Goal: Task Accomplishment & Management: Complete application form

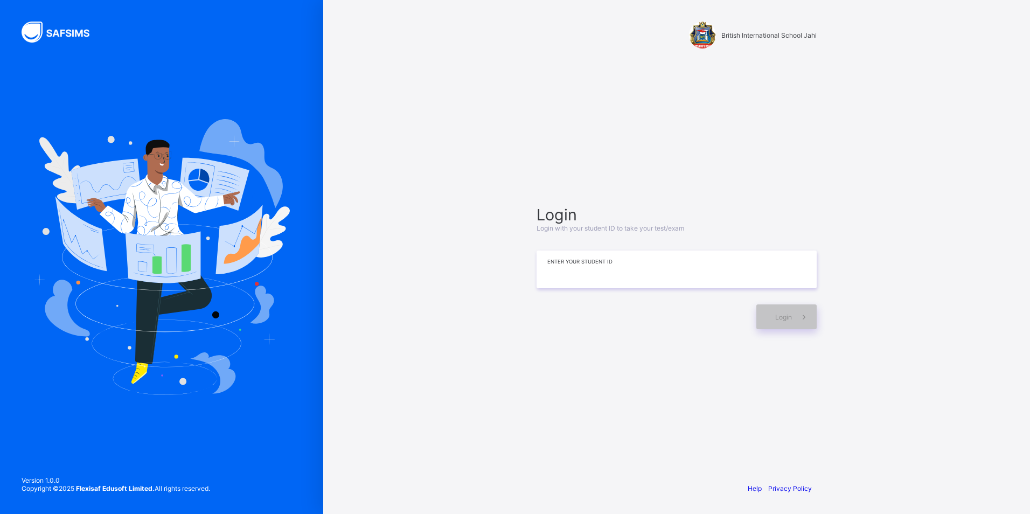
click at [551, 269] on input at bounding box center [677, 270] width 280 height 38
drag, startPoint x: 453, startPoint y: 218, endPoint x: 514, endPoint y: 259, distance: 72.9
click at [514, 259] on div "British International School Jahi Login Login with your student ID to take your…" at bounding box center [676, 257] width 707 height 514
click at [558, 272] on input at bounding box center [677, 270] width 280 height 38
type input "**********"
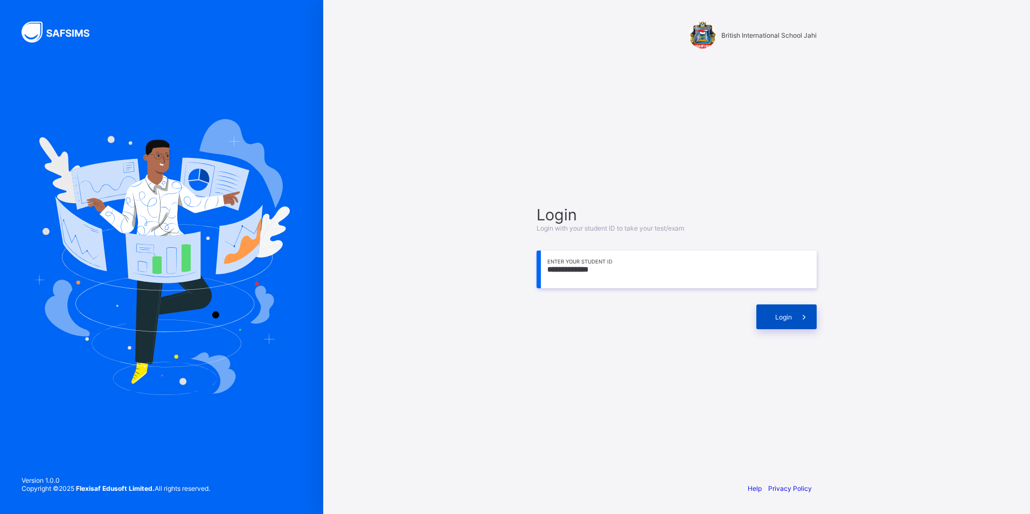
click at [809, 320] on icon at bounding box center [804, 317] width 11 height 10
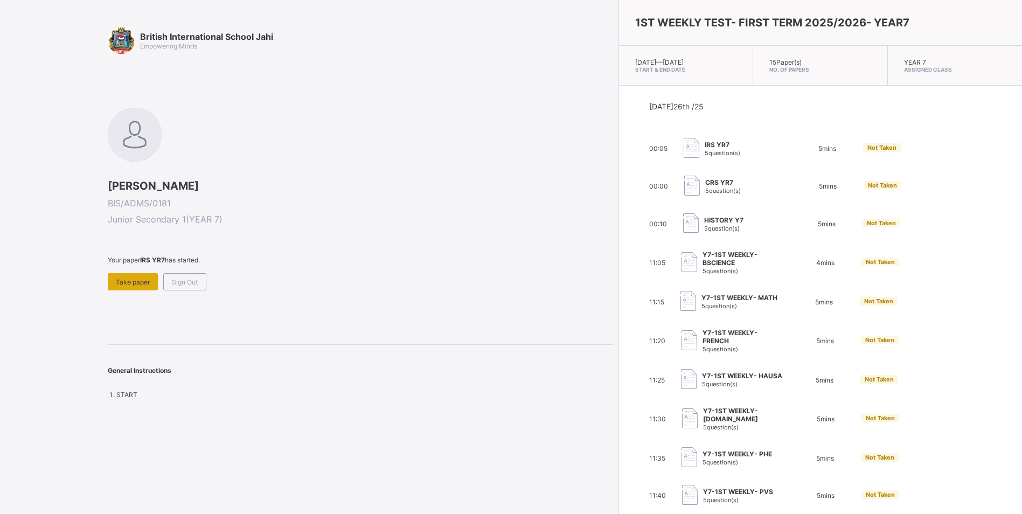
click at [137, 279] on span "Take paper" at bounding box center [133, 282] width 34 height 8
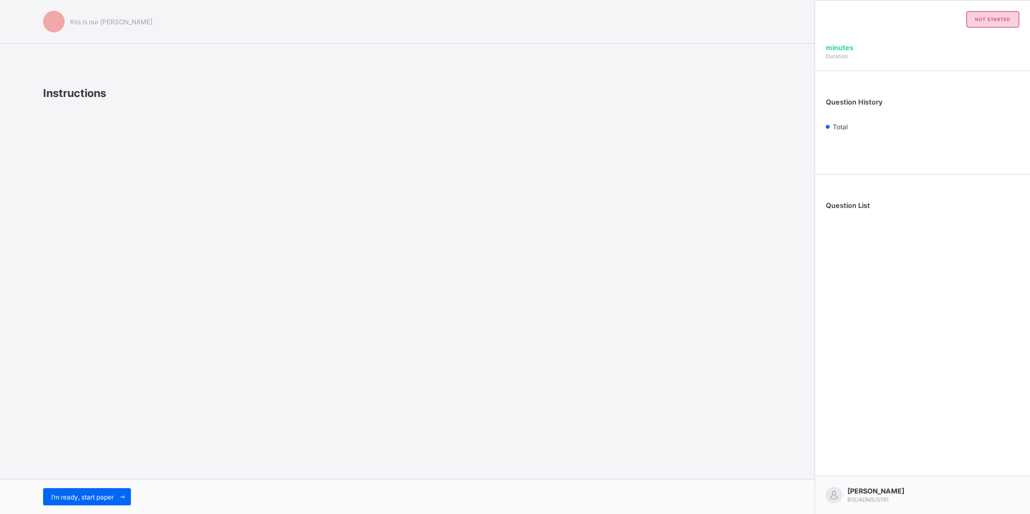
click at [118, 482] on div "I’m ready, start paper" at bounding box center [407, 496] width 815 height 35
click at [119, 484] on div "I’m ready, start paper" at bounding box center [407, 496] width 815 height 35
click at [120, 488] on div "I’m ready, start paper" at bounding box center [407, 496] width 815 height 35
click at [129, 490] on span at bounding box center [122, 496] width 17 height 17
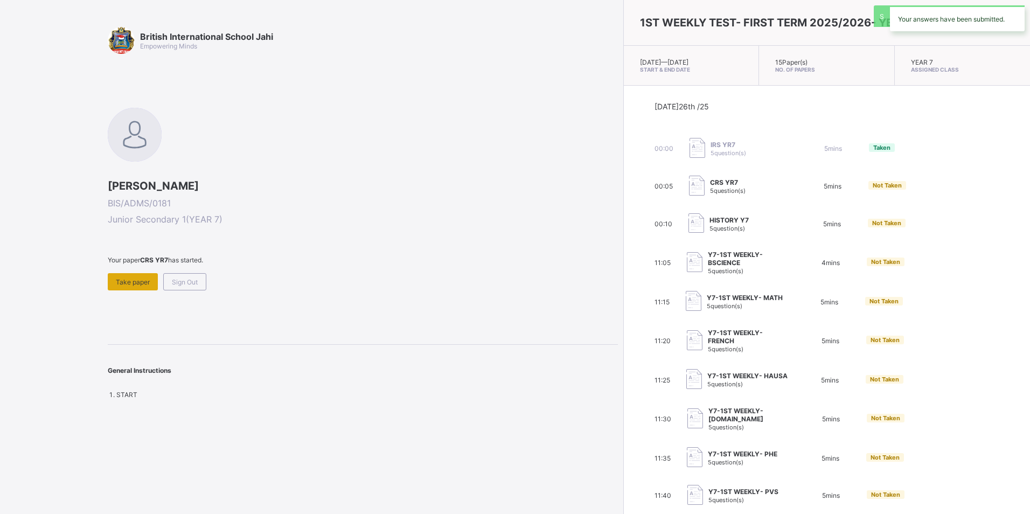
click at [130, 281] on span "Take paper" at bounding box center [133, 282] width 34 height 8
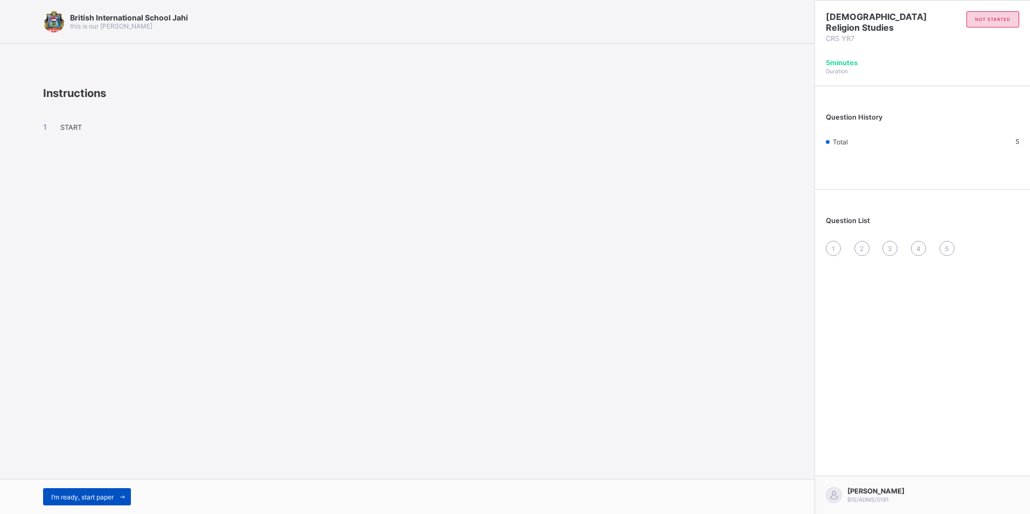
click at [84, 491] on div "I’m ready, start paper" at bounding box center [87, 496] width 88 height 17
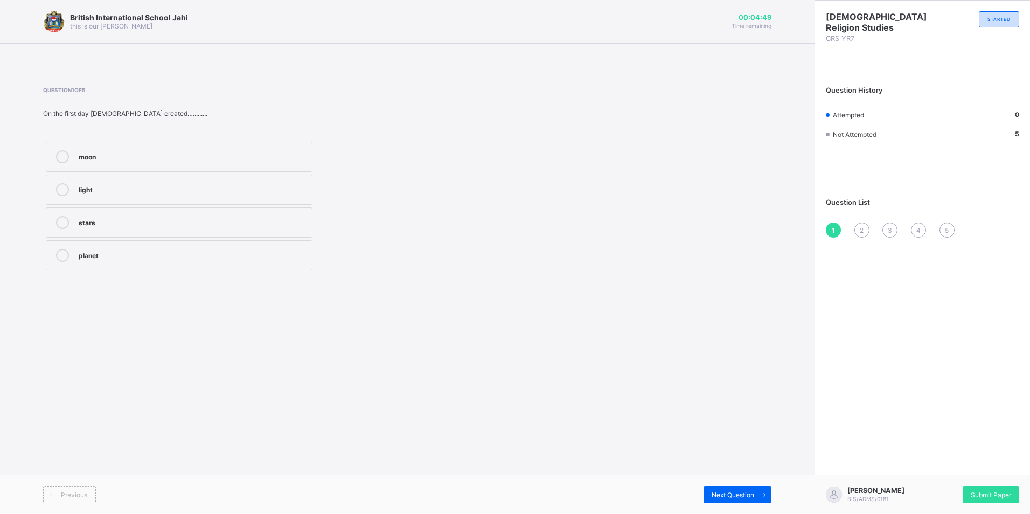
click at [119, 188] on div "light" at bounding box center [193, 188] width 228 height 11
click at [126, 153] on div "moon" at bounding box center [193, 155] width 228 height 11
click at [259, 188] on div "light" at bounding box center [193, 188] width 228 height 11
click at [753, 498] on span "Next Question" at bounding box center [733, 495] width 43 height 8
click at [108, 249] on div "being" at bounding box center [193, 254] width 228 height 11
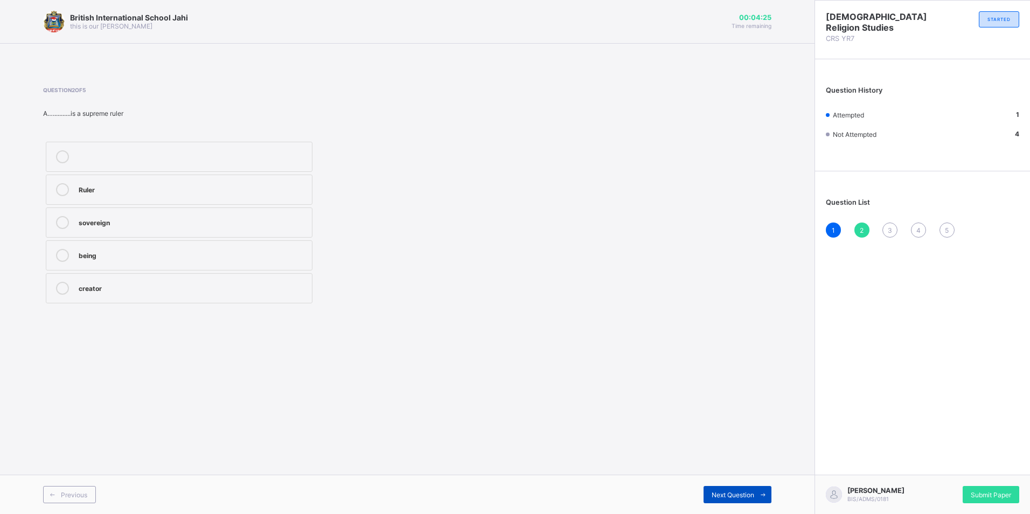
drag, startPoint x: 743, startPoint y: 497, endPoint x: 737, endPoint y: 487, distance: 11.6
click at [740, 493] on span "Next Question" at bounding box center [733, 495] width 43 height 8
click at [181, 189] on div "supreme" at bounding box center [193, 188] width 228 height 11
click at [721, 497] on span "Next Question" at bounding box center [733, 495] width 43 height 8
click at [265, 166] on label "greatest of all powers" at bounding box center [179, 157] width 267 height 30
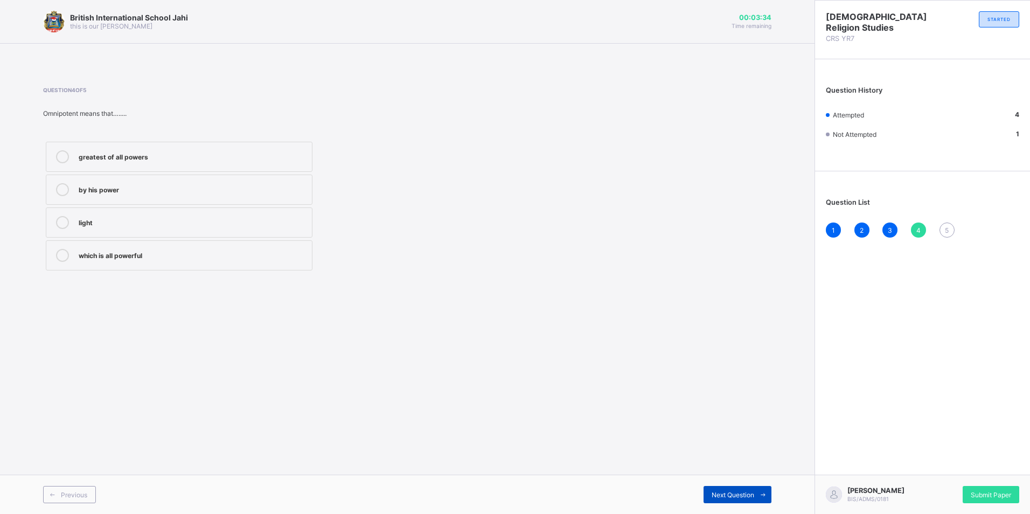
click at [747, 491] on span "Next Question" at bounding box center [733, 495] width 43 height 8
click at [130, 260] on div "sees everything" at bounding box center [193, 255] width 228 height 13
drag, startPoint x: 199, startPoint y: 255, endPoint x: 195, endPoint y: 195, distance: 61.0
click at [199, 252] on div "sees everything" at bounding box center [193, 254] width 228 height 11
click at [168, 204] on label "don’t see everything" at bounding box center [179, 190] width 267 height 30
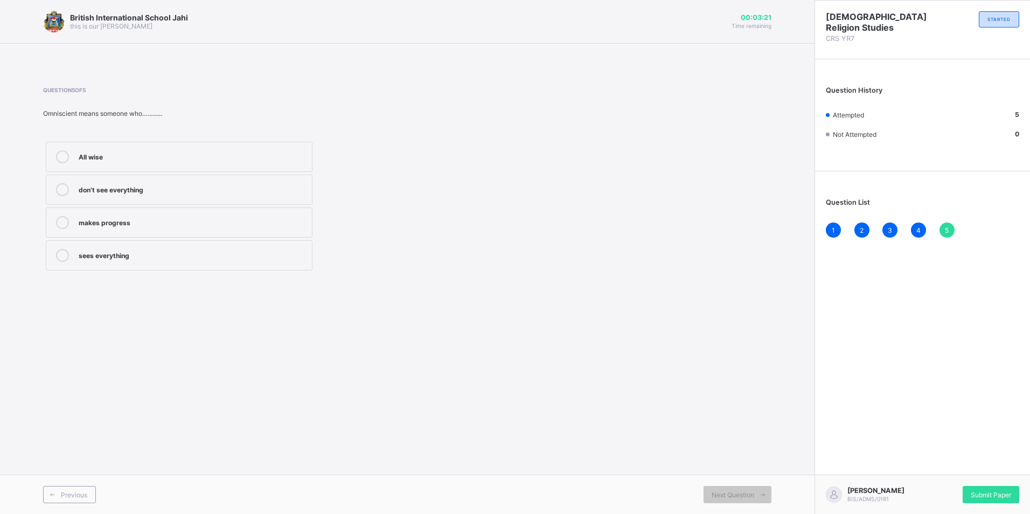
click at [168, 203] on label "don’t see everything" at bounding box center [179, 190] width 267 height 30
click at [179, 155] on div "All wise" at bounding box center [193, 155] width 228 height 11
click at [168, 216] on label "makes progress" at bounding box center [179, 222] width 267 height 30
click at [185, 256] on div "sees everything" at bounding box center [193, 254] width 228 height 11
click at [668, 78] on div "Question 5 of 5 Omniscient means someone who…......... All wise don’t see every…" at bounding box center [407, 180] width 729 height 219
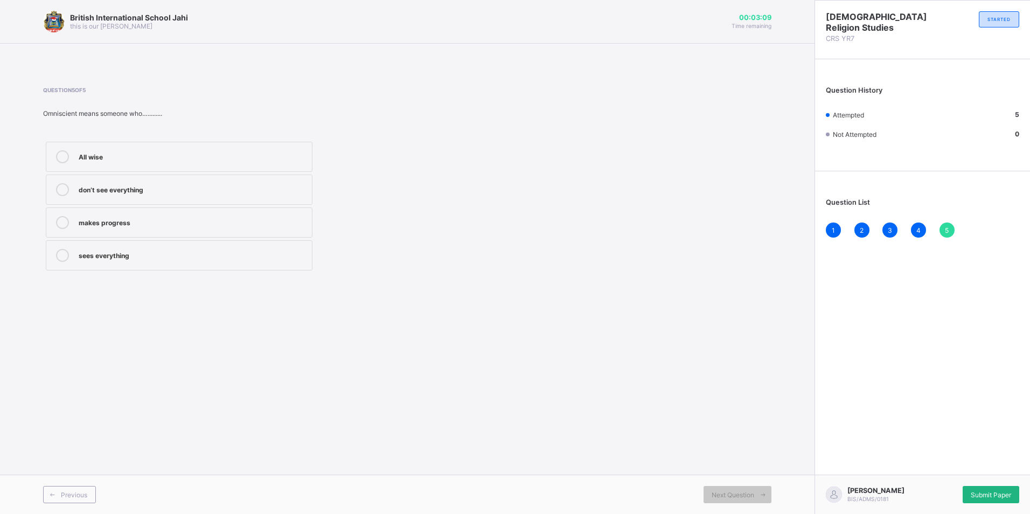
click at [1004, 490] on div "Submit Paper" at bounding box center [991, 494] width 57 height 17
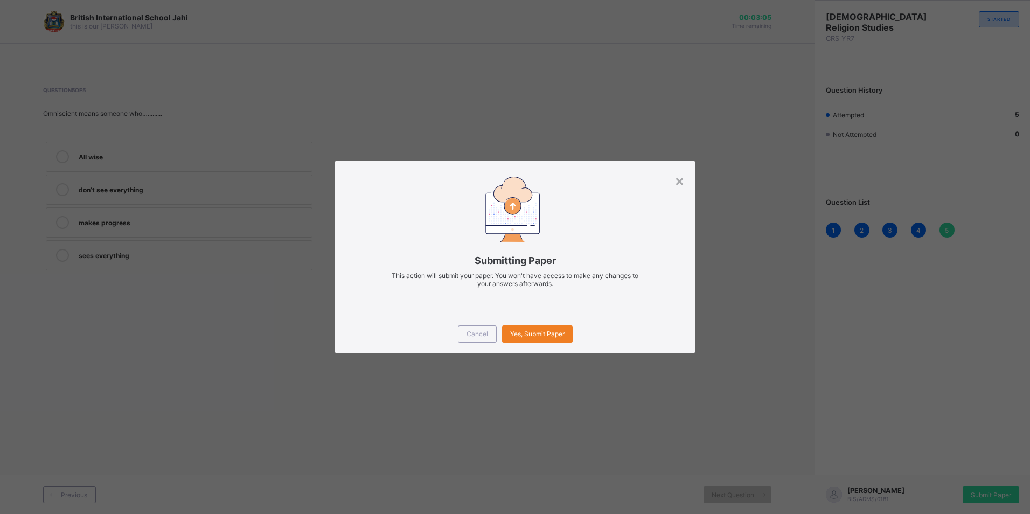
click at [683, 172] on div "×" at bounding box center [680, 180] width 10 height 18
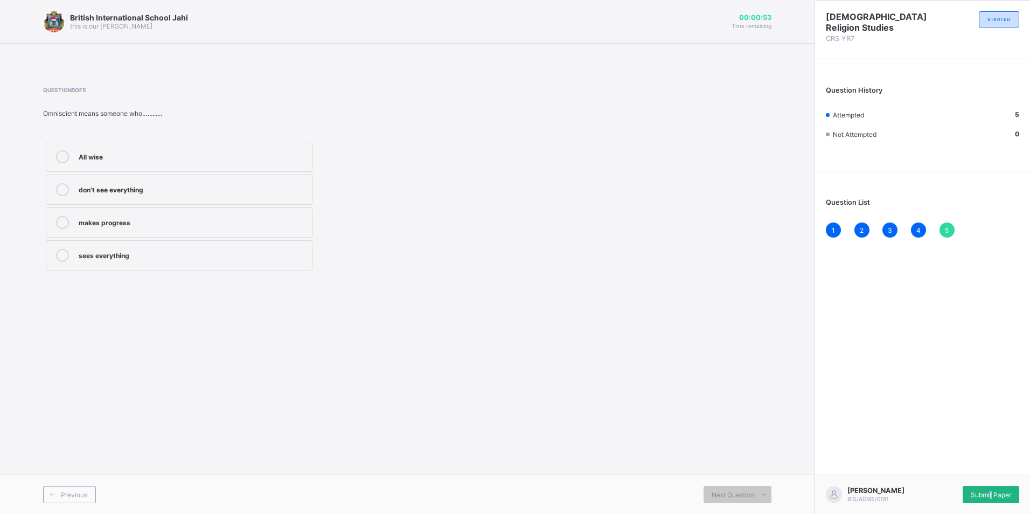
click at [993, 498] on div "Submit Paper" at bounding box center [991, 494] width 57 height 17
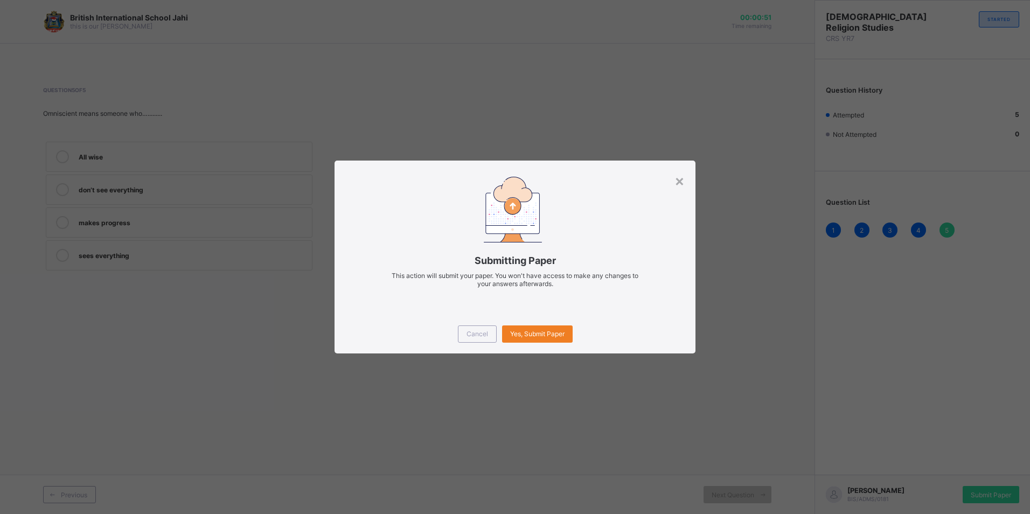
click at [563, 320] on div "Cancel Yes, Submit Paper" at bounding box center [515, 334] width 360 height 39
click at [547, 335] on span "Yes, Submit Paper" at bounding box center [537, 334] width 54 height 8
click at [556, 331] on span "Yes, Submit Paper" at bounding box center [537, 334] width 54 height 8
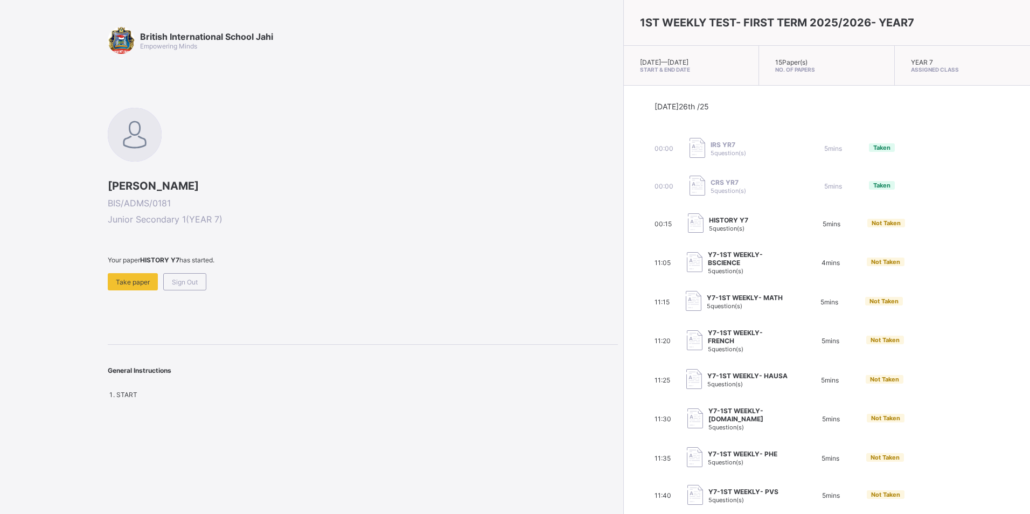
click at [820, 230] on div "00:15 HISTORY Y7 5 question(s) 5 mins Not Taken" at bounding box center [827, 224] width 345 height 22
click at [815, 218] on div "00:15 HISTORY Y7 5 question(s) 5 mins Not Taken" at bounding box center [827, 224] width 345 height 22
click at [850, 240] on div "Today 26th /25 00:00 IRS YR7 5 question(s) 5 mins Taken 00:00 CRS YR7 5 questio…" at bounding box center [827, 360] width 345 height 517
click at [783, 236] on div "Today 26th /25 00:00 IRS YR7 5 question(s) 5 mins Taken 00:00 CRS YR7 5 questio…" at bounding box center [827, 360] width 345 height 517
click at [796, 225] on div "00:15 HISTORY Y7 5 question(s) 5 mins Not Taken" at bounding box center [827, 224] width 345 height 22
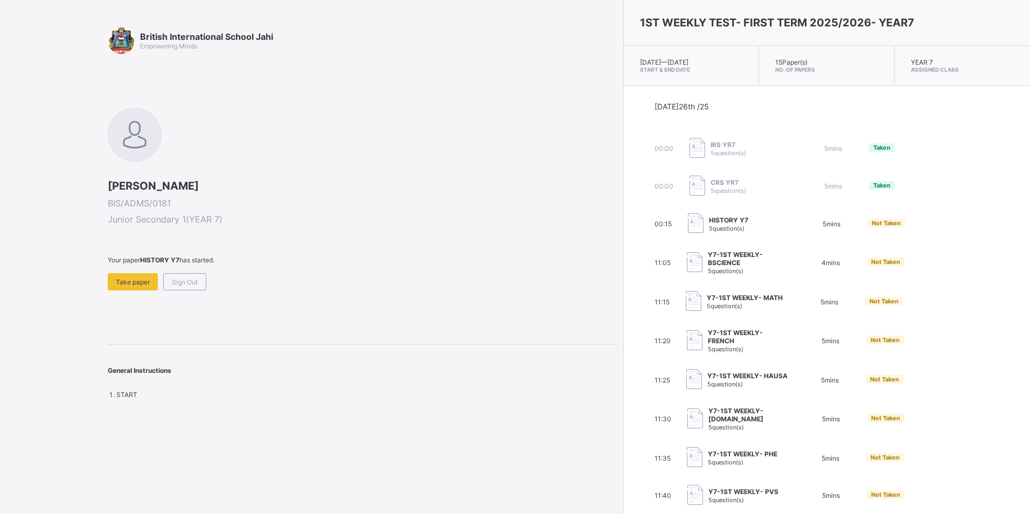
click at [799, 224] on div "00:15 HISTORY Y7 5 question(s) 5 mins Not Taken" at bounding box center [827, 224] width 345 height 22
drag, startPoint x: 799, startPoint y: 224, endPoint x: 785, endPoint y: 220, distance: 14.9
click at [794, 224] on div "00:15 HISTORY Y7 5 question(s) 5 mins Not Taken" at bounding box center [827, 224] width 345 height 22
drag, startPoint x: 780, startPoint y: 218, endPoint x: 766, endPoint y: 214, distance: 14.7
click at [766, 214] on div "00:15 HISTORY Y7 5 question(s) 5 mins Not Taken" at bounding box center [827, 224] width 345 height 22
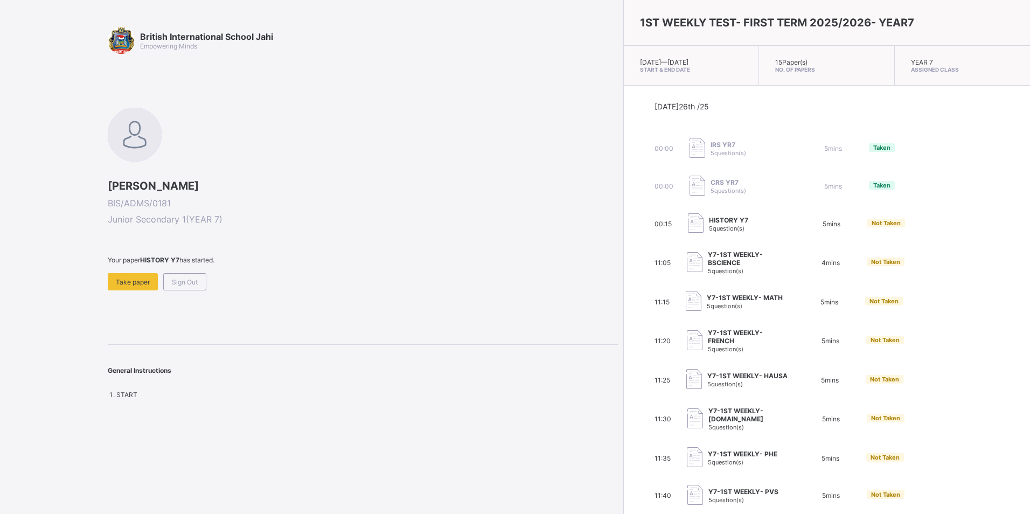
drag, startPoint x: 766, startPoint y: 214, endPoint x: 667, endPoint y: 185, distance: 103.2
click at [711, 185] on span "CRS YR7" at bounding box center [729, 182] width 36 height 8
drag, startPoint x: 674, startPoint y: 215, endPoint x: 678, endPoint y: 224, distance: 9.9
click at [688, 219] on div "HISTORY Y7 5 question(s)" at bounding box center [742, 224] width 108 height 22
click at [697, 227] on div "HISTORY Y7 5 question(s)" at bounding box center [742, 224] width 108 height 22
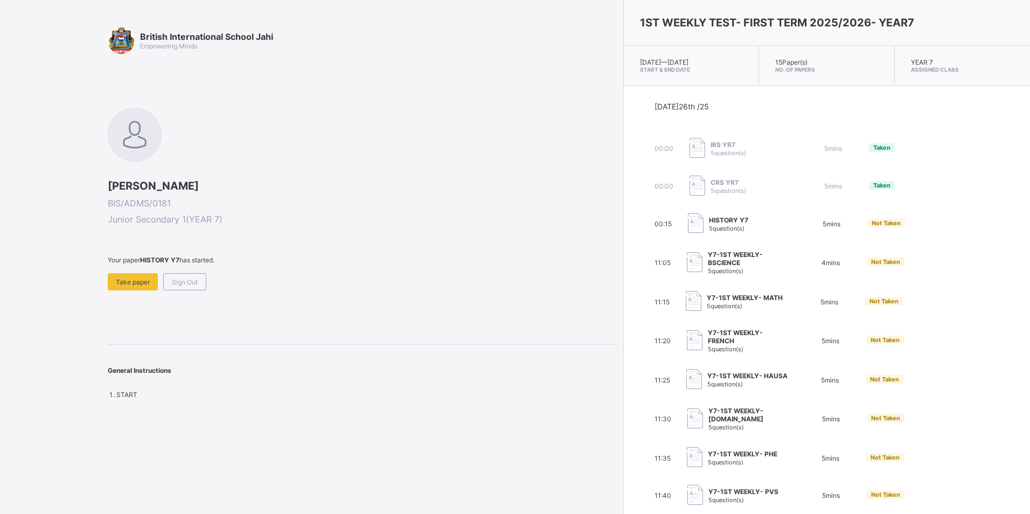
click at [739, 241] on div "Today 26th /25 00:00 IRS YR7 5 question(s) 5 mins Taken 00:00 CRS YR7 5 questio…" at bounding box center [827, 360] width 345 height 517
drag, startPoint x: 751, startPoint y: 238, endPoint x: 782, endPoint y: 241, distance: 31.5
click at [782, 241] on div "Today 26th /25 00:00 IRS YR7 5 question(s) 5 mins Taken 00:00 CRS YR7 5 questio…" at bounding box center [827, 360] width 345 height 517
drag, startPoint x: 818, startPoint y: 238, endPoint x: 855, endPoint y: 239, distance: 37.2
click at [821, 238] on div "Today 26th /25 00:00 IRS YR7 5 question(s) 5 mins Taken 00:00 CRS YR7 5 questio…" at bounding box center [827, 360] width 345 height 517
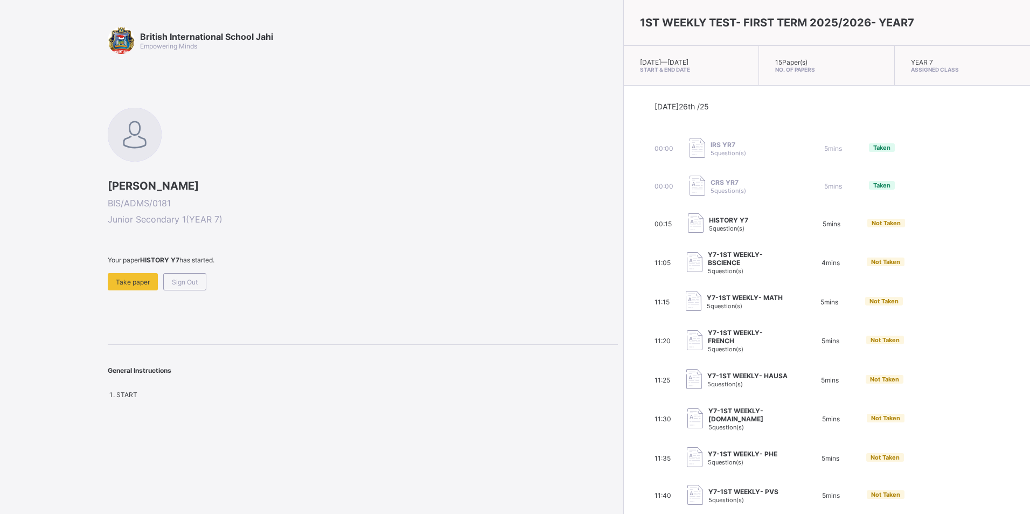
click at [856, 239] on div "Today 26th /25 00:00 IRS YR7 5 question(s) 5 mins Taken 00:00 CRS YR7 5 questio…" at bounding box center [827, 360] width 345 height 517
click at [816, 230] on div "00:15 HISTORY Y7 5 question(s) 5 mins Not Taken" at bounding box center [827, 224] width 345 height 22
click at [709, 231] on span "5 question(s)" at bounding box center [727, 229] width 36 height 8
drag, startPoint x: 671, startPoint y: 231, endPoint x: 837, endPoint y: 254, distance: 168.1
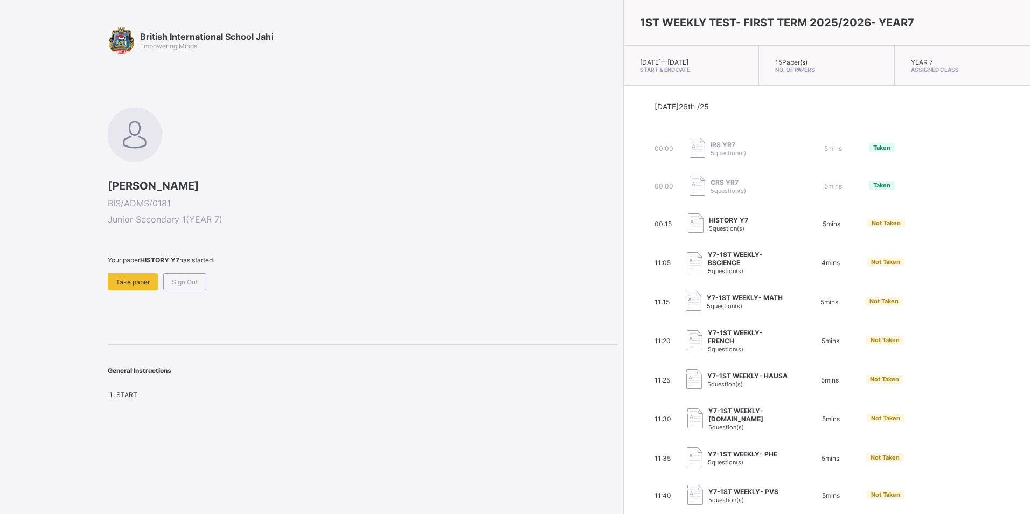
click at [837, 254] on div "11:05 Y7-1ST WEEKLY-BSCIENCE 5 question(s) 4 mins Not Taken" at bounding box center [827, 263] width 345 height 24
click at [868, 222] on div "Not Taken" at bounding box center [887, 223] width 38 height 9
click at [824, 218] on div "00:15 HISTORY Y7 5 question(s) 5 mins Not Taken" at bounding box center [827, 224] width 345 height 22
click at [149, 272] on div "Your paper HISTORY Y7 has started. Take paper Sign Out" at bounding box center [363, 273] width 510 height 34
click at [145, 314] on div "British International School Jahi Empowering Minds ZITA CHUKWUEMEKA BIS/ADMS/01…" at bounding box center [363, 213] width 510 height 372
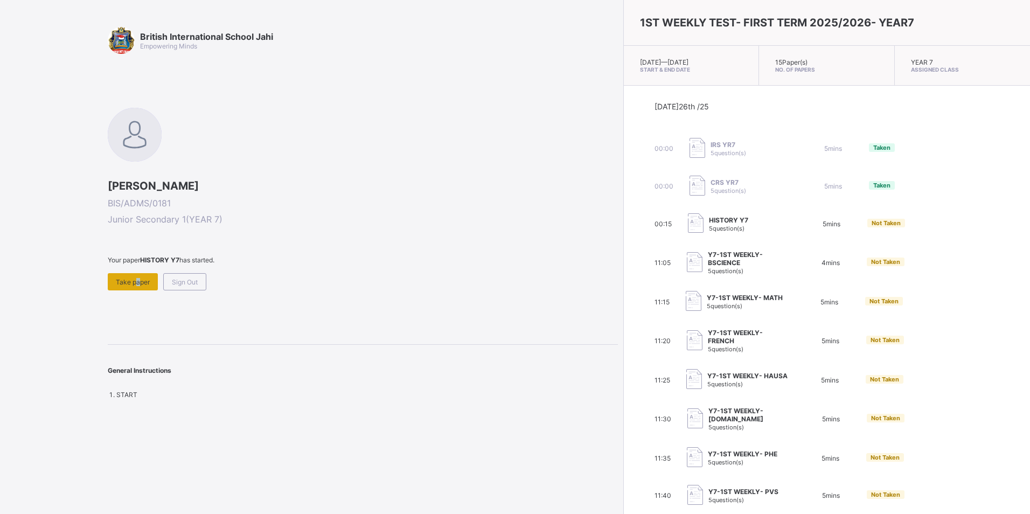
drag, startPoint x: 145, startPoint y: 314, endPoint x: 135, endPoint y: 282, distance: 33.6
click at [135, 282] on span "Take paper" at bounding box center [133, 282] width 34 height 8
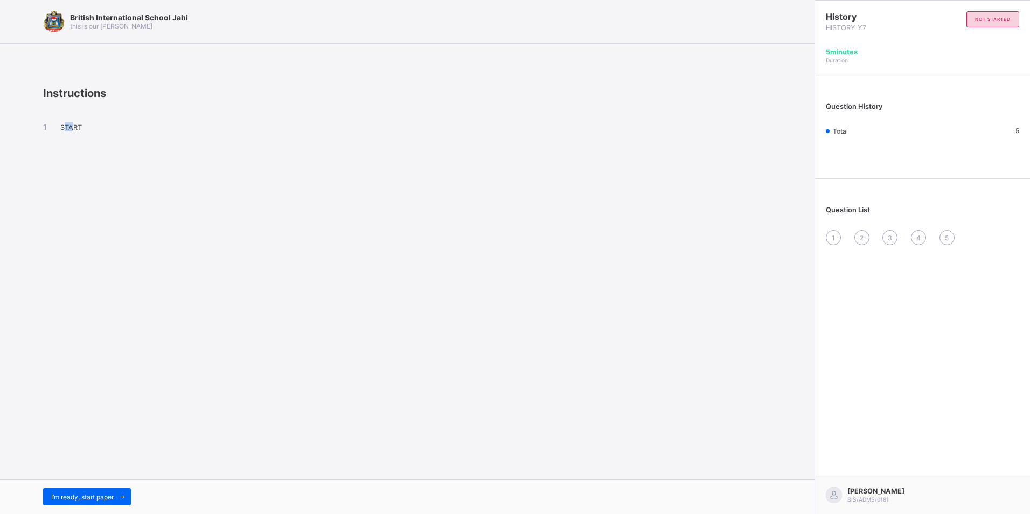
drag, startPoint x: 69, startPoint y: 443, endPoint x: 75, endPoint y: 453, distance: 11.8
click at [75, 453] on div "British International School Jahi this is our motton Instructions START I’m rea…" at bounding box center [407, 257] width 815 height 514
drag, startPoint x: 75, startPoint y: 453, endPoint x: 119, endPoint y: 478, distance: 50.5
click at [119, 480] on div "I’m ready, start paper" at bounding box center [407, 496] width 815 height 35
drag, startPoint x: 114, startPoint y: 500, endPoint x: 118, endPoint y: 490, distance: 9.9
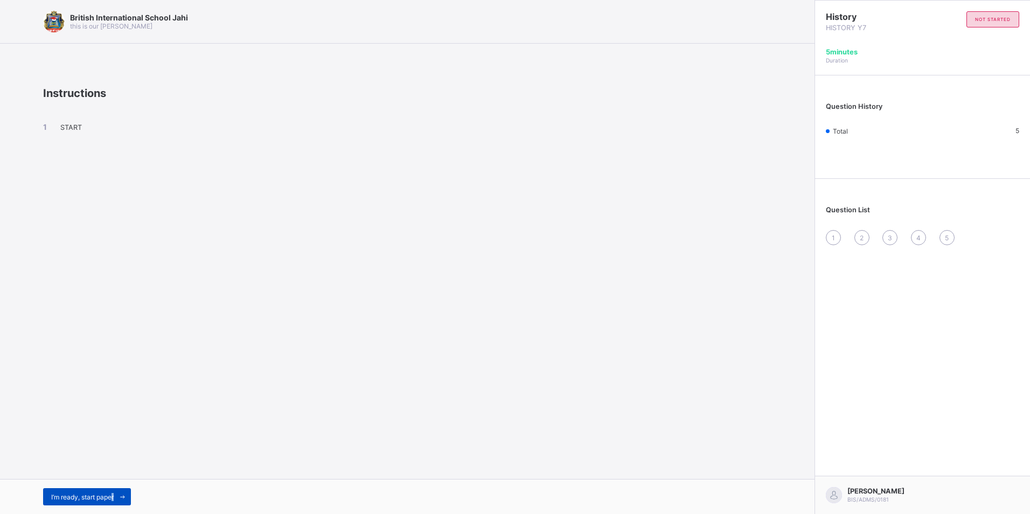
click at [118, 490] on div "I’m ready, start paper" at bounding box center [87, 496] width 88 height 17
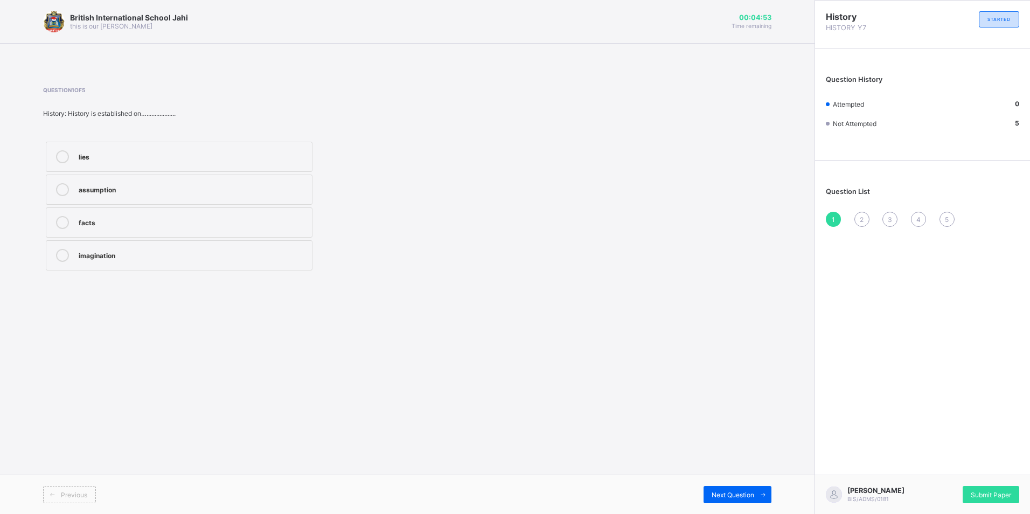
drag, startPoint x: 270, startPoint y: 224, endPoint x: 278, endPoint y: 251, distance: 28.1
click at [276, 246] on div "lies assumption facts imagination" at bounding box center [179, 206] width 272 height 134
drag, startPoint x: 81, startPoint y: 196, endPoint x: 81, endPoint y: 209, distance: 12.9
click at [81, 206] on div "lies assumption facts imagination" at bounding box center [179, 206] width 272 height 134
drag, startPoint x: 81, startPoint y: 209, endPoint x: 90, endPoint y: 216, distance: 11.9
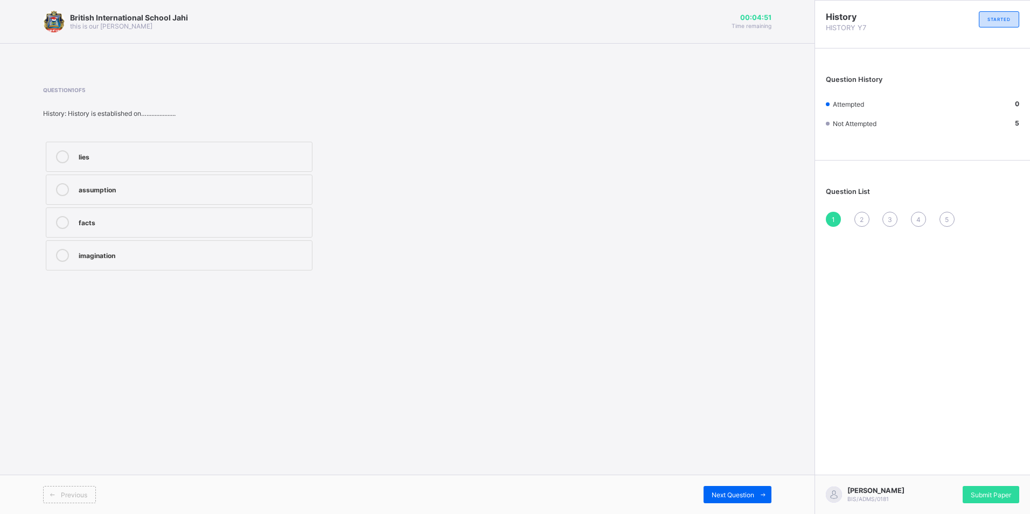
click at [90, 216] on div "facts" at bounding box center [193, 221] width 228 height 11
click at [240, 223] on div "facts" at bounding box center [193, 221] width 228 height 11
click at [748, 489] on div "Next Question" at bounding box center [738, 494] width 68 height 17
click at [147, 251] on div "informative &educative" at bounding box center [193, 254] width 228 height 11
click at [748, 487] on div "Previous Next Question" at bounding box center [407, 494] width 815 height 39
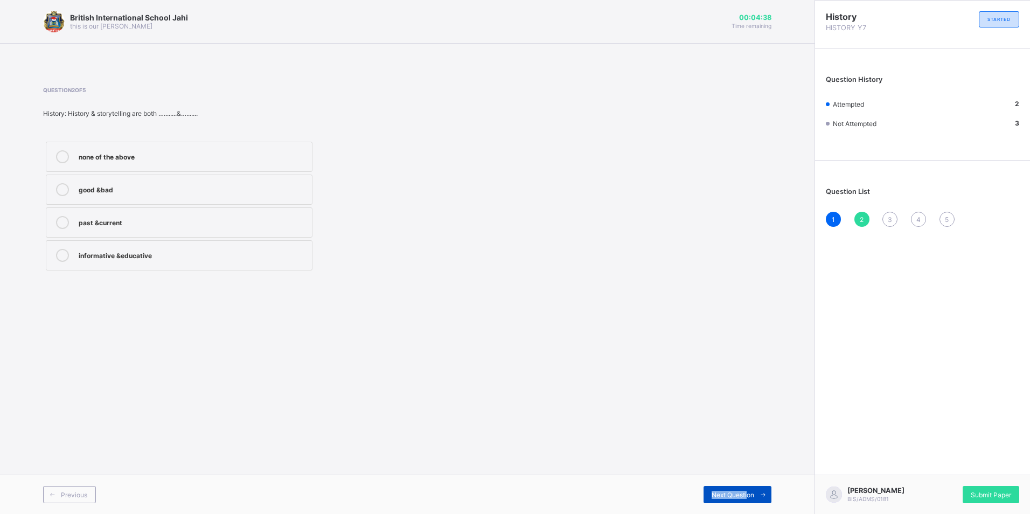
drag, startPoint x: 748, startPoint y: 487, endPoint x: 734, endPoint y: 496, distance: 16.5
click at [734, 496] on span "Next Question" at bounding box center [733, 495] width 43 height 8
drag, startPoint x: 138, startPoint y: 191, endPoint x: 155, endPoint y: 214, distance: 28.1
click at [155, 214] on div "factual fables folktales story telling" at bounding box center [179, 206] width 272 height 134
click at [101, 181] on label "fables" at bounding box center [179, 190] width 267 height 30
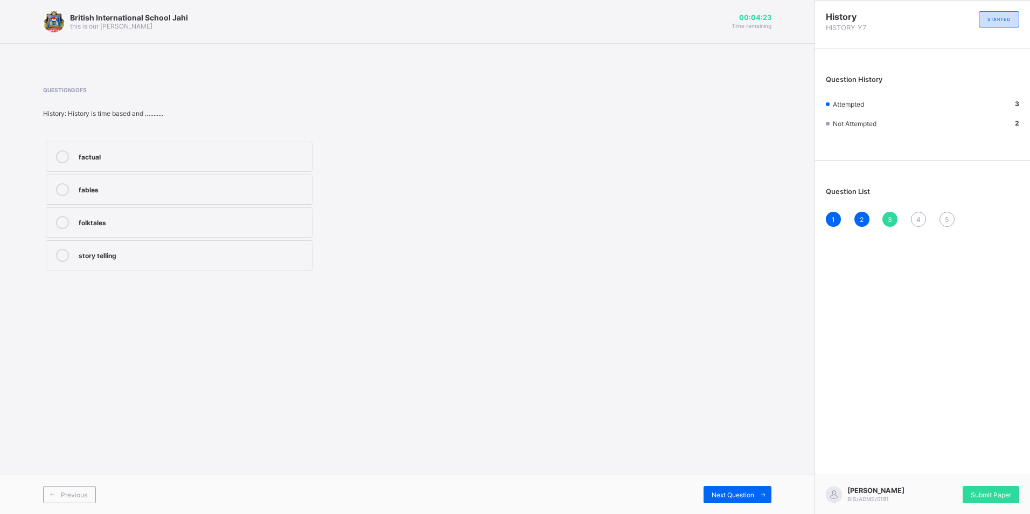
drag, startPoint x: 183, startPoint y: 144, endPoint x: 269, endPoint y: 190, distance: 97.4
click at [199, 165] on label "factual" at bounding box center [179, 157] width 267 height 30
drag, startPoint x: 720, startPoint y: 471, endPoint x: 719, endPoint y: 492, distance: 20.5
click at [719, 492] on div "British International School Jahi this is our motton 00:04:16 Time remaining Qu…" at bounding box center [407, 257] width 815 height 514
drag, startPoint x: 719, startPoint y: 492, endPoint x: 720, endPoint y: 500, distance: 7.6
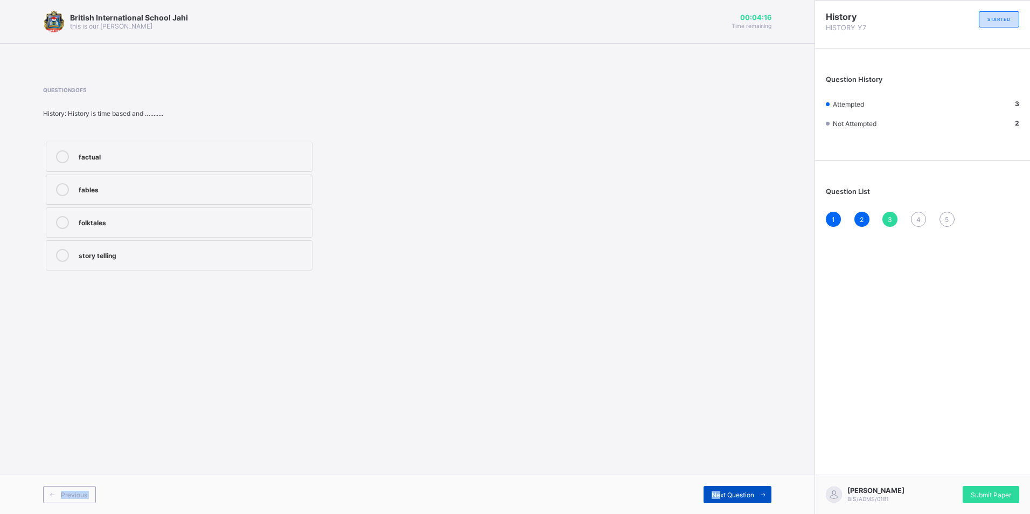
click at [720, 500] on div "Next Question" at bounding box center [738, 494] width 68 height 17
click at [731, 490] on div "Next Question" at bounding box center [738, 494] width 68 height 17
drag, startPoint x: 654, startPoint y: 348, endPoint x: 557, endPoint y: 301, distance: 108.0
click at [624, 323] on div "British International School Jahi this is our motton 00:04:05 Time remaining Qu…" at bounding box center [407, 257] width 815 height 514
drag, startPoint x: 656, startPoint y: 10, endPoint x: 643, endPoint y: 36, distance: 28.9
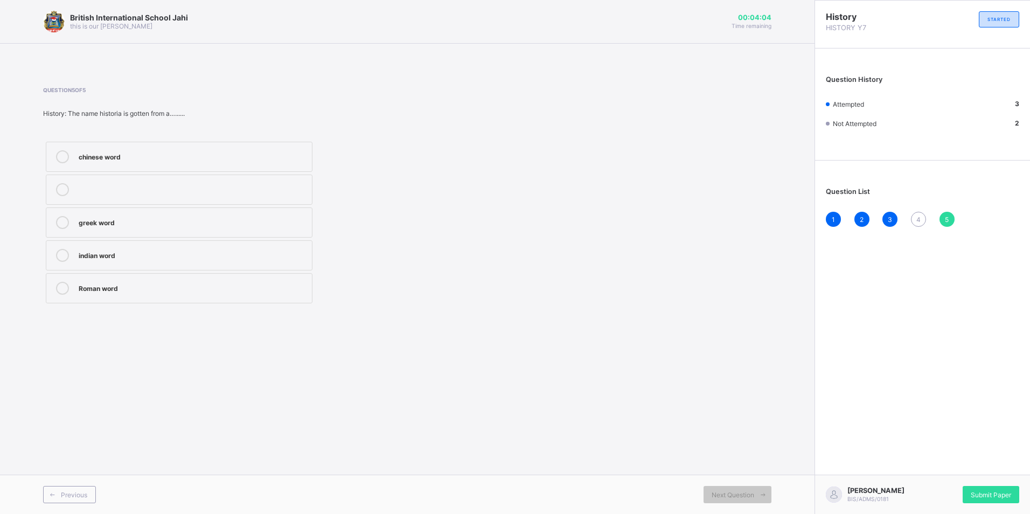
click at [654, 16] on div "British International School Jahi this is our motton 00:04:04 Time remaining" at bounding box center [407, 22] width 815 height 44
click at [625, 83] on div "Question 5 of 5 History: The name historia is gotten from a…...... chinese word…" at bounding box center [407, 197] width 729 height 252
drag, startPoint x: 633, startPoint y: 97, endPoint x: 633, endPoint y: 110, distance: 12.9
click at [659, 79] on div "Question 5 of 5 History: The name historia is gotten from a…...... chinese word…" at bounding box center [407, 197] width 729 height 252
click at [82, 494] on div "Previous" at bounding box center [69, 494] width 53 height 17
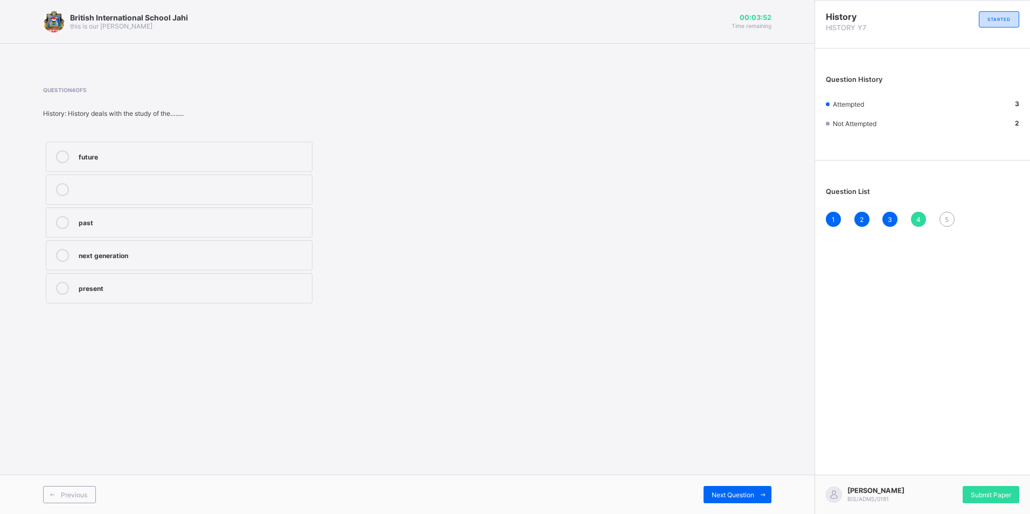
drag, startPoint x: 142, startPoint y: 224, endPoint x: 177, endPoint y: 229, distance: 35.4
click at [151, 228] on div "past" at bounding box center [193, 222] width 228 height 13
click at [738, 508] on div "Previous Next Question" at bounding box center [407, 494] width 815 height 39
click at [733, 496] on span "Next Question" at bounding box center [733, 495] width 43 height 8
click at [210, 232] on label "greek word" at bounding box center [179, 222] width 267 height 30
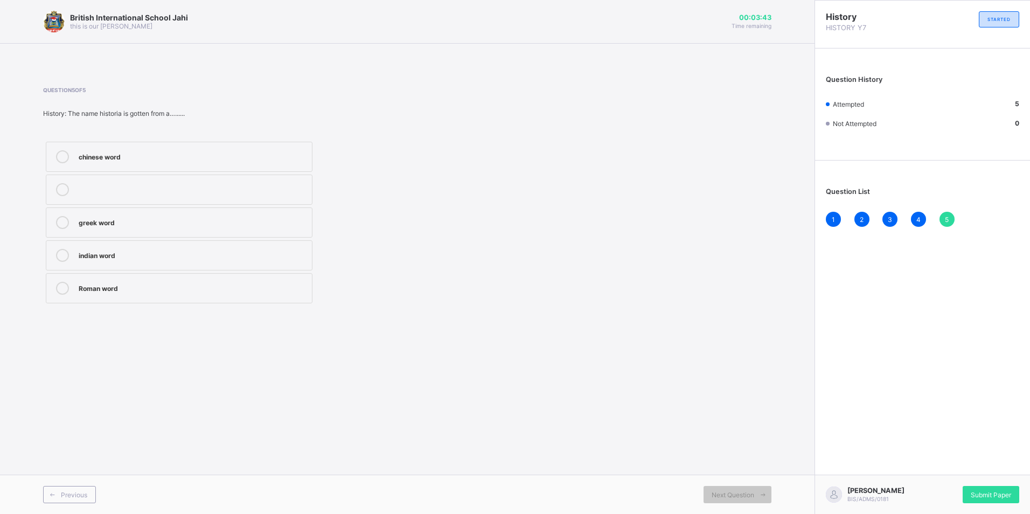
click at [220, 290] on div "Roman word" at bounding box center [193, 287] width 228 height 11
click at [242, 230] on label "greek word" at bounding box center [179, 222] width 267 height 30
click at [226, 282] on div "Roman word" at bounding box center [193, 287] width 228 height 11
click at [243, 237] on label "greek word" at bounding box center [179, 222] width 267 height 30
drag, startPoint x: 996, startPoint y: 503, endPoint x: 995, endPoint y: 512, distance: 9.3
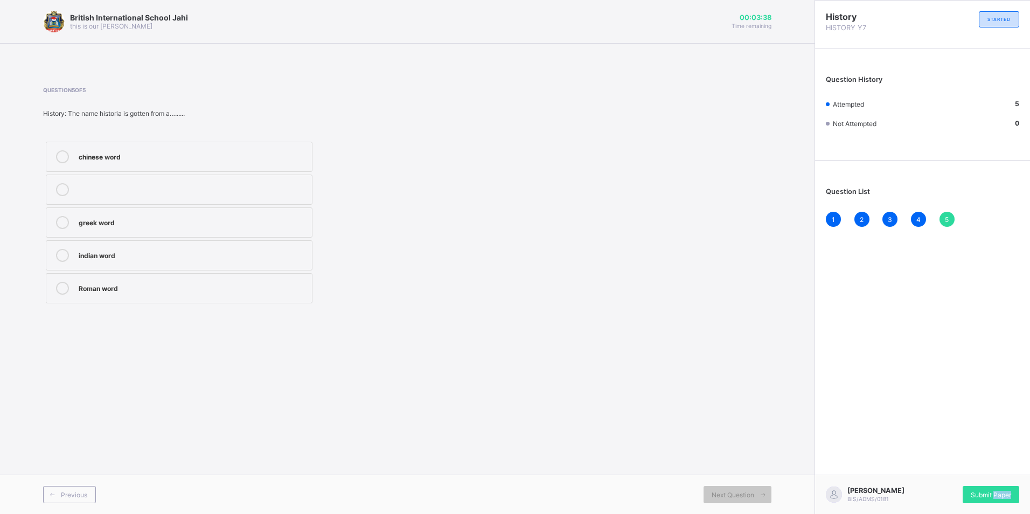
click at [995, 512] on div "ZITA CHUKWUEMEKA BIS/ADMS/0181 Submit Paper" at bounding box center [923, 494] width 216 height 39
drag, startPoint x: 995, startPoint y: 512, endPoint x: 980, endPoint y: 504, distance: 17.4
click at [980, 504] on div "ZITA CHUKWUEMEKA BIS/ADMS/0181 Submit Paper" at bounding box center [923, 494] width 216 height 39
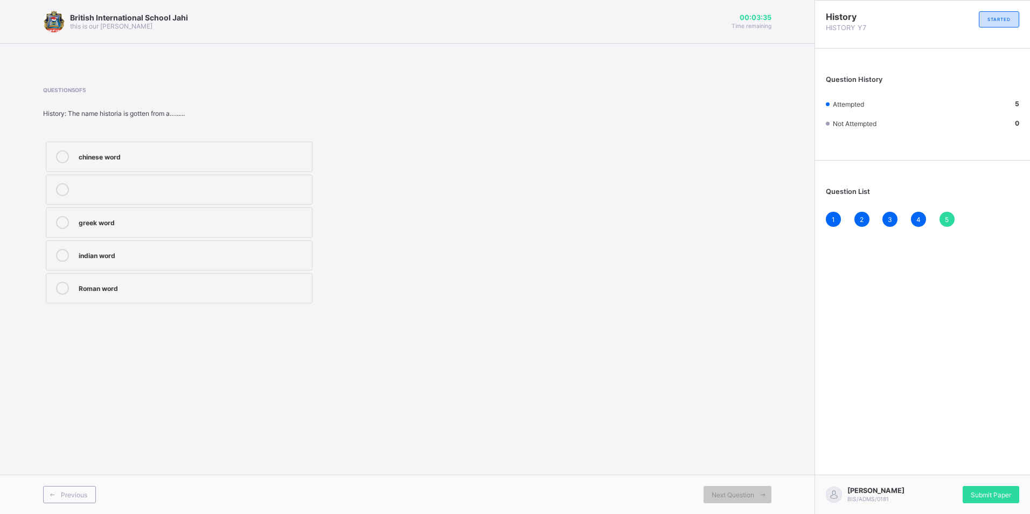
click at [979, 504] on div "ZITA CHUKWUEMEKA BIS/ADMS/0181 Submit Paper" at bounding box center [923, 494] width 216 height 39
click at [981, 500] on div "Submit Paper" at bounding box center [991, 494] width 57 height 17
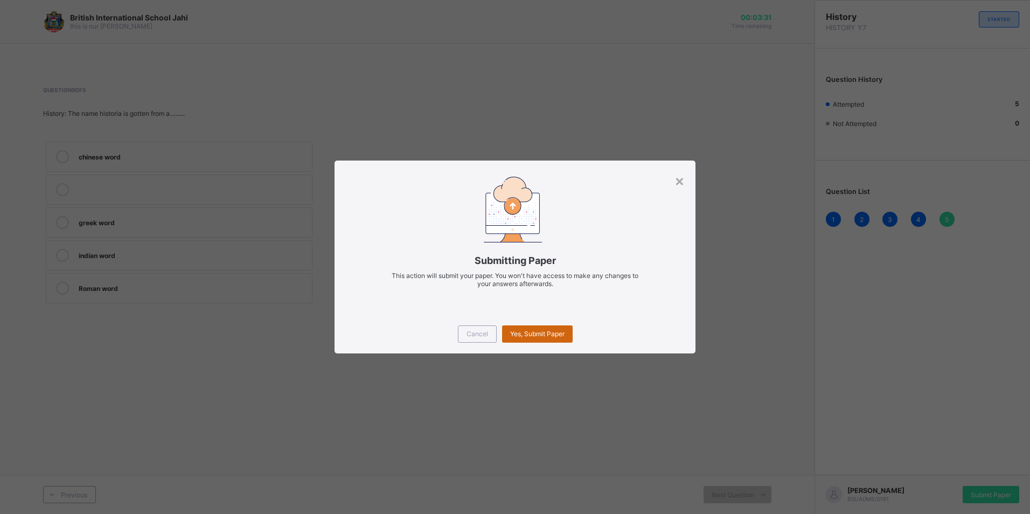
click at [545, 329] on div "Yes, Submit Paper" at bounding box center [537, 333] width 71 height 17
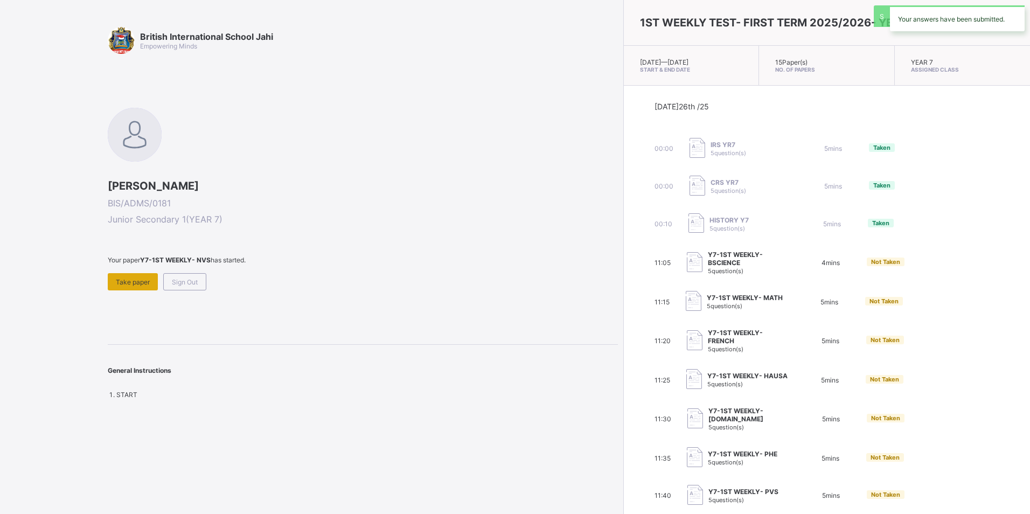
click at [128, 277] on div "Take paper" at bounding box center [133, 281] width 50 height 17
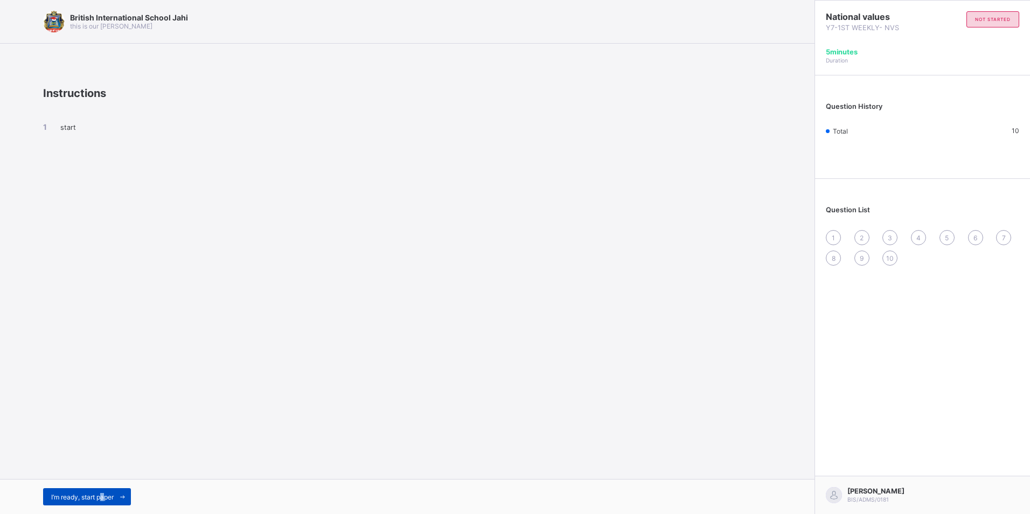
click at [105, 500] on span "I’m ready, start paper" at bounding box center [82, 497] width 63 height 8
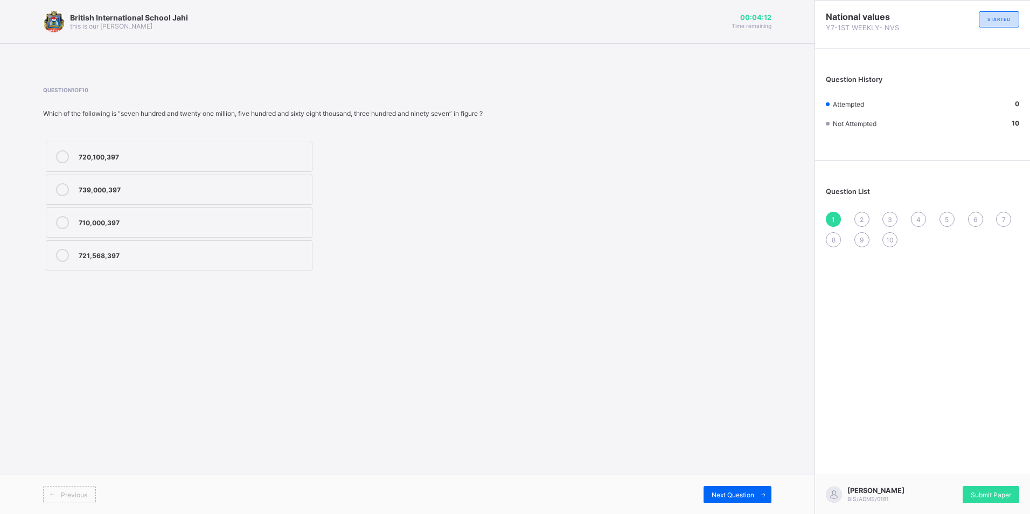
click at [979, 221] on div "6" at bounding box center [975, 219] width 15 height 15
click at [153, 174] on div "Honesty Disobedience Laziness Corruption Cheating" at bounding box center [179, 222] width 272 height 167
drag, startPoint x: 168, startPoint y: 167, endPoint x: 175, endPoint y: 171, distance: 8.0
click at [168, 167] on label "Honesty" at bounding box center [179, 157] width 267 height 30
click at [717, 503] on div "Previous Next Question" at bounding box center [407, 494] width 815 height 39
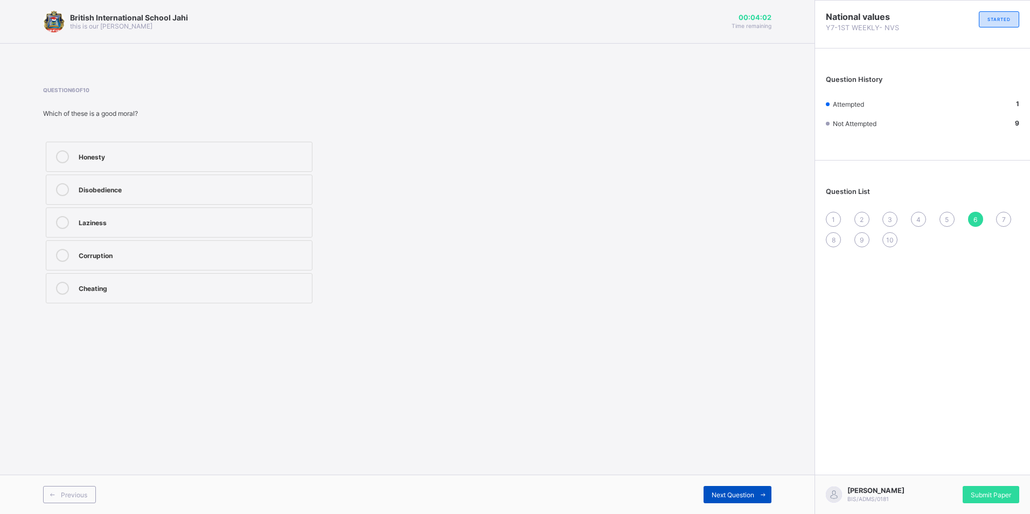
click at [721, 498] on span "Next Question" at bounding box center [733, 495] width 43 height 8
click at [181, 197] on label "What society sees as right or wrong" at bounding box center [179, 190] width 267 height 30
click at [722, 492] on span "Next Question" at bounding box center [733, 495] width 43 height 8
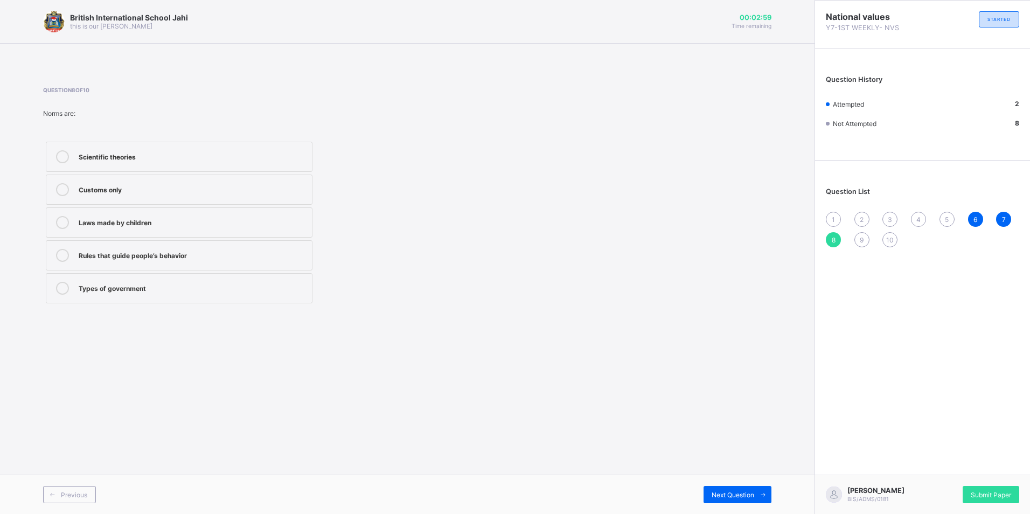
click at [271, 261] on label "Rules that guide people’s behavior" at bounding box center [179, 255] width 267 height 30
click at [772, 490] on div "Previous Next Question" at bounding box center [407, 494] width 815 height 39
click at [768, 490] on span at bounding box center [762, 494] width 17 height 17
click at [177, 193] on div "Rights and duties of citizens" at bounding box center [193, 188] width 228 height 11
click at [724, 481] on div "Previous Next Question" at bounding box center [407, 494] width 815 height 39
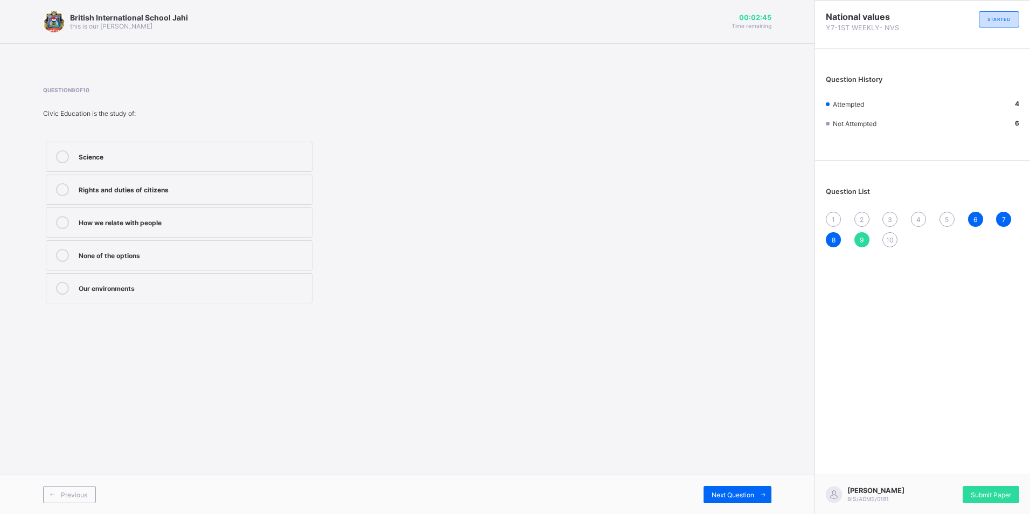
click at [729, 484] on div "Previous Next Question" at bounding box center [407, 494] width 815 height 39
click at [749, 491] on span "Next Question" at bounding box center [733, 495] width 43 height 8
click at [249, 187] on div "Teach participation in community life" at bounding box center [193, 188] width 228 height 11
drag, startPoint x: -2, startPoint y: 542, endPoint x: 1010, endPoint y: 498, distance: 1012.9
click at [1012, 500] on div "Submit Paper" at bounding box center [991, 494] width 57 height 17
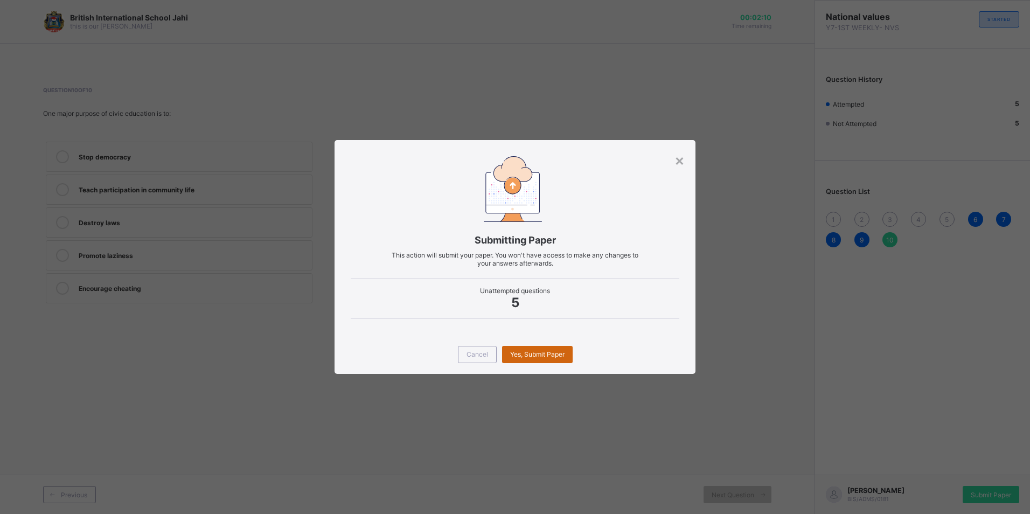
click at [525, 346] on div "Yes, Submit Paper" at bounding box center [537, 354] width 71 height 17
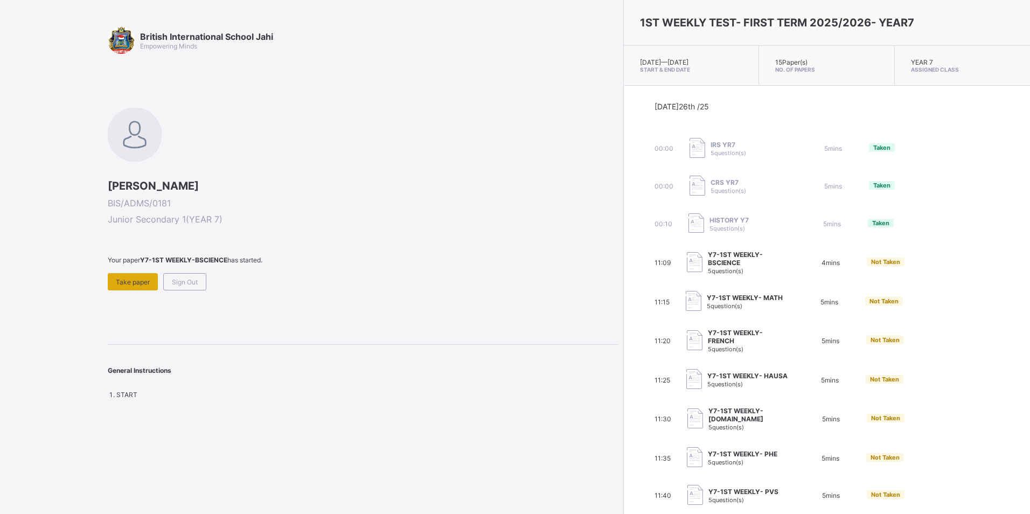
click at [131, 278] on span "Take paper" at bounding box center [133, 282] width 34 height 8
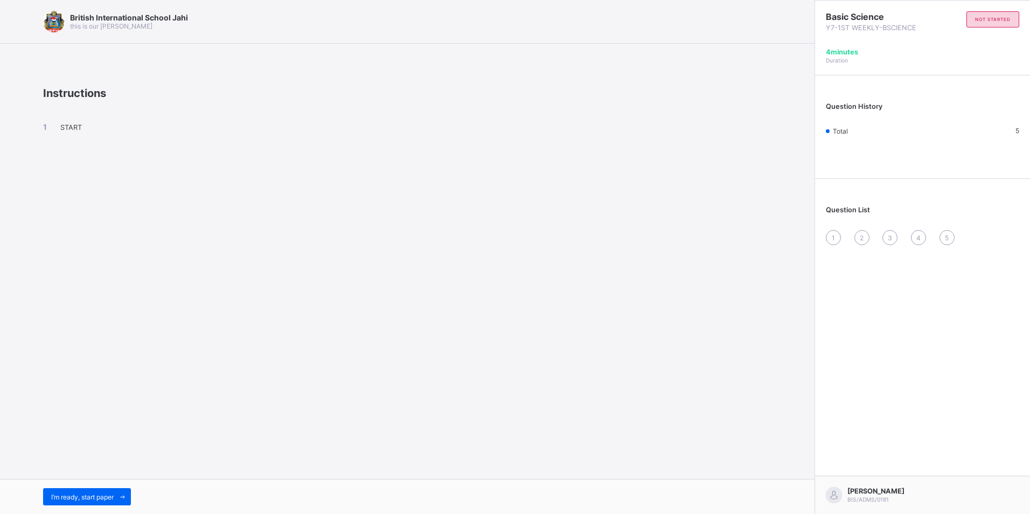
drag, startPoint x: 117, startPoint y: 488, endPoint x: 117, endPoint y: 468, distance: 19.4
click at [117, 468] on div "British International School Jahi this is our motton Instructions START I’m rea…" at bounding box center [407, 257] width 815 height 514
click at [130, 501] on span at bounding box center [122, 496] width 17 height 17
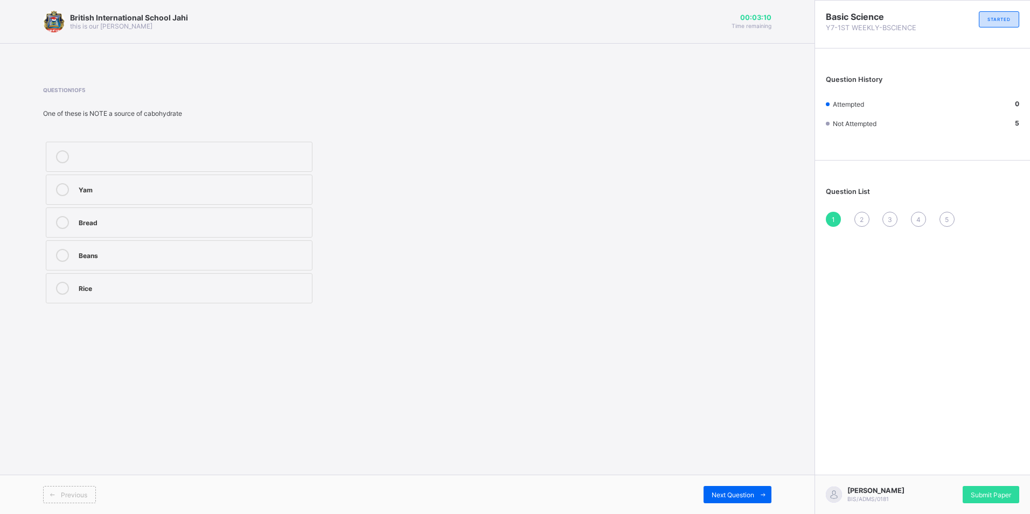
click at [858, 224] on div "2" at bounding box center [862, 219] width 15 height 15
drag, startPoint x: 175, startPoint y: 252, endPoint x: 291, endPoint y: 299, distance: 125.2
click at [179, 248] on label "Balanced diet" at bounding box center [179, 255] width 267 height 30
click at [753, 487] on div "Next Question" at bounding box center [738, 494] width 68 height 17
click at [171, 262] on label "Nutrition" at bounding box center [179, 255] width 267 height 30
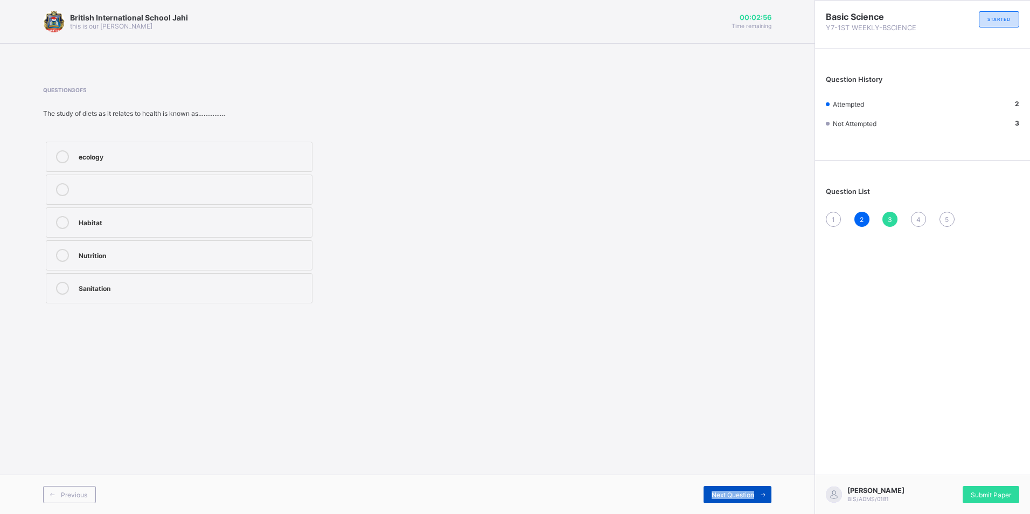
drag, startPoint x: 761, startPoint y: 482, endPoint x: 761, endPoint y: 493, distance: 10.2
click at [761, 493] on div "Previous Next Question" at bounding box center [407, 494] width 815 height 39
click at [758, 493] on span at bounding box center [762, 494] width 17 height 17
drag, startPoint x: 170, startPoint y: 290, endPoint x: 218, endPoint y: 303, distance: 49.2
click at [171, 290] on div "Landfills" at bounding box center [193, 287] width 228 height 11
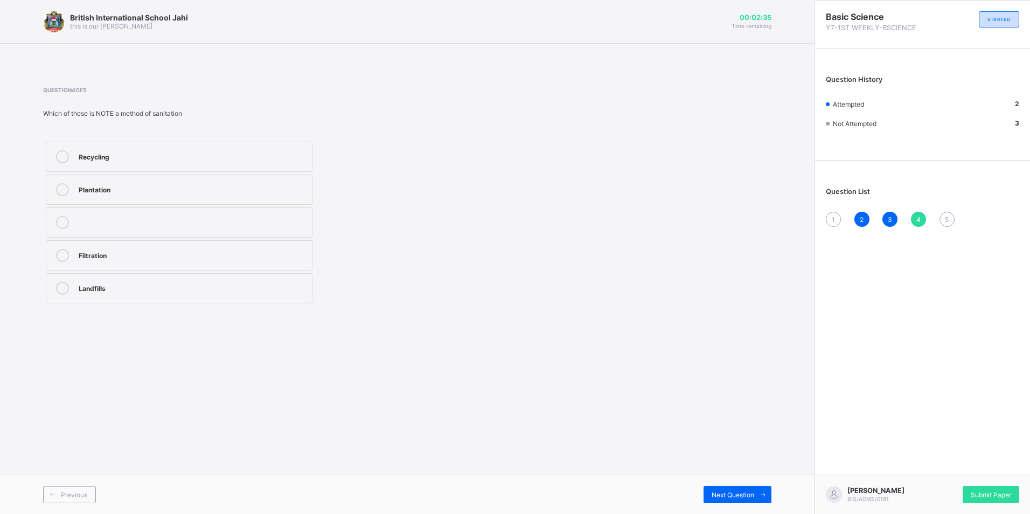
drag, startPoint x: 740, startPoint y: 477, endPoint x: 741, endPoint y: 483, distance: 5.4
click at [740, 482] on div "Previous Next Question" at bounding box center [407, 494] width 815 height 39
click at [744, 484] on div "Previous Next Question" at bounding box center [407, 494] width 815 height 39
drag, startPoint x: 744, startPoint y: 484, endPoint x: 695, endPoint y: 443, distance: 64.2
click at [692, 439] on div "British International School Jahi this is our motton 00:02:33 Time remaining Qu…" at bounding box center [407, 257] width 815 height 514
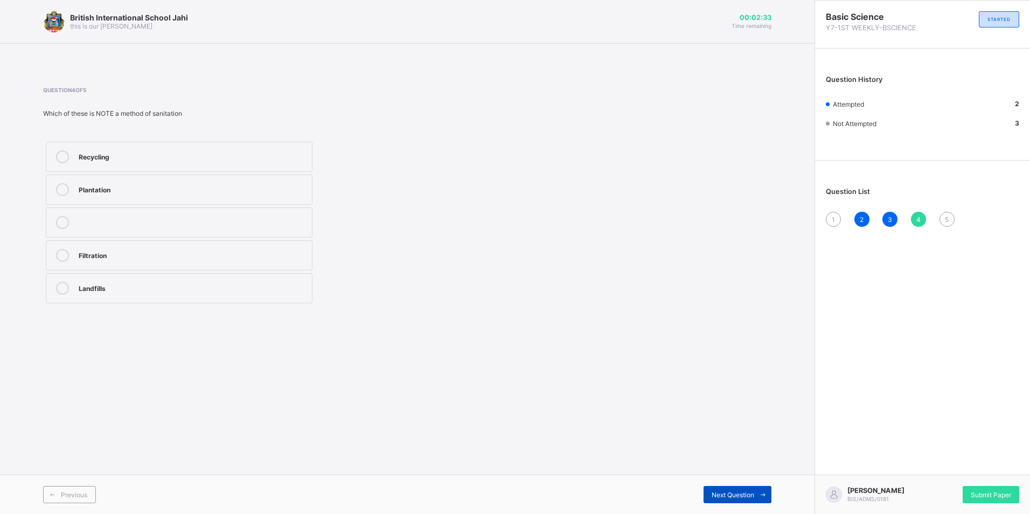
click at [736, 490] on div "Next Question" at bounding box center [738, 494] width 68 height 17
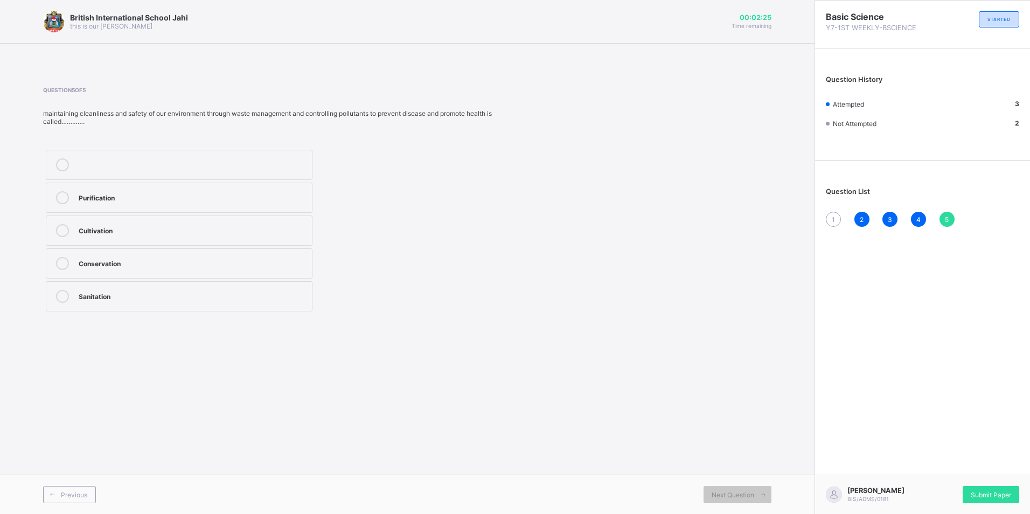
drag, startPoint x: 162, startPoint y: 311, endPoint x: 176, endPoint y: 299, distance: 19.1
click at [165, 306] on div "Purification Cultivation Conservation Sanitation" at bounding box center [179, 230] width 272 height 167
click at [207, 289] on label "Sanitation" at bounding box center [179, 296] width 267 height 30
click at [831, 214] on div "1" at bounding box center [833, 219] width 15 height 15
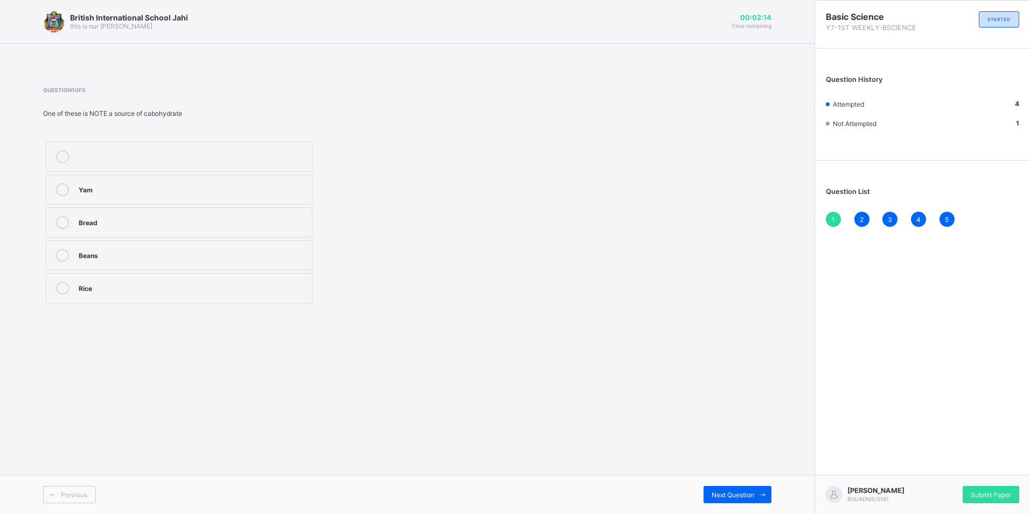
click at [184, 271] on div "Yam Bread Beans Rice" at bounding box center [179, 222] width 272 height 167
click at [198, 285] on div "Rice" at bounding box center [193, 287] width 228 height 11
click at [714, 495] on span "Next Question" at bounding box center [733, 495] width 43 height 8
click at [833, 223] on span "1" at bounding box center [833, 220] width 3 height 8
click at [179, 279] on label "Rice" at bounding box center [179, 288] width 267 height 30
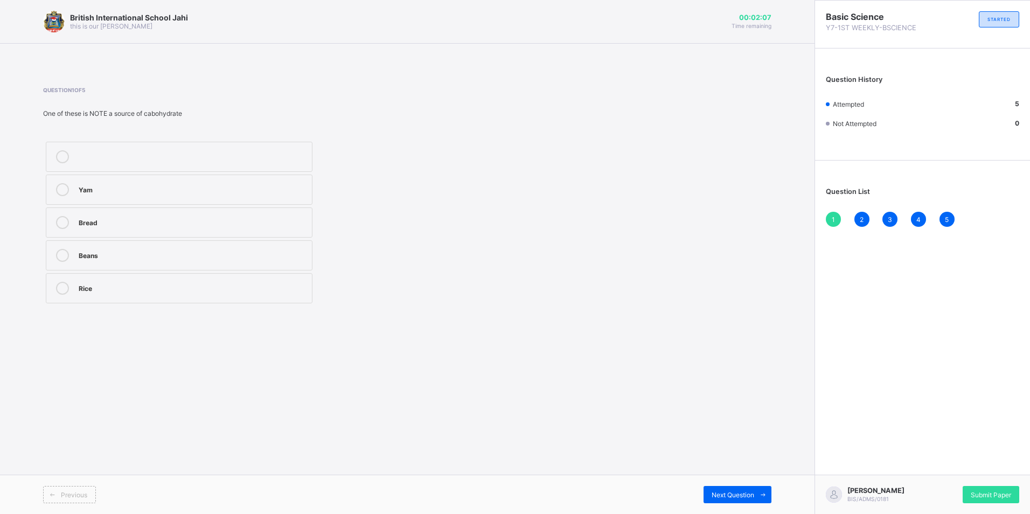
click at [752, 503] on div "Previous Next Question" at bounding box center [407, 494] width 815 height 39
click at [750, 491] on span "Next Question" at bounding box center [733, 495] width 43 height 8
drag, startPoint x: 945, startPoint y: 215, endPoint x: 938, endPoint y: 254, distance: 39.5
click at [945, 216] on div "5" at bounding box center [947, 219] width 15 height 15
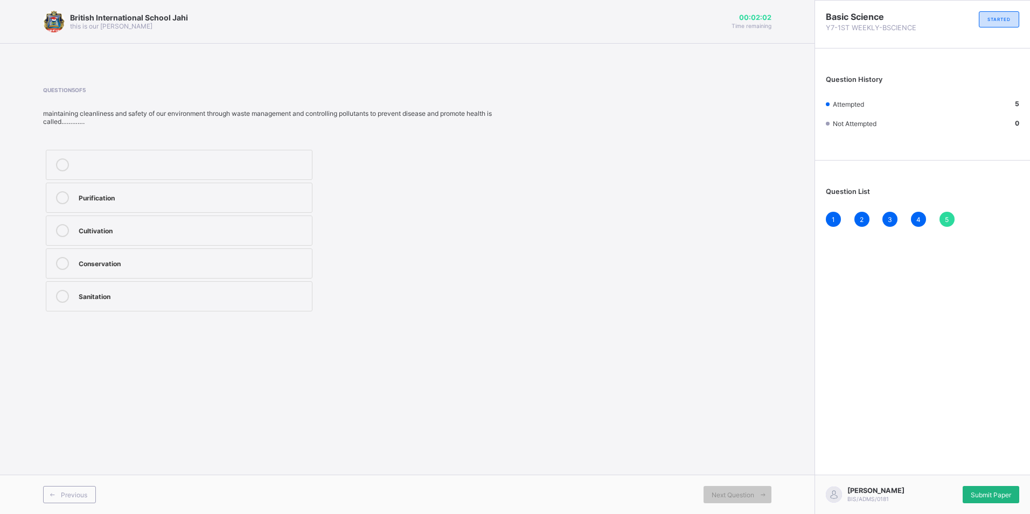
click at [977, 488] on div "Submit Paper" at bounding box center [991, 494] width 57 height 17
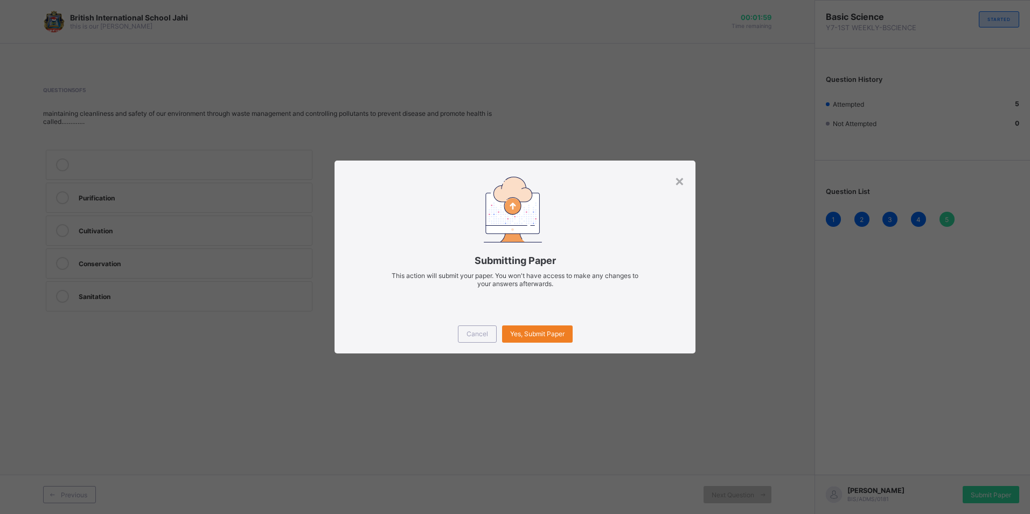
click at [534, 323] on div "Cancel Yes, Submit Paper" at bounding box center [515, 334] width 360 height 39
click at [535, 330] on span "Yes, Submit Paper" at bounding box center [537, 334] width 54 height 8
click at [530, 328] on div "Yes, Submit Paper" at bounding box center [537, 333] width 71 height 17
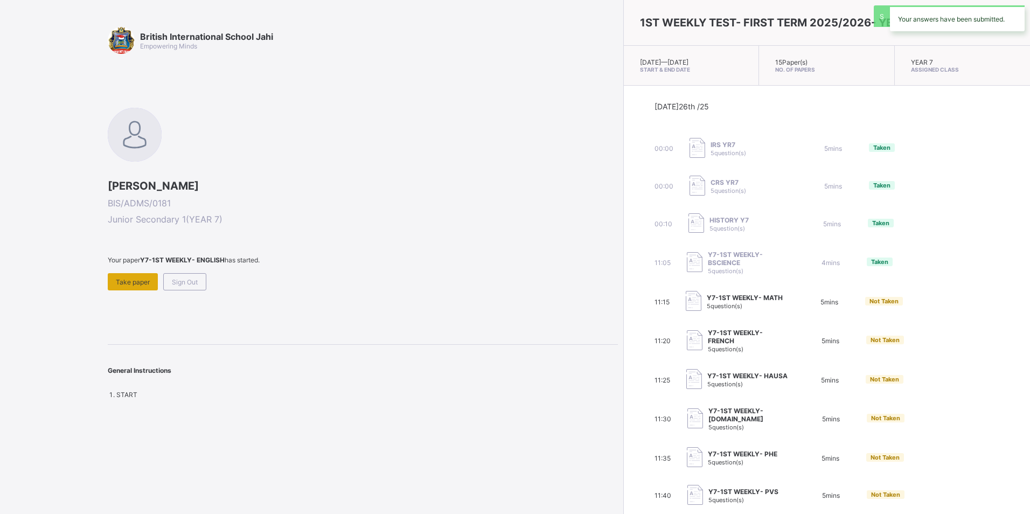
click at [139, 276] on div "Take paper" at bounding box center [133, 281] width 50 height 17
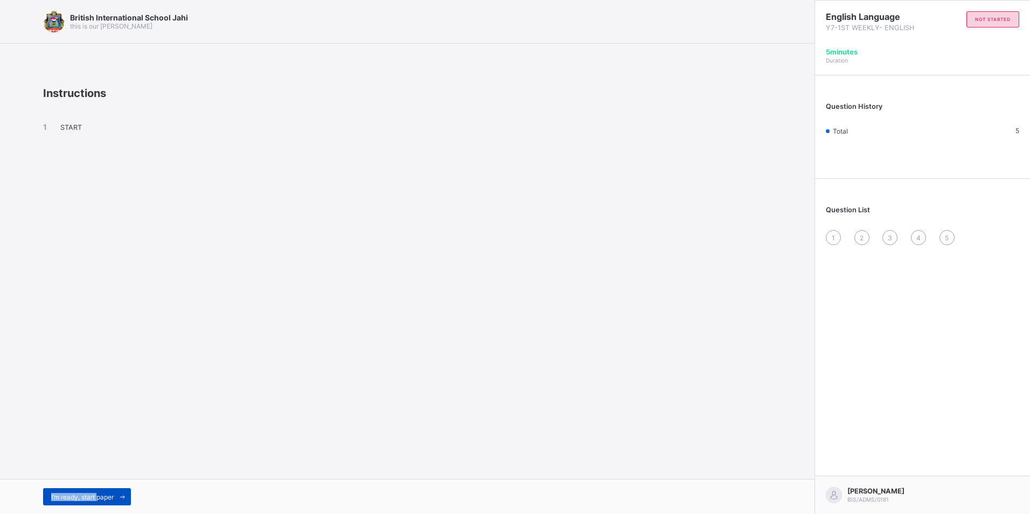
drag, startPoint x: 99, startPoint y: 483, endPoint x: 99, endPoint y: 490, distance: 7.0
click at [99, 490] on div "British International School Jahi this is our motton Instructions START I’m rea…" at bounding box center [407, 257] width 815 height 514
drag, startPoint x: 99, startPoint y: 490, endPoint x: 113, endPoint y: 503, distance: 18.7
click at [113, 503] on div "I’m ready, start paper" at bounding box center [87, 496] width 88 height 17
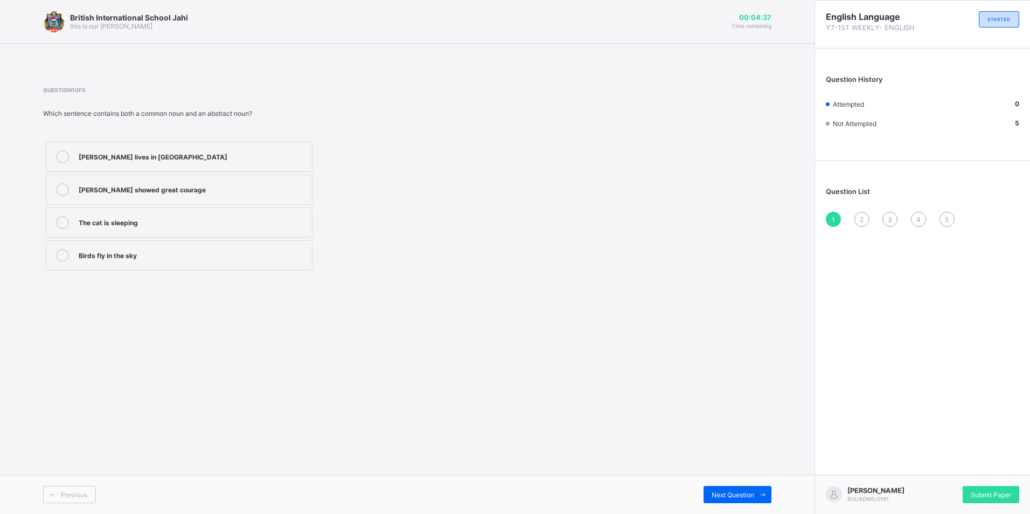
drag, startPoint x: 211, startPoint y: 165, endPoint x: 308, endPoint y: 221, distance: 112.5
click at [234, 167] on label "John lives in London" at bounding box center [179, 157] width 267 height 30
click at [760, 491] on span at bounding box center [762, 494] width 17 height 17
click at [231, 233] on label "classroom" at bounding box center [179, 222] width 267 height 30
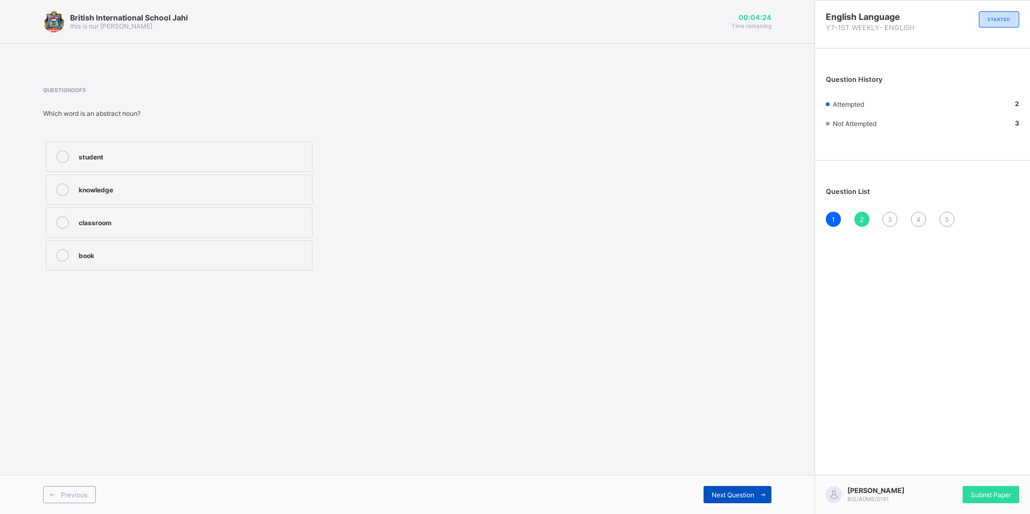
click at [740, 487] on div "Next Question" at bounding box center [738, 494] width 68 height 17
click at [143, 195] on div "sheet" at bounding box center [193, 189] width 228 height 13
drag, startPoint x: 739, startPoint y: 494, endPoint x: 731, endPoint y: 499, distance: 9.3
click at [738, 495] on span "Next Question" at bounding box center [733, 495] width 43 height 8
drag, startPoint x: 238, startPoint y: 191, endPoint x: 202, endPoint y: 152, distance: 52.6
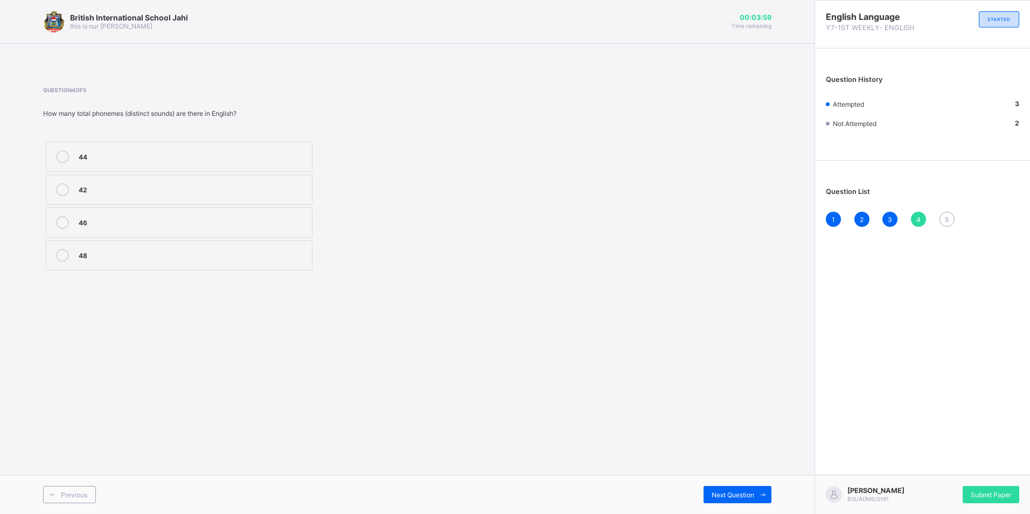
click at [235, 182] on label "42" at bounding box center [179, 190] width 267 height 30
click at [710, 501] on div "Next Question" at bounding box center [738, 494] width 68 height 17
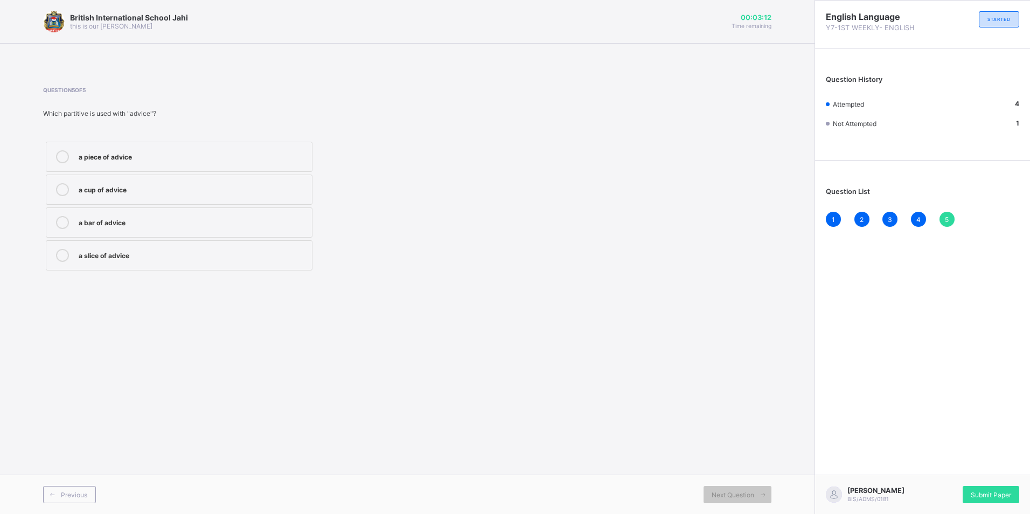
drag, startPoint x: 155, startPoint y: 156, endPoint x: 227, endPoint y: 202, distance: 85.8
click at [157, 161] on div "a piece of advice" at bounding box center [193, 155] width 228 height 11
drag, startPoint x: 1010, startPoint y: 500, endPoint x: 749, endPoint y: 396, distance: 280.8
click at [630, 412] on div "British International School Jahi this is our motton 00:02:58 Time remaining Qu…" at bounding box center [407, 257] width 815 height 514
click at [1002, 507] on div "ZITA CHUKWUEMEKA BIS/ADMS/0181 Submit Paper" at bounding box center [923, 494] width 216 height 39
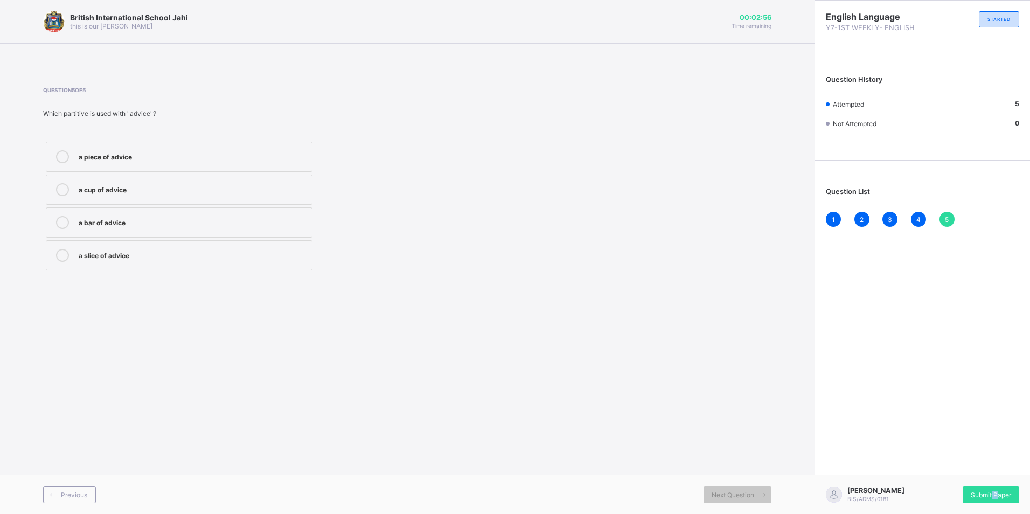
drag, startPoint x: 997, startPoint y: 501, endPoint x: 983, endPoint y: 488, distance: 19.1
click at [984, 488] on div "Submit Paper" at bounding box center [991, 494] width 57 height 17
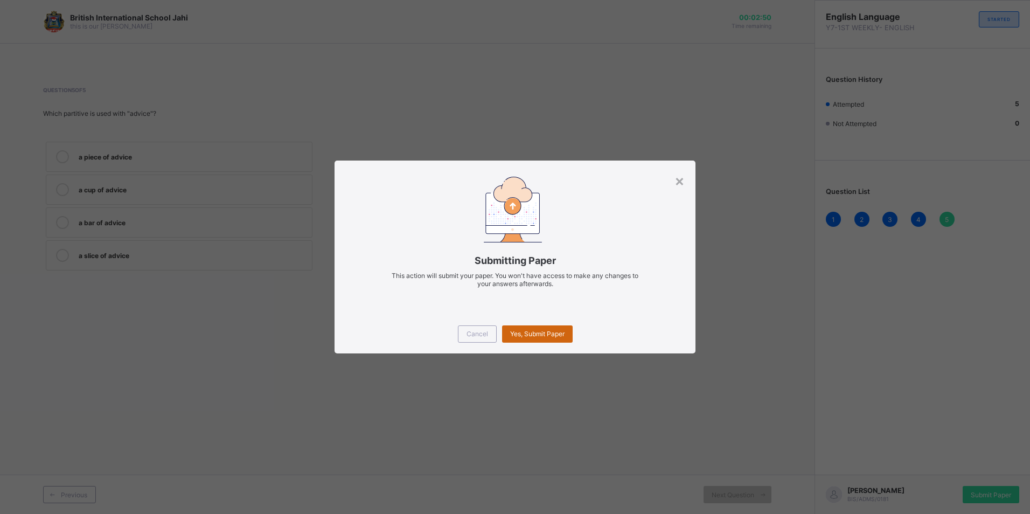
click at [549, 333] on span "Yes, Submit Paper" at bounding box center [537, 334] width 54 height 8
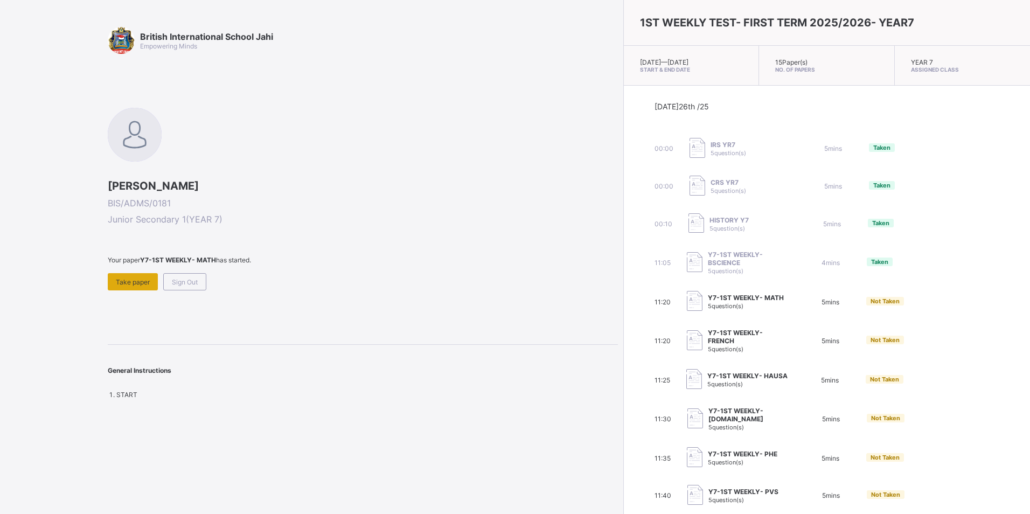
click at [122, 284] on span "Take paper" at bounding box center [133, 282] width 34 height 8
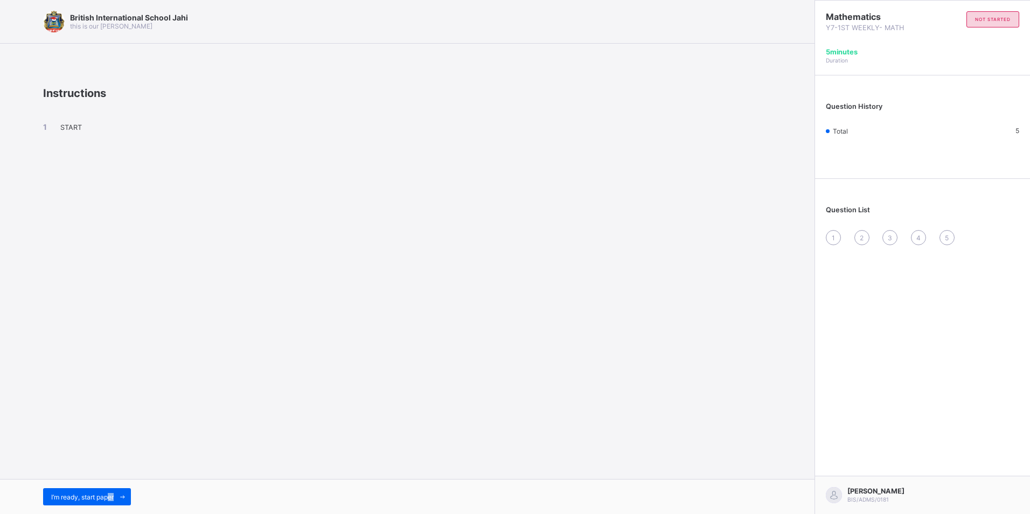
click at [109, 486] on div "I’m ready, start paper" at bounding box center [407, 496] width 815 height 35
drag, startPoint x: 109, startPoint y: 486, endPoint x: 99, endPoint y: 496, distance: 14.9
click at [99, 496] on span "I’m ready, start paper" at bounding box center [82, 497] width 63 height 8
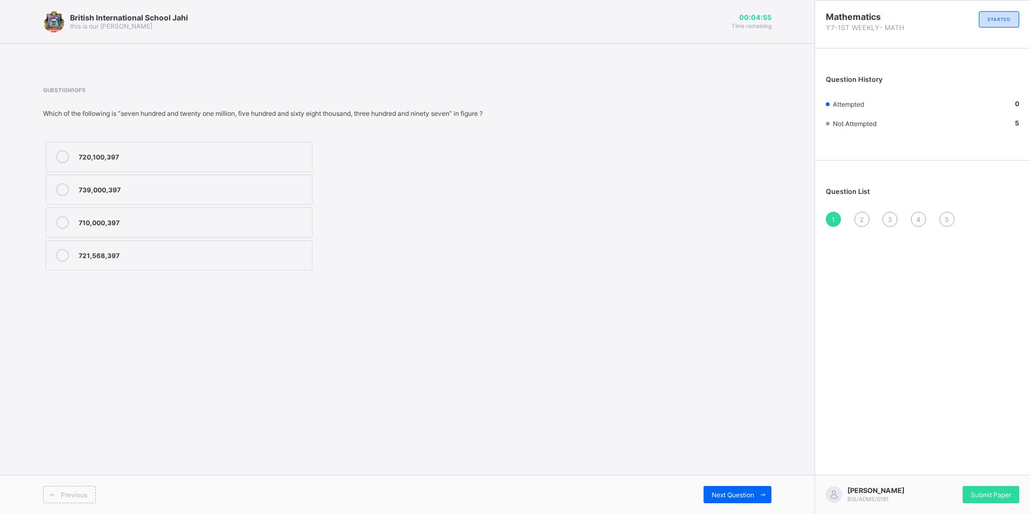
drag, startPoint x: 670, startPoint y: 432, endPoint x: 680, endPoint y: 442, distance: 14.5
drag, startPoint x: 254, startPoint y: 253, endPoint x: 325, endPoint y: 311, distance: 92.0
click at [259, 262] on label "721,568,397" at bounding box center [179, 255] width 267 height 30
click at [734, 484] on div "Previous Next Question" at bounding box center [407, 494] width 815 height 39
drag, startPoint x: 734, startPoint y: 484, endPoint x: 754, endPoint y: 494, distance: 22.7
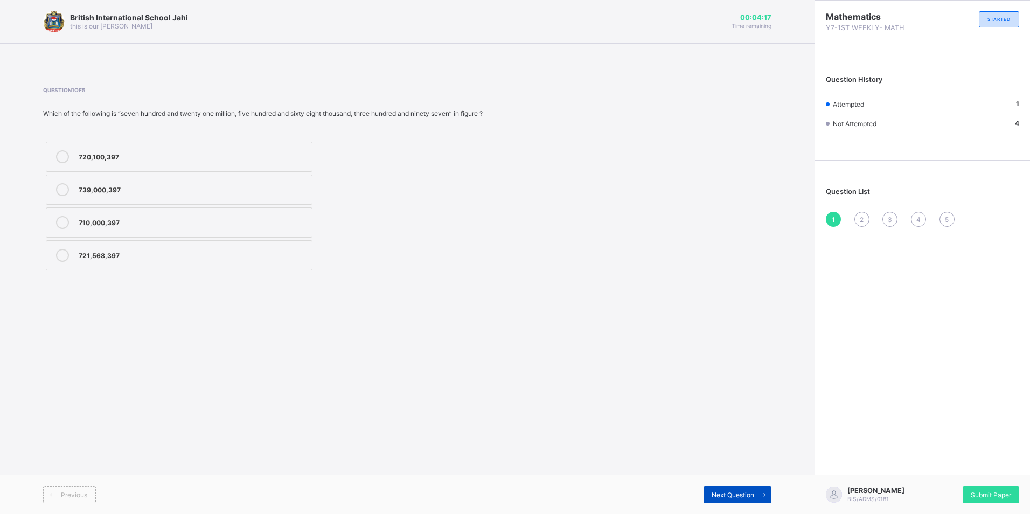
click at [752, 491] on div "Next Question" at bounding box center [738, 494] width 68 height 17
drag, startPoint x: 253, startPoint y: 218, endPoint x: 268, endPoint y: 230, distance: 19.2
click at [254, 219] on div "0.00084" at bounding box center [193, 221] width 228 height 11
click at [738, 492] on span "Next Question" at bounding box center [733, 495] width 43 height 8
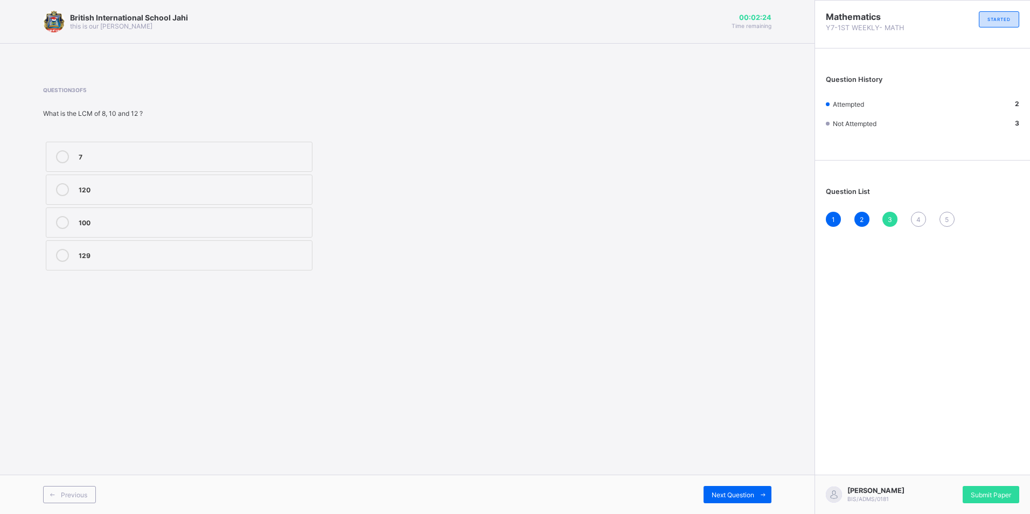
click at [192, 186] on div "120" at bounding box center [193, 188] width 228 height 11
drag, startPoint x: 293, startPoint y: 251, endPoint x: 513, endPoint y: 537, distance: 360.4
click at [513, 514] on html "British International School Jahi this is our motton 00:00:39 Time remaining Qu…" at bounding box center [515, 257] width 1030 height 514
click at [278, 253] on div "129" at bounding box center [193, 254] width 228 height 11
click at [762, 495] on icon at bounding box center [763, 494] width 8 height 7
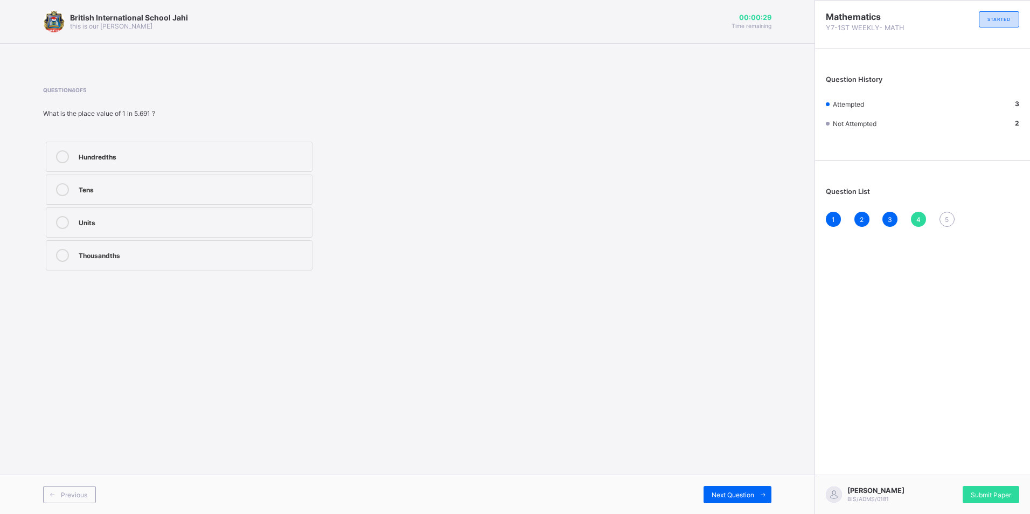
click at [148, 254] on div "Thousandths" at bounding box center [193, 254] width 228 height 11
drag, startPoint x: 755, startPoint y: 475, endPoint x: 748, endPoint y: 477, distance: 7.2
click at [754, 475] on div "Previous Next Question" at bounding box center [407, 494] width 815 height 39
click at [732, 501] on div "Next Question" at bounding box center [738, 494] width 68 height 17
drag, startPoint x: 196, startPoint y: 225, endPoint x: 202, endPoint y: 229, distance: 7.0
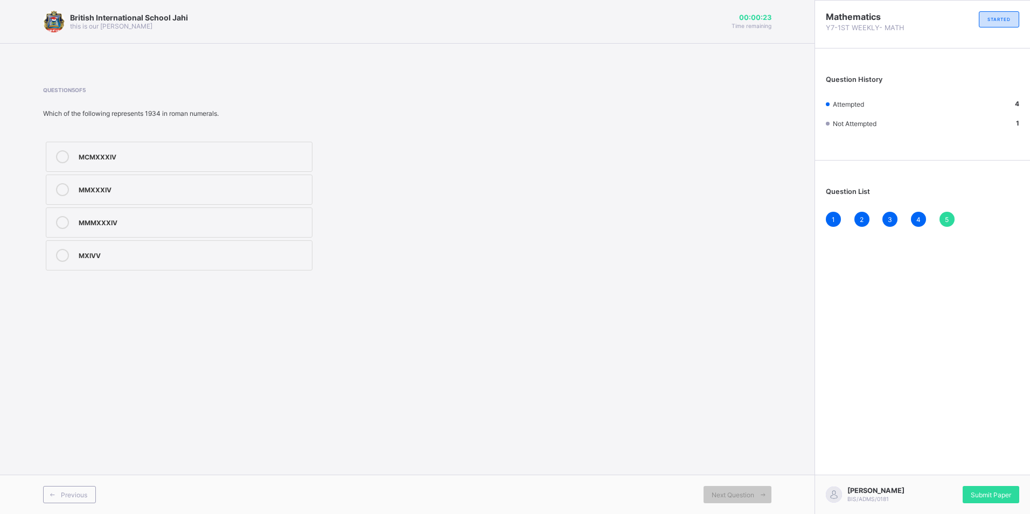
click at [200, 226] on div "MMMXXXIV" at bounding box center [193, 221] width 228 height 11
drag, startPoint x: 228, startPoint y: 192, endPoint x: 237, endPoint y: 210, distance: 20.0
click at [230, 192] on div "MMXXXIV" at bounding box center [193, 188] width 228 height 11
click at [987, 491] on span "Submit Paper" at bounding box center [991, 495] width 40 height 8
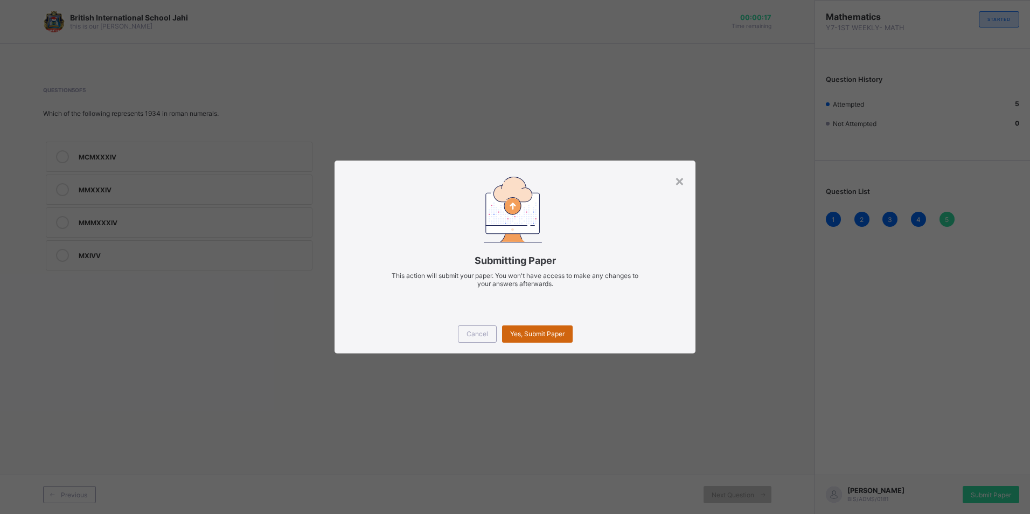
click at [553, 338] on div "Yes, Submit Paper" at bounding box center [537, 333] width 71 height 17
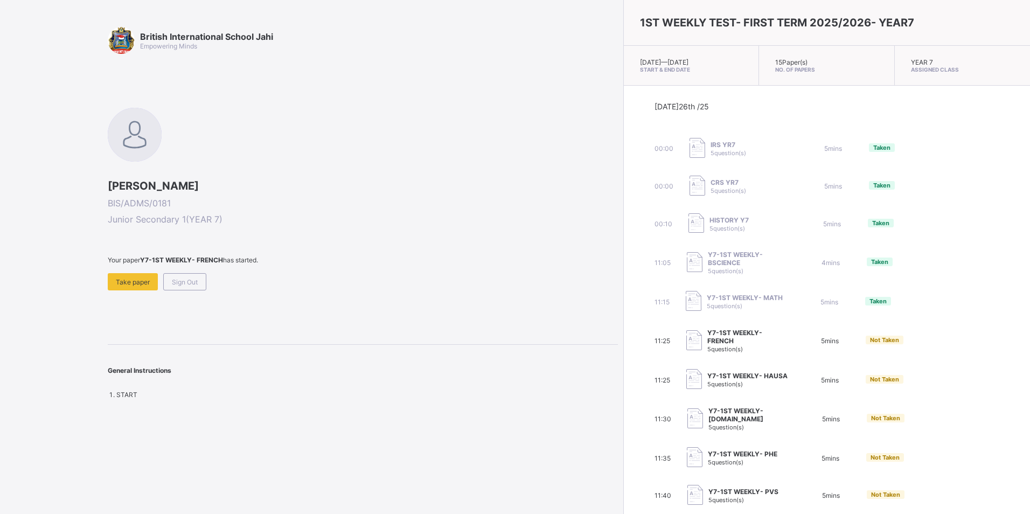
click at [143, 271] on span at bounding box center [363, 268] width 510 height 9
click at [143, 280] on span "Take paper" at bounding box center [133, 282] width 34 height 8
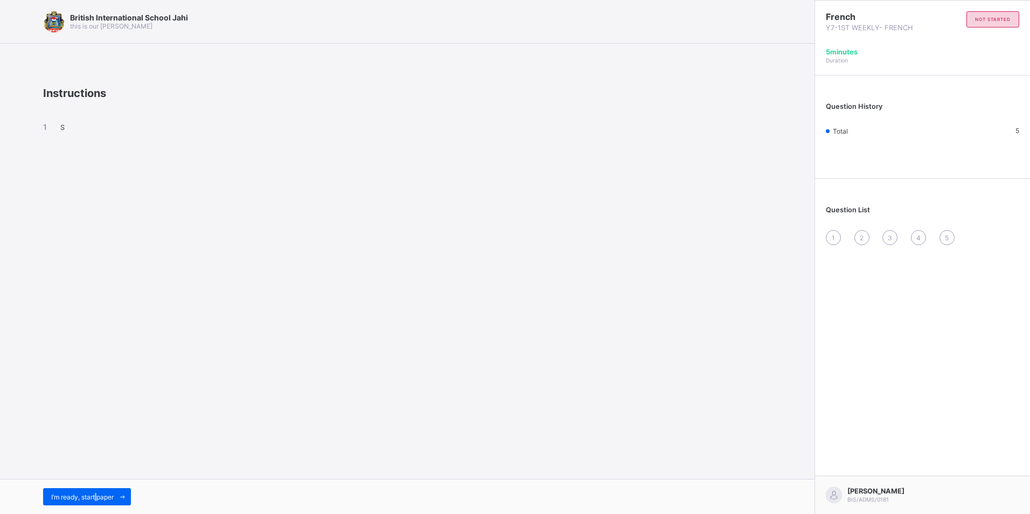
click at [97, 484] on div "I’m ready, start paper" at bounding box center [407, 496] width 815 height 35
click at [99, 496] on span "I’m ready, start paper" at bounding box center [82, 497] width 63 height 8
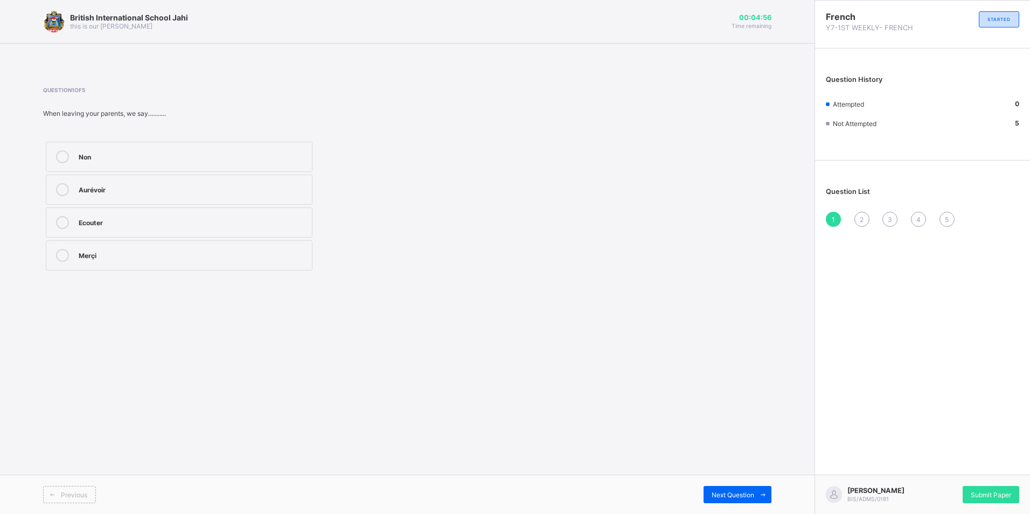
click at [224, 193] on div "Aurévoir" at bounding box center [193, 188] width 228 height 11
click at [732, 496] on span "Next Question" at bounding box center [733, 495] width 43 height 8
click at [188, 147] on label "Open" at bounding box center [179, 157] width 267 height 30
drag, startPoint x: 200, startPoint y: 190, endPoint x: 200, endPoint y: 177, distance: 12.4
click at [201, 190] on div "good" at bounding box center [193, 188] width 228 height 11
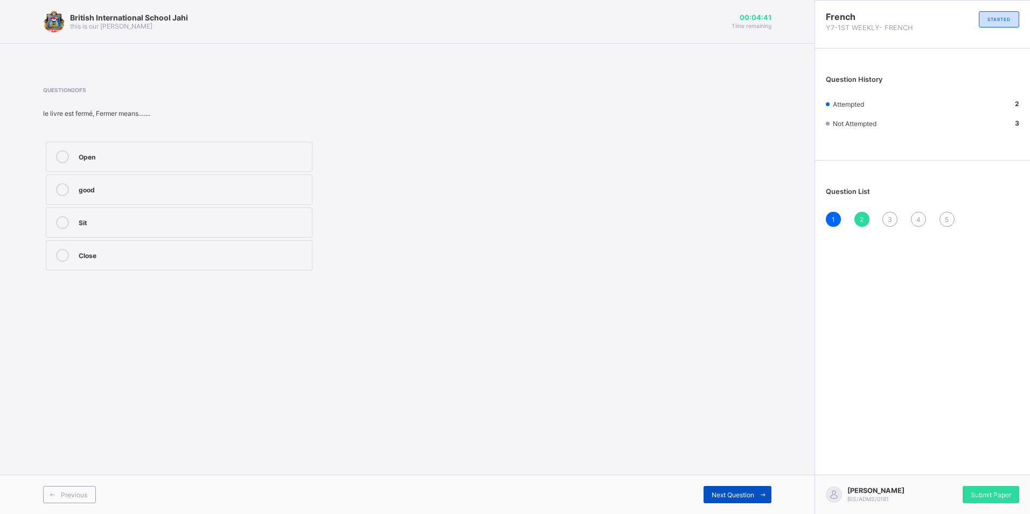
click at [752, 491] on span "Next Question" at bounding box center [733, 495] width 43 height 8
drag, startPoint x: 177, startPoint y: 178, endPoint x: 183, endPoint y: 186, distance: 10.0
click at [179, 179] on label "french" at bounding box center [179, 190] width 267 height 30
click at [746, 493] on span "Next Question" at bounding box center [733, 495] width 43 height 8
click at [156, 149] on label "Good night" at bounding box center [179, 157] width 267 height 30
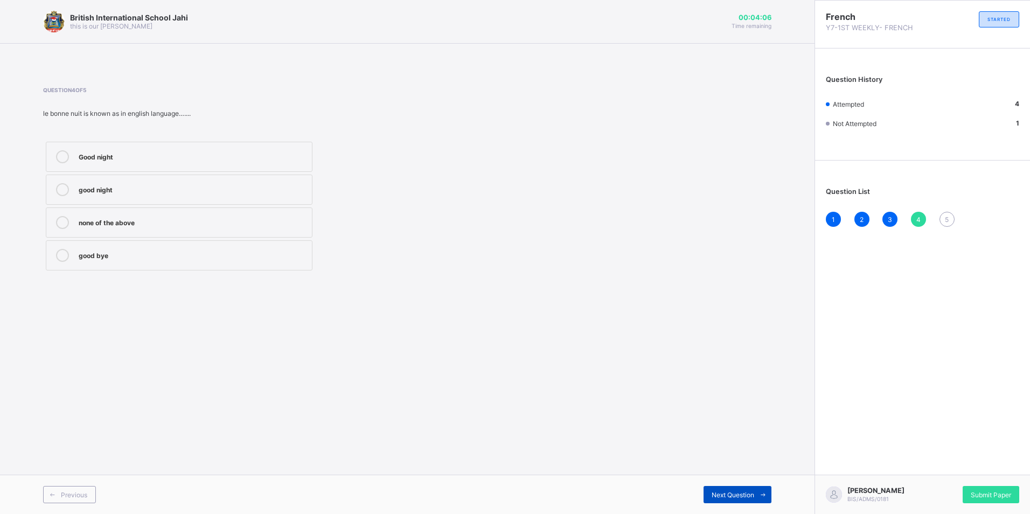
click at [737, 495] on span "Next Question" at bounding box center [733, 495] width 43 height 8
drag, startPoint x: 161, startPoint y: 248, endPoint x: 258, endPoint y: 305, distance: 113.0
click at [162, 248] on label "Good morning dad" at bounding box center [179, 255] width 267 height 30
click at [1004, 487] on div "Submit Paper" at bounding box center [991, 494] width 57 height 17
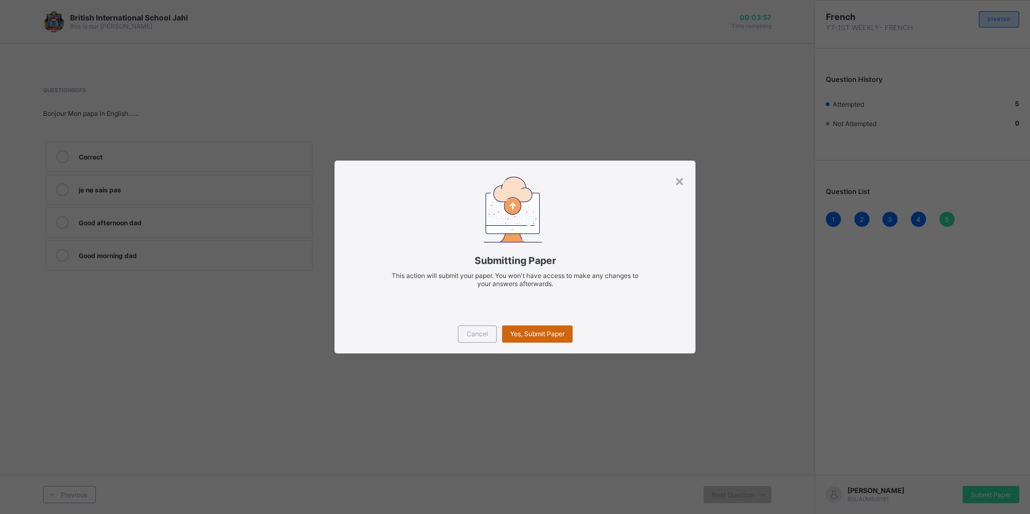
click at [524, 337] on span "Yes, Submit Paper" at bounding box center [537, 334] width 54 height 8
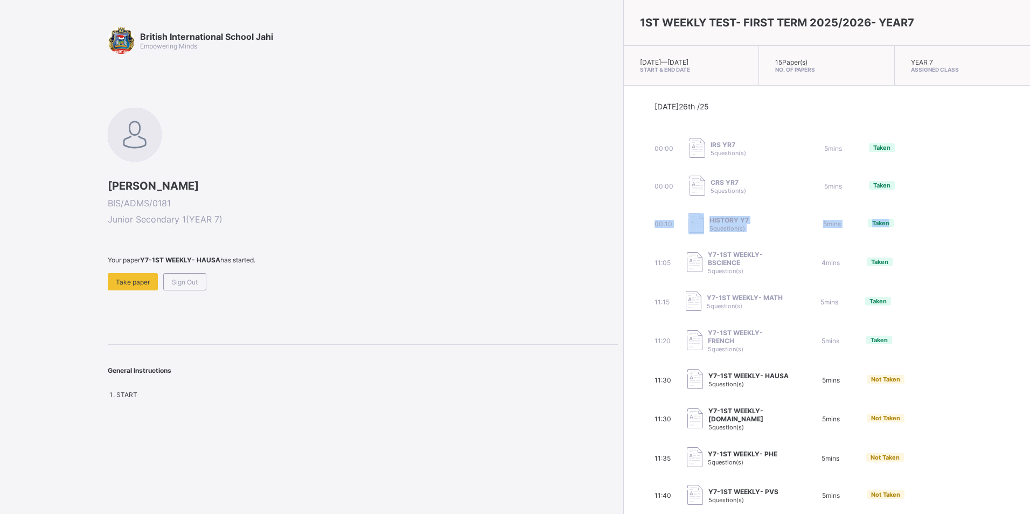
drag, startPoint x: 907, startPoint y: 195, endPoint x: 906, endPoint y: 176, distance: 18.9
click at [906, 176] on div "Today 26th /25 00:00 IRS YR7 5 question(s) 5 mins Taken 00:00 CRS YR7 5 questio…" at bounding box center [827, 360] width 345 height 517
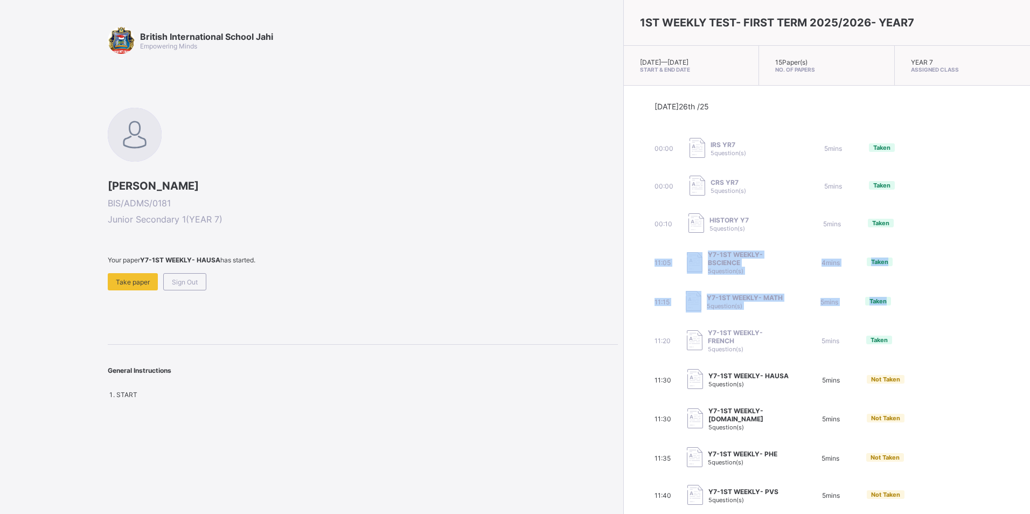
drag, startPoint x: 906, startPoint y: 176, endPoint x: 883, endPoint y: 222, distance: 51.3
click at [883, 222] on div "Today 26th /25 00:00 IRS YR7 5 question(s) 5 mins Taken 00:00 CRS YR7 5 questio…" at bounding box center [827, 360] width 345 height 517
click at [380, 404] on div "British International School Jahi Empowering Minds ZITA CHUKWUEMEKA BIS/ADMS/01…" at bounding box center [309, 257] width 618 height 514
click at [709, 383] on div "Y7-1ST WEEKLY- HAUSA 5 question(s)" at bounding box center [749, 380] width 80 height 16
click at [818, 413] on div "11:30 Y7-1ST WEEKLY- B.STUDY 5 question(s) 5 mins Not Taken" at bounding box center [827, 419] width 345 height 24
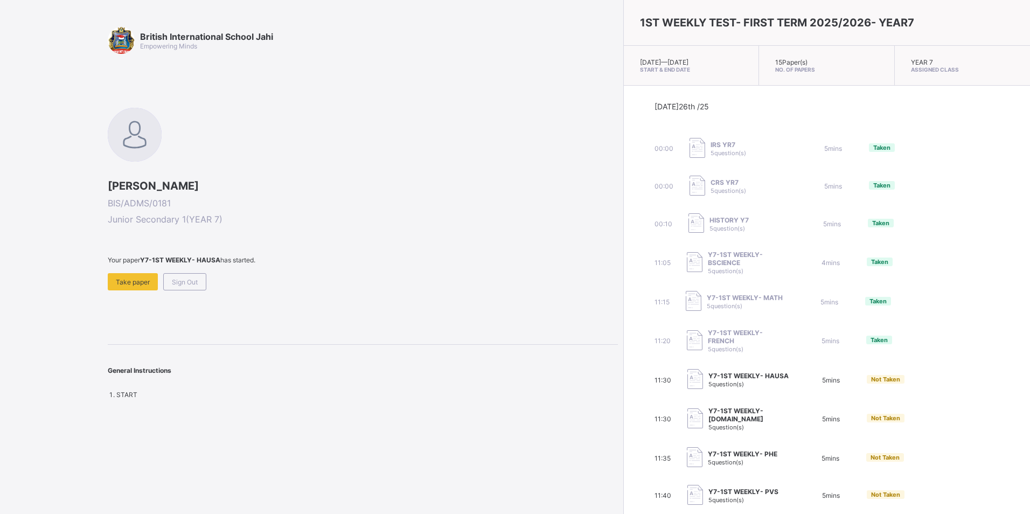
drag, startPoint x: 144, startPoint y: 274, endPoint x: 138, endPoint y: 255, distance: 20.3
click at [138, 255] on div "ZITA CHUKWUEMEKA BIS/ADMS/0181 Junior Secondary 1 ( YEAR 7 ) Your paper Y7-1ST …" at bounding box center [363, 199] width 510 height 183
drag, startPoint x: 138, startPoint y: 255, endPoint x: 191, endPoint y: 320, distance: 83.5
click at [192, 321] on div "British International School Jahi Empowering Minds ZITA CHUKWUEMEKA BIS/ADMS/01…" at bounding box center [363, 213] width 510 height 372
click at [132, 276] on div "Take paper" at bounding box center [133, 281] width 50 height 17
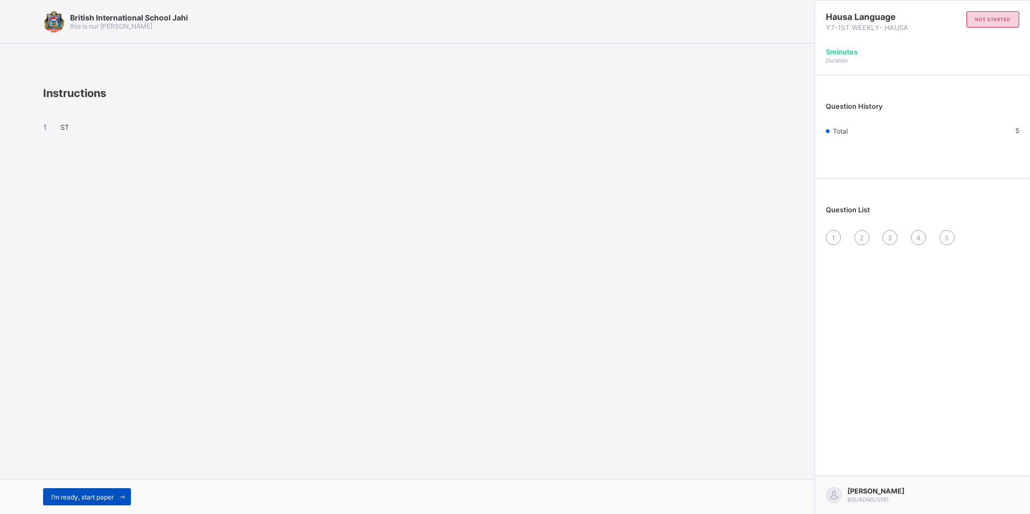
click at [67, 493] on span "I’m ready, start paper" at bounding box center [82, 497] width 63 height 8
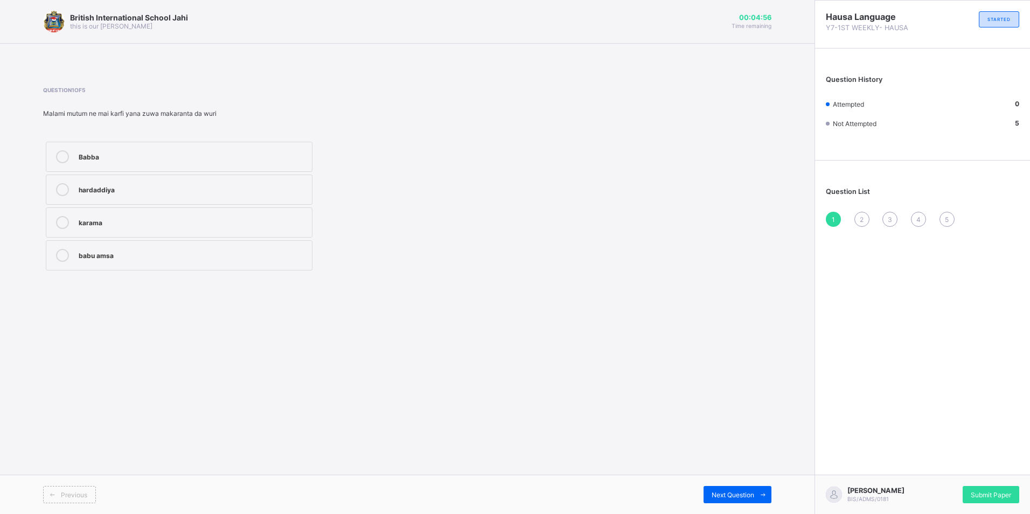
click at [988, 484] on div "ZITA CHUKWUEMEKA BIS/ADMS/0181 Submit Paper" at bounding box center [923, 494] width 216 height 39
click at [996, 488] on div "Submit Paper" at bounding box center [991, 494] width 57 height 17
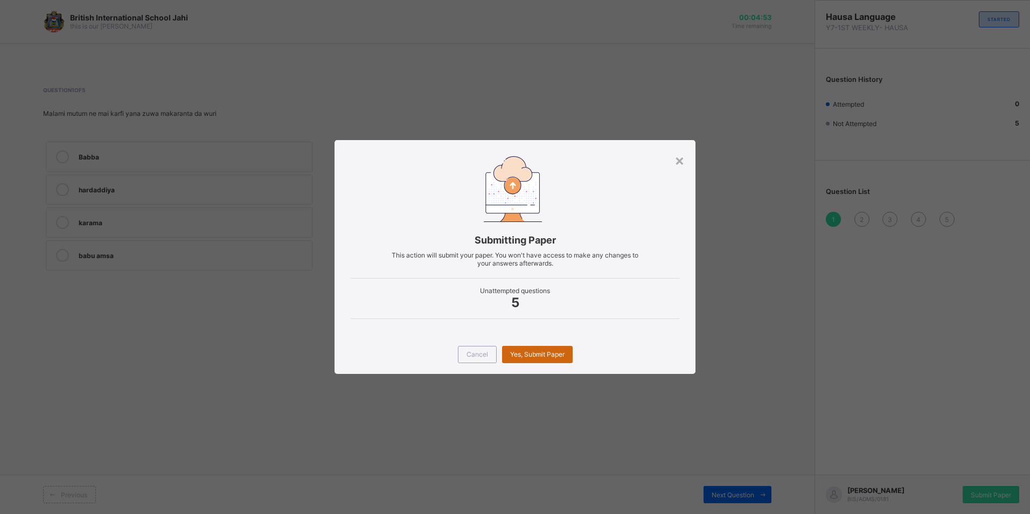
click at [539, 356] on span "Yes, Submit Paper" at bounding box center [537, 354] width 54 height 8
drag, startPoint x: 556, startPoint y: 353, endPoint x: 554, endPoint y: 346, distance: 7.6
click at [555, 349] on div "Yes, Submit Paper" at bounding box center [537, 354] width 71 height 17
click at [480, 353] on span "Cancel" at bounding box center [478, 354] width 22 height 8
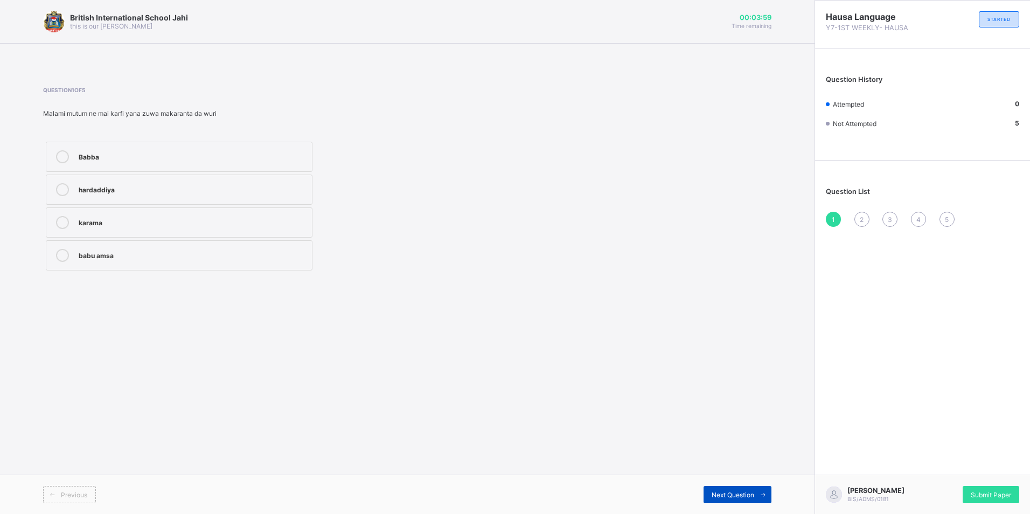
click at [738, 494] on span "Next Question" at bounding box center [733, 495] width 43 height 8
drag, startPoint x: 738, startPoint y: 494, endPoint x: 730, endPoint y: 491, distance: 7.8
click at [733, 491] on span "Next Question" at bounding box center [733, 495] width 43 height 8
click at [727, 491] on span "Next Question" at bounding box center [733, 495] width 43 height 8
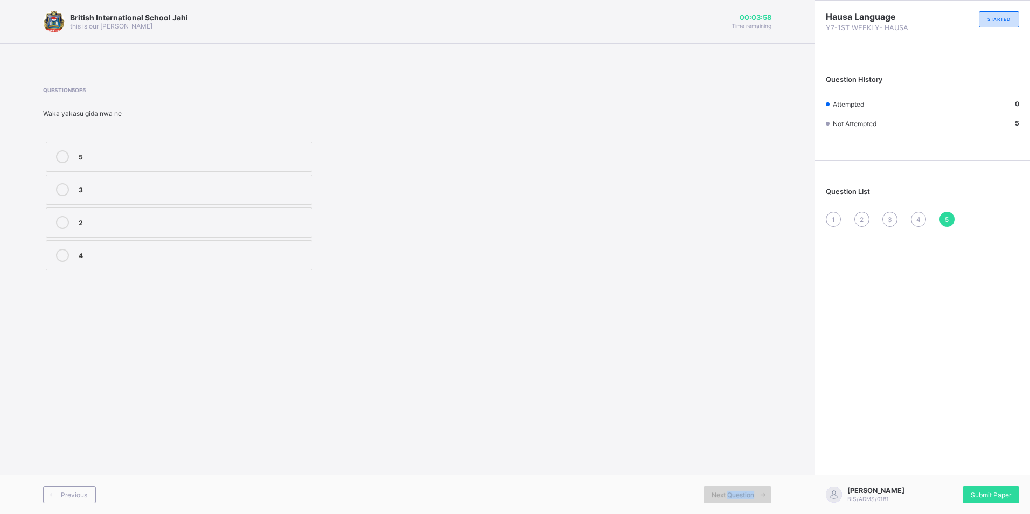
click at [727, 491] on span "Next Question" at bounding box center [733, 495] width 43 height 8
click at [1010, 494] on span "Submit Paper" at bounding box center [991, 495] width 40 height 8
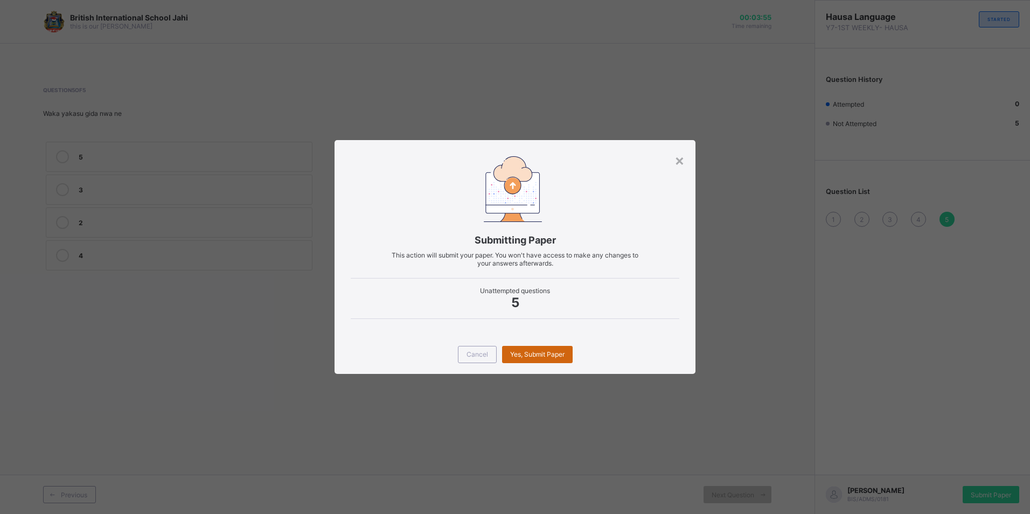
click at [533, 352] on span "Yes, Submit Paper" at bounding box center [537, 354] width 54 height 8
click at [480, 353] on span "Cancel" at bounding box center [478, 354] width 22 height 8
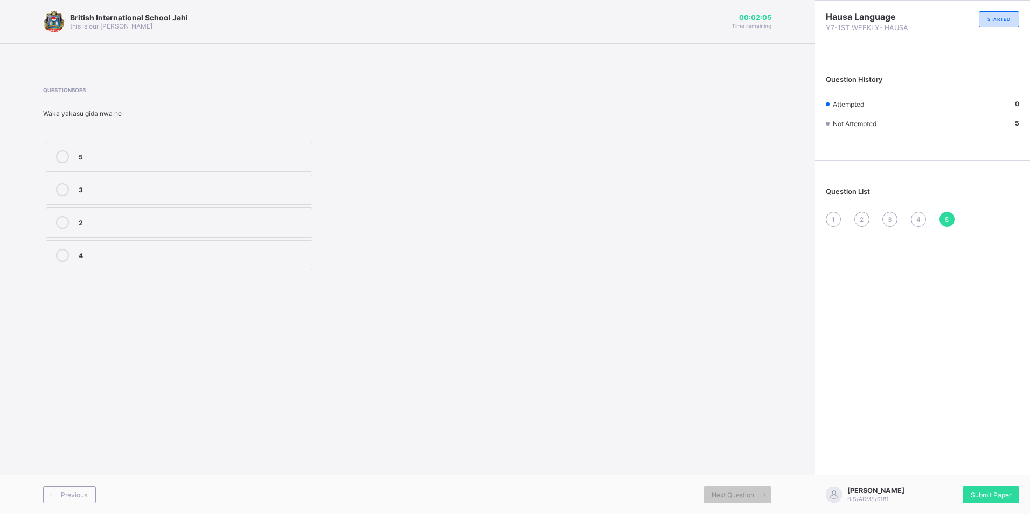
drag, startPoint x: 303, startPoint y: 212, endPoint x: 309, endPoint y: 216, distance: 7.8
click at [304, 212] on label "2" at bounding box center [179, 222] width 267 height 30
click at [991, 494] on span "Submit Paper" at bounding box center [991, 495] width 40 height 8
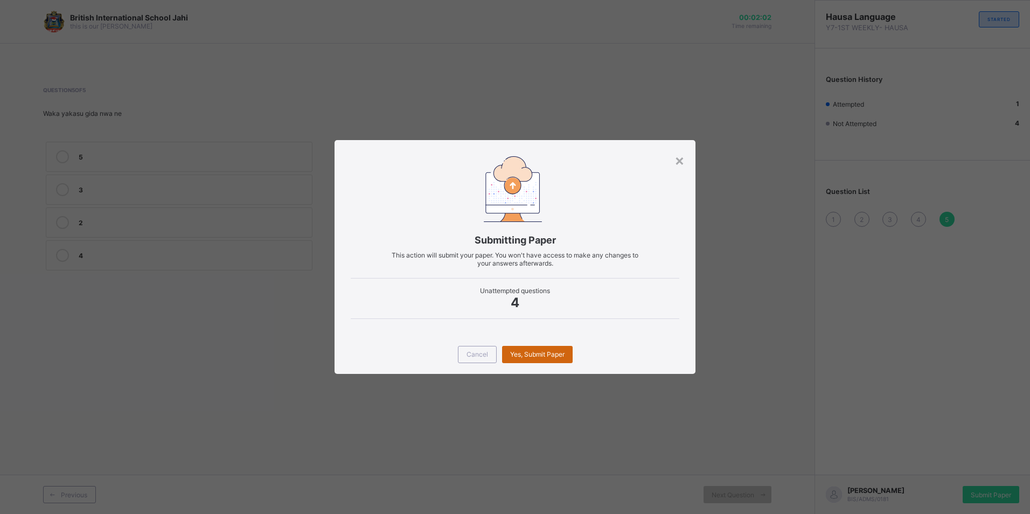
click at [544, 360] on div "Yes, Submit Paper" at bounding box center [537, 354] width 71 height 17
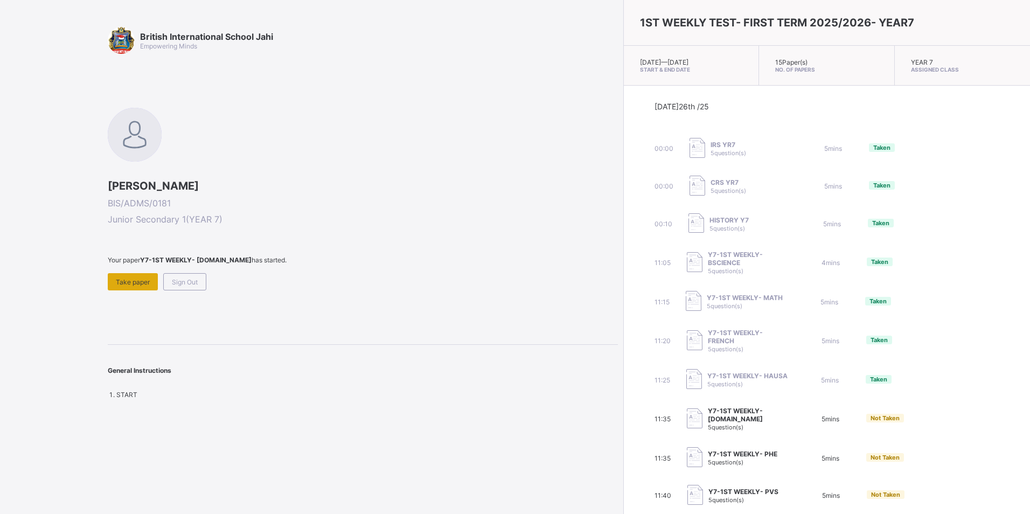
click at [126, 282] on span "Take paper" at bounding box center [133, 282] width 34 height 8
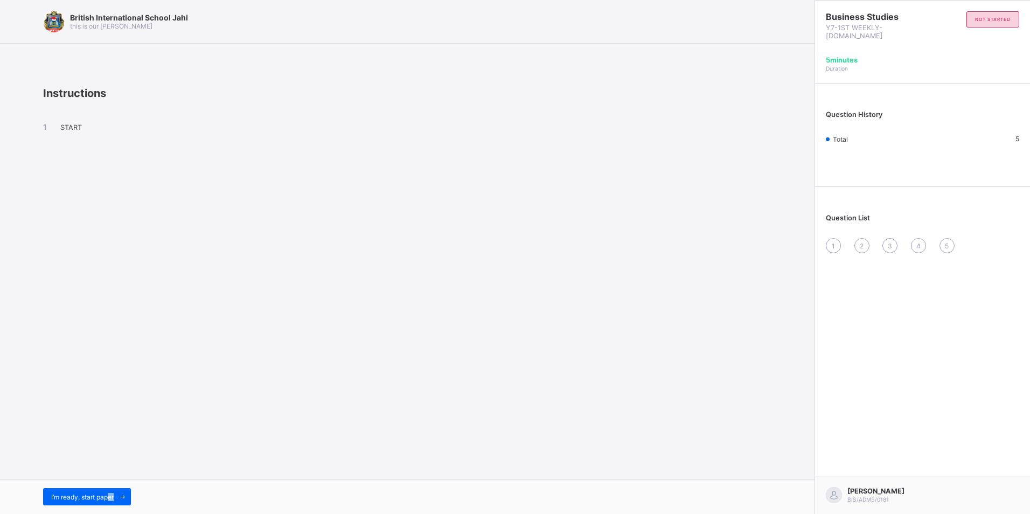
click at [113, 487] on div "I’m ready, start paper" at bounding box center [407, 496] width 815 height 35
click at [68, 493] on span "I’m ready, start paper" at bounding box center [82, 497] width 63 height 8
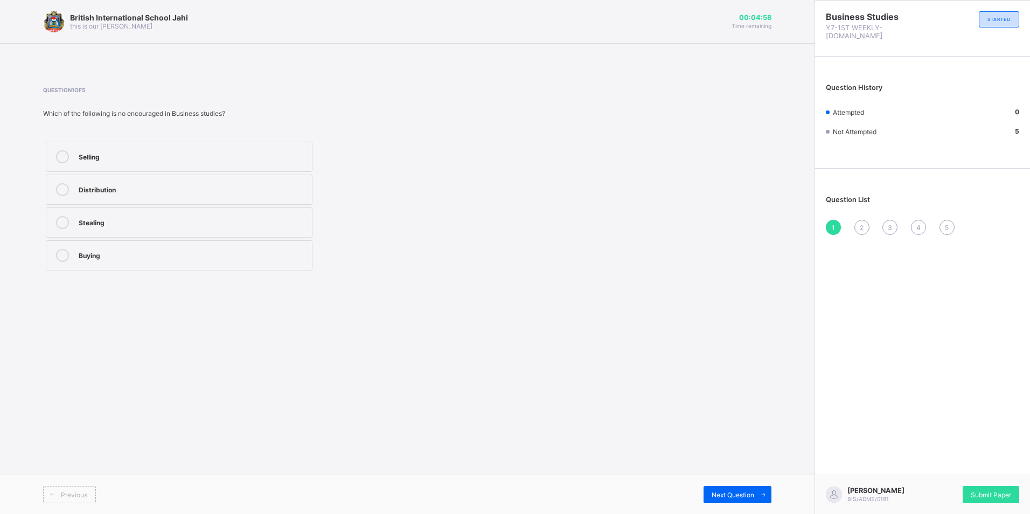
drag, startPoint x: 111, startPoint y: 192, endPoint x: 119, endPoint y: 140, distance: 52.4
drag, startPoint x: 119, startPoint y: 140, endPoint x: 441, endPoint y: 98, distance: 325.0
click at [441, 98] on span at bounding box center [270, 101] width 454 height 16
click at [214, 233] on label "Stealing" at bounding box center [179, 222] width 267 height 30
drag, startPoint x: 746, startPoint y: 507, endPoint x: 688, endPoint y: 498, distance: 58.8
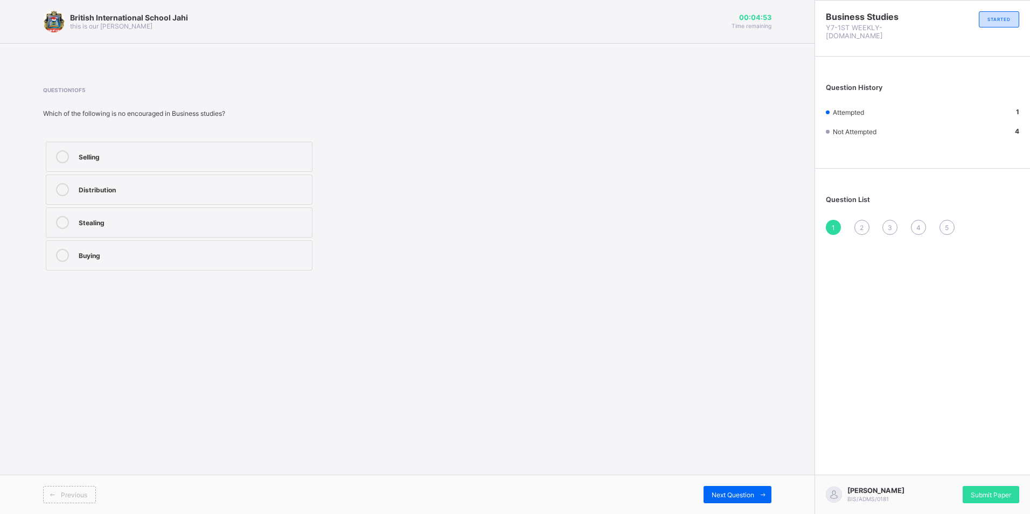
click at [746, 508] on div "Previous Next Question" at bounding box center [407, 494] width 815 height 39
click at [727, 495] on span "Next Question" at bounding box center [733, 495] width 43 height 8
click at [281, 259] on div "Bookkeeping" at bounding box center [193, 254] width 228 height 11
drag, startPoint x: 744, startPoint y: 500, endPoint x: 739, endPoint y: 487, distance: 14.0
click at [741, 489] on div "Next Question" at bounding box center [738, 494] width 68 height 17
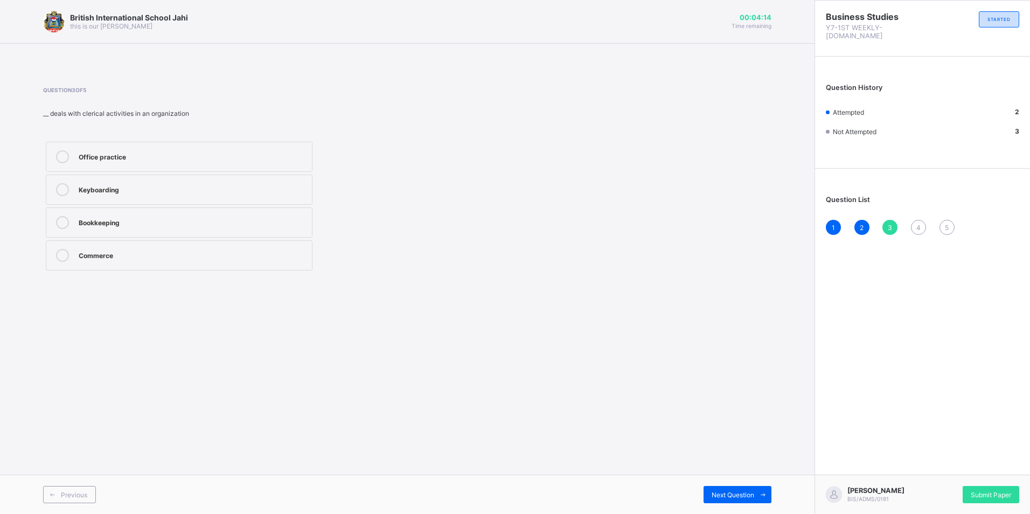
click at [106, 169] on label "Office practice" at bounding box center [179, 157] width 267 height 30
click at [713, 484] on div "Previous Next Question" at bounding box center [407, 494] width 815 height 39
click at [772, 508] on div "Previous Next Question" at bounding box center [407, 494] width 815 height 39
click at [746, 494] on span "Next Question" at bounding box center [733, 495] width 43 height 8
click at [150, 247] on label "Agriculture" at bounding box center [179, 255] width 267 height 30
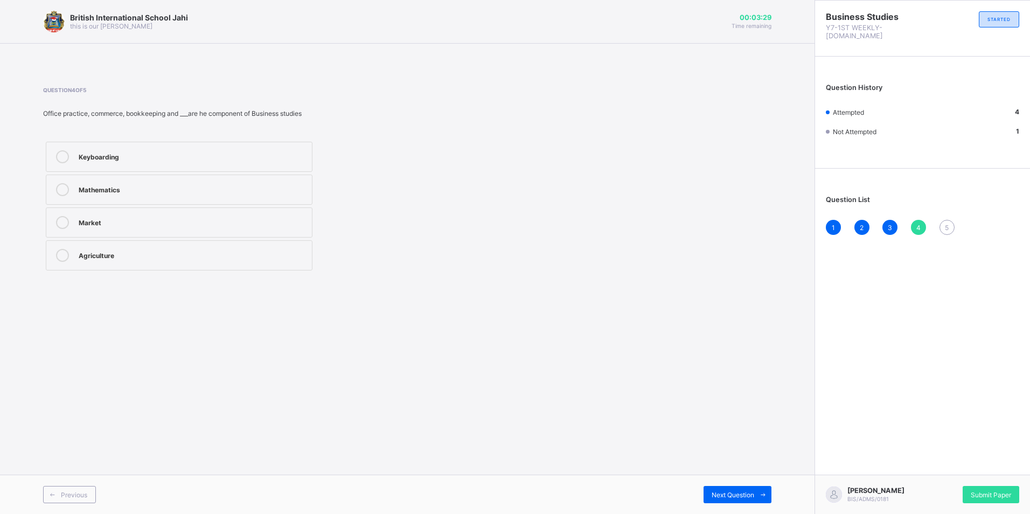
click at [102, 216] on label "Market" at bounding box center [179, 222] width 267 height 30
drag, startPoint x: 0, startPoint y: 203, endPoint x: 79, endPoint y: 219, distance: 80.3
click at [2, 204] on div "British International School Jahi this is our motton 00:03:23 Time remaining Qu…" at bounding box center [407, 257] width 815 height 514
click at [90, 233] on label "Market" at bounding box center [179, 222] width 267 height 30
drag, startPoint x: 95, startPoint y: 254, endPoint x: 103, endPoint y: 259, distance: 9.0
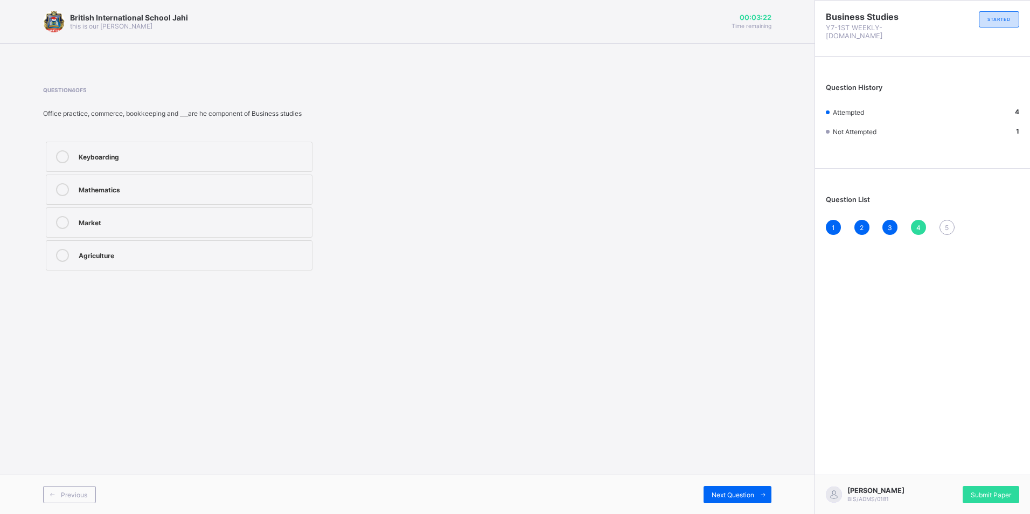
click at [94, 253] on div "Agriculture" at bounding box center [193, 254] width 228 height 11
click at [703, 483] on div "Previous Next Question" at bounding box center [407, 494] width 815 height 39
click at [723, 501] on div "Next Question" at bounding box center [738, 494] width 68 height 17
drag, startPoint x: 203, startPoint y: 113, endPoint x: 194, endPoint y: 125, distance: 15.0
drag, startPoint x: 194, startPoint y: 125, endPoint x: 142, endPoint y: 197, distance: 89.1
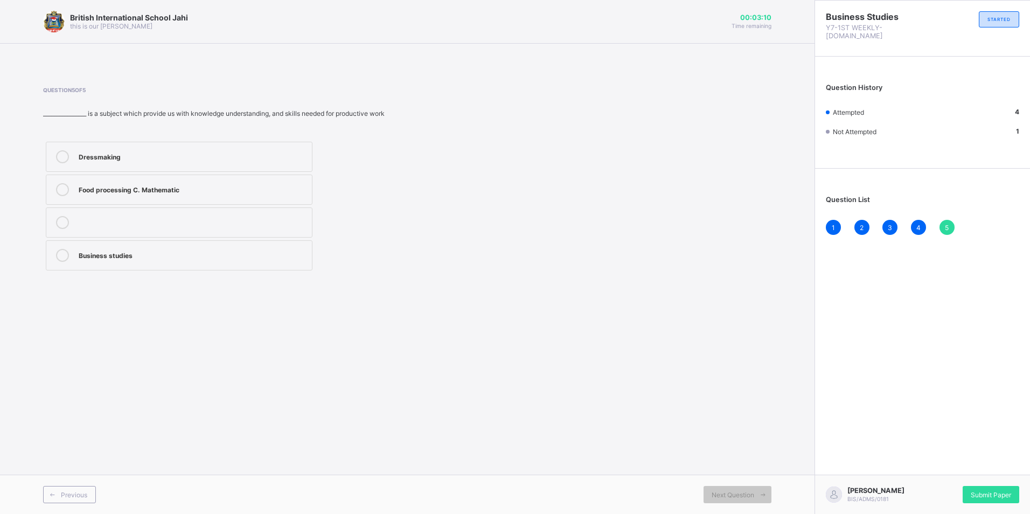
click at [142, 197] on label "Food processing C. Mathematic" at bounding box center [179, 190] width 267 height 30
click at [162, 155] on label "Dressmaking" at bounding box center [179, 157] width 267 height 30
drag, startPoint x: 159, startPoint y: 282, endPoint x: 162, endPoint y: 272, distance: 10.1
click at [161, 275] on div "Question 5 of 5 ________________ is a subject which provide us with knowledge u…" at bounding box center [407, 180] width 729 height 219
click at [162, 272] on div "Dressmaking Food processing C. Mathematic Business studies" at bounding box center [179, 206] width 272 height 134
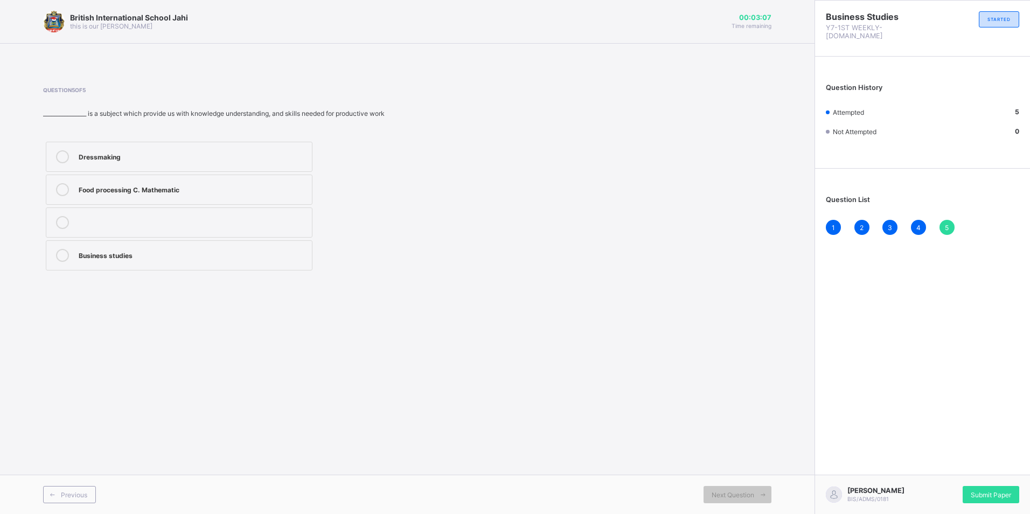
drag, startPoint x: 163, startPoint y: 269, endPoint x: 164, endPoint y: 251, distance: 17.9
click at [164, 252] on label "Business studies" at bounding box center [179, 255] width 267 height 30
click at [982, 502] on div "Submit Paper" at bounding box center [991, 494] width 57 height 17
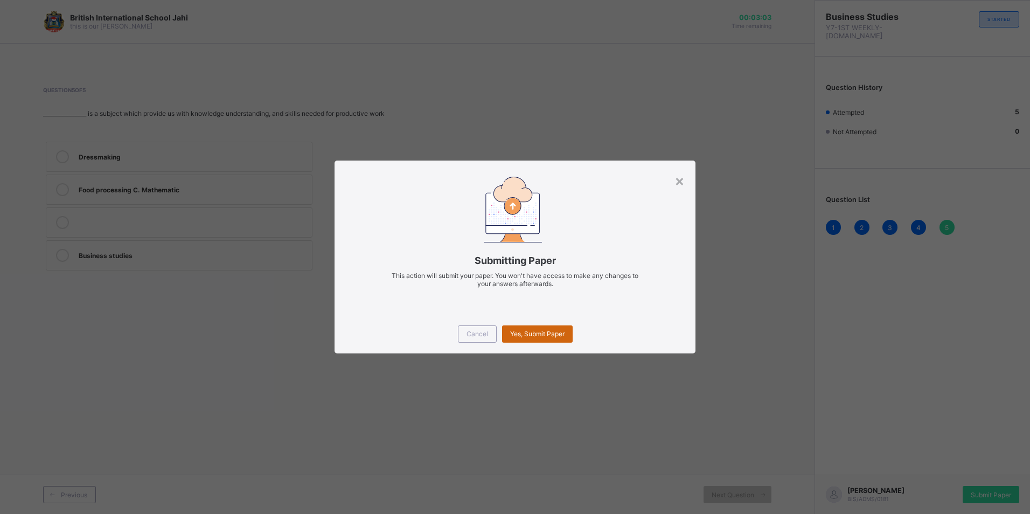
click at [542, 334] on span "Yes, Submit Paper" at bounding box center [537, 334] width 54 height 8
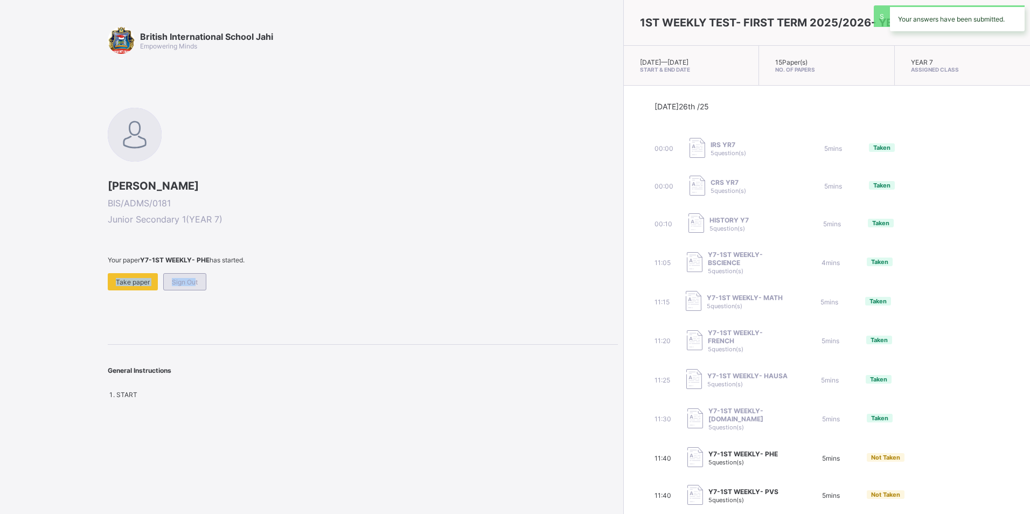
click at [191, 284] on div "Your paper Y7-1ST WEEKLY- PHE has started. Take paper Sign Out" at bounding box center [363, 273] width 510 height 34
drag, startPoint x: 191, startPoint y: 284, endPoint x: 122, endPoint y: 272, distance: 70.6
click at [122, 272] on div "Your paper Y7-1ST WEEKLY- PHE has started. Take paper Sign Out" at bounding box center [363, 273] width 510 height 34
click at [118, 273] on div "Take paper" at bounding box center [133, 281] width 50 height 17
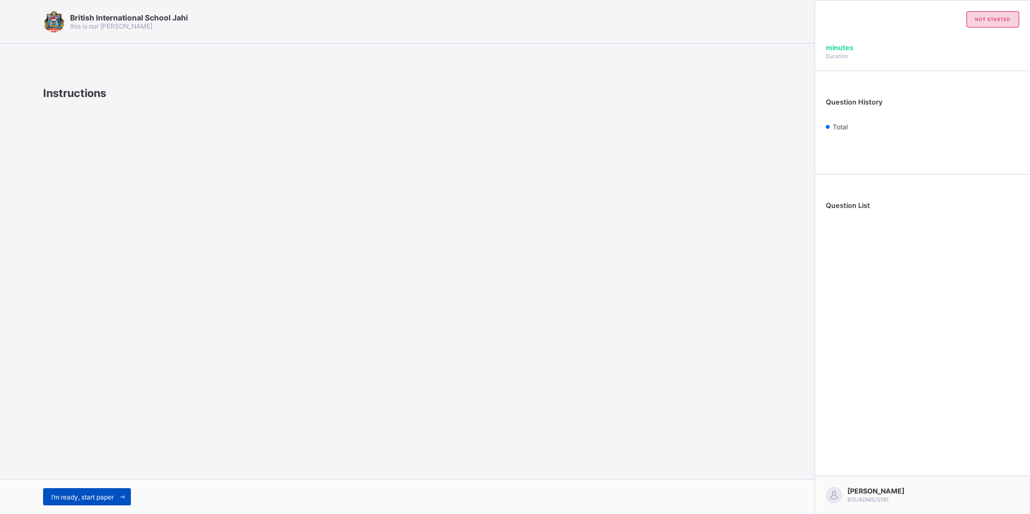
click at [104, 499] on span "I’m ready, start paper" at bounding box center [82, 497] width 63 height 8
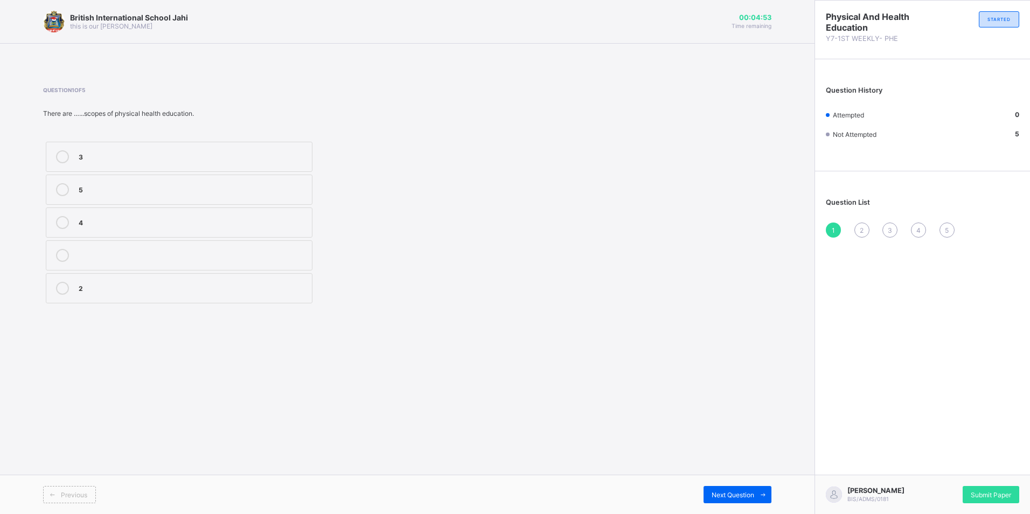
click at [191, 217] on div "4" at bounding box center [193, 221] width 228 height 11
drag, startPoint x: 765, startPoint y: 496, endPoint x: 709, endPoint y: 497, distance: 56.1
click at [762, 497] on icon at bounding box center [763, 494] width 8 height 7
click at [117, 238] on div "muscular activity flexibility exercise physical fitness" at bounding box center [179, 222] width 272 height 167
click at [121, 228] on div "flexibility" at bounding box center [193, 222] width 228 height 13
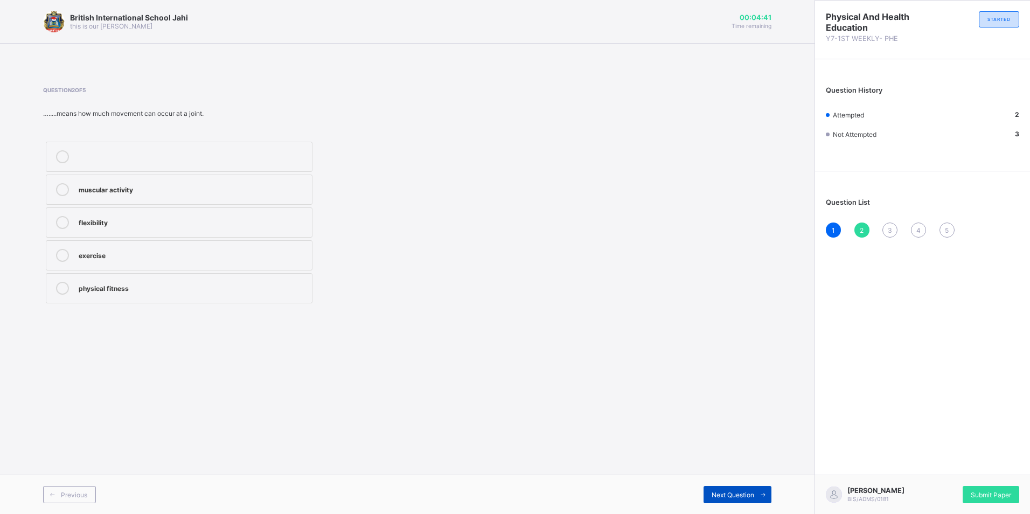
click at [719, 498] on span "Next Question" at bounding box center [733, 495] width 43 height 8
click at [191, 210] on label "4" at bounding box center [179, 222] width 267 height 30
click at [857, 228] on div "2" at bounding box center [862, 230] width 15 height 15
click at [210, 143] on label "Health education" at bounding box center [179, 157] width 267 height 30
click at [736, 492] on span "Next Question" at bounding box center [733, 495] width 43 height 8
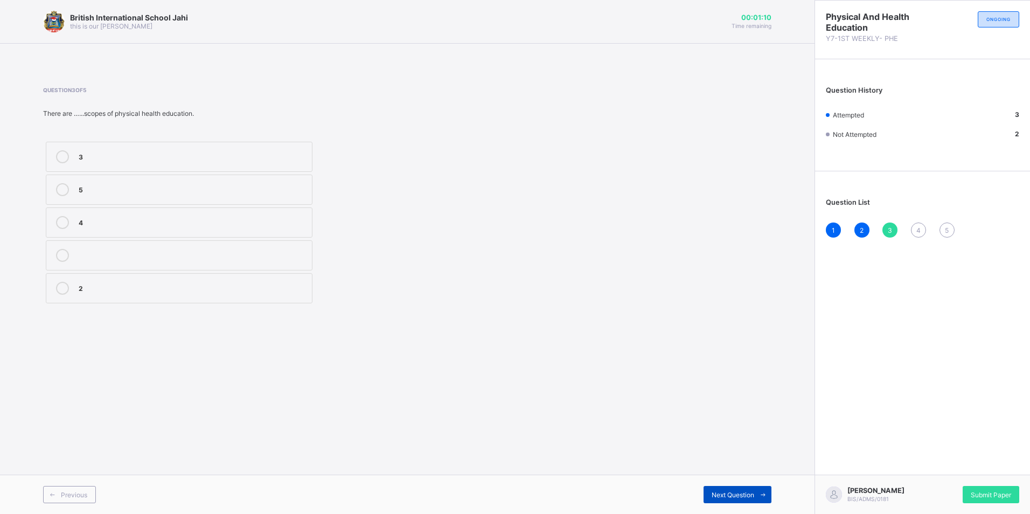
click at [751, 490] on div "Next Question" at bounding box center [738, 494] width 68 height 17
click at [117, 209] on label "health" at bounding box center [179, 222] width 267 height 30
click at [217, 293] on div "fitness" at bounding box center [193, 288] width 228 height 13
click at [741, 487] on div "Next Question" at bounding box center [738, 494] width 68 height 17
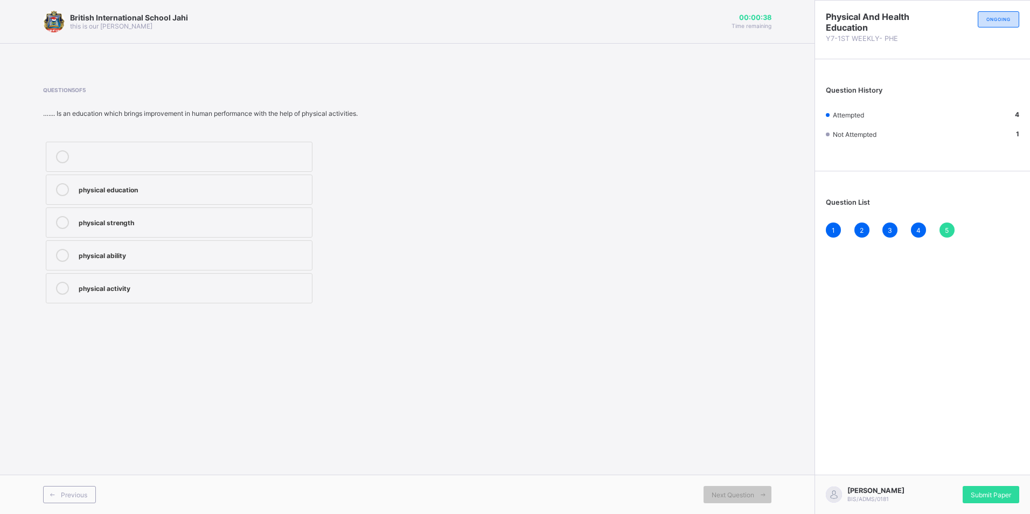
click at [244, 192] on div "physical education" at bounding box center [193, 188] width 228 height 11
click at [976, 490] on div "Submit Paper" at bounding box center [991, 494] width 57 height 17
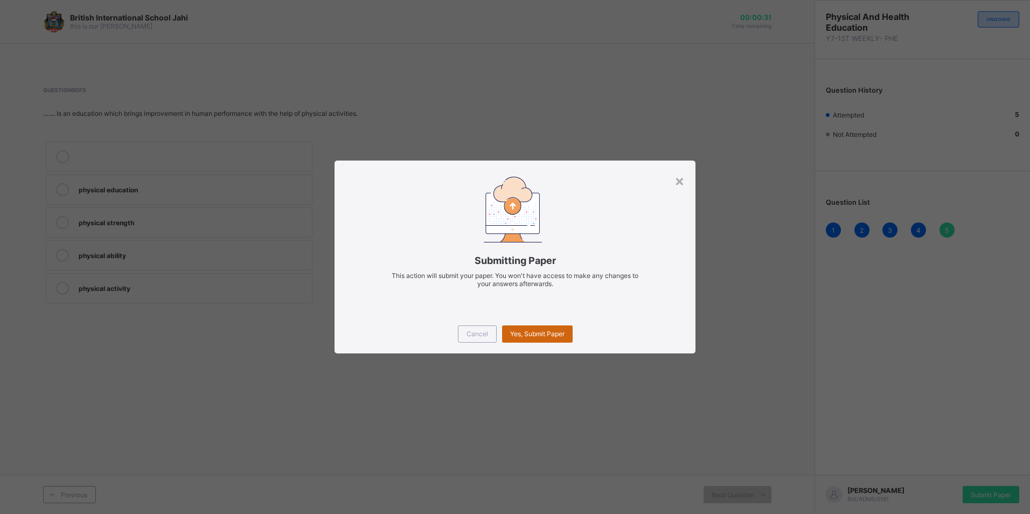
click at [558, 330] on span "Yes, Submit Paper" at bounding box center [537, 334] width 54 height 8
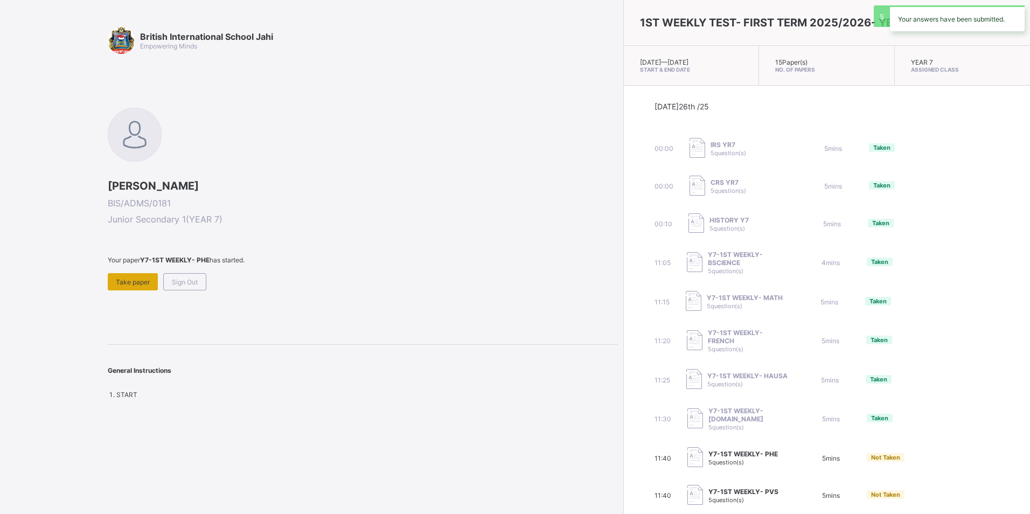
click at [142, 281] on span "Take paper" at bounding box center [133, 282] width 34 height 8
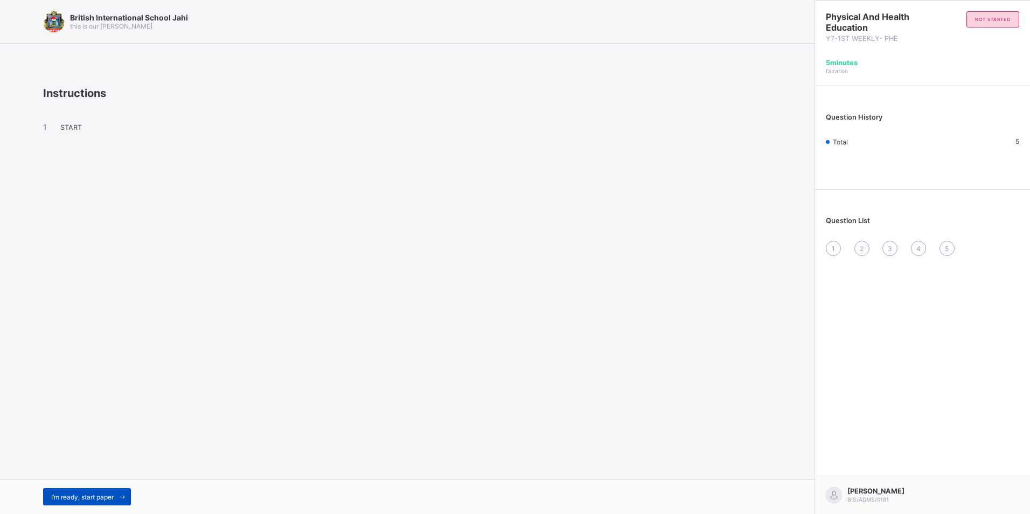
click at [122, 494] on icon at bounding box center [123, 497] width 8 height 7
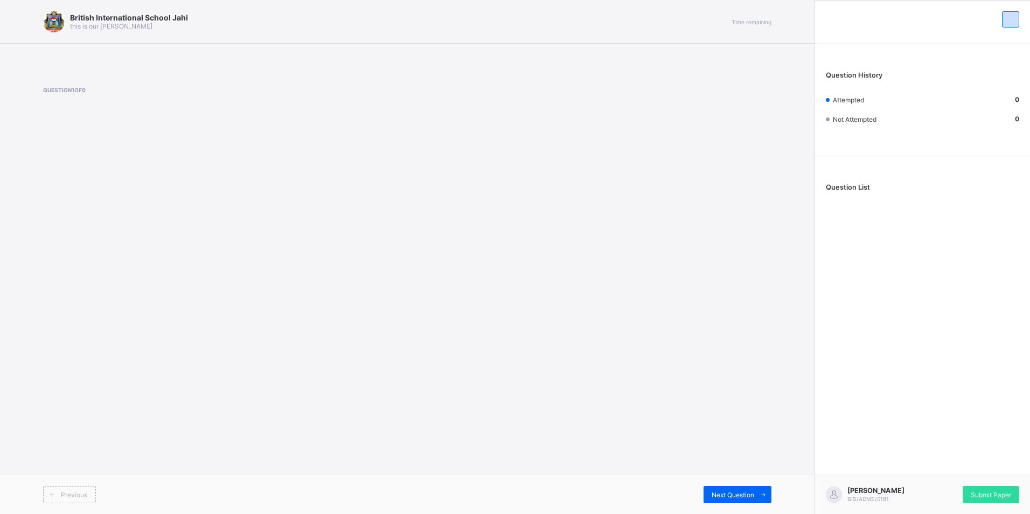
click at [659, 214] on div "British International School Jahi this is our motton Time remaining Question 1 …" at bounding box center [407, 257] width 815 height 514
click at [669, 90] on div "Question 1 of 0" at bounding box center [407, 109] width 729 height 44
click at [729, 491] on span "Next Question" at bounding box center [733, 495] width 43 height 8
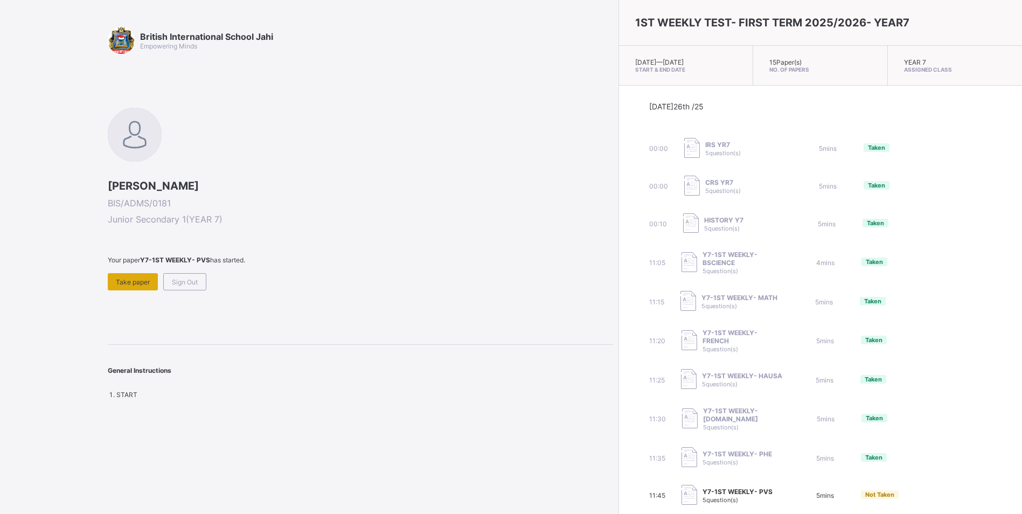
click at [137, 278] on span "Take paper" at bounding box center [133, 282] width 34 height 8
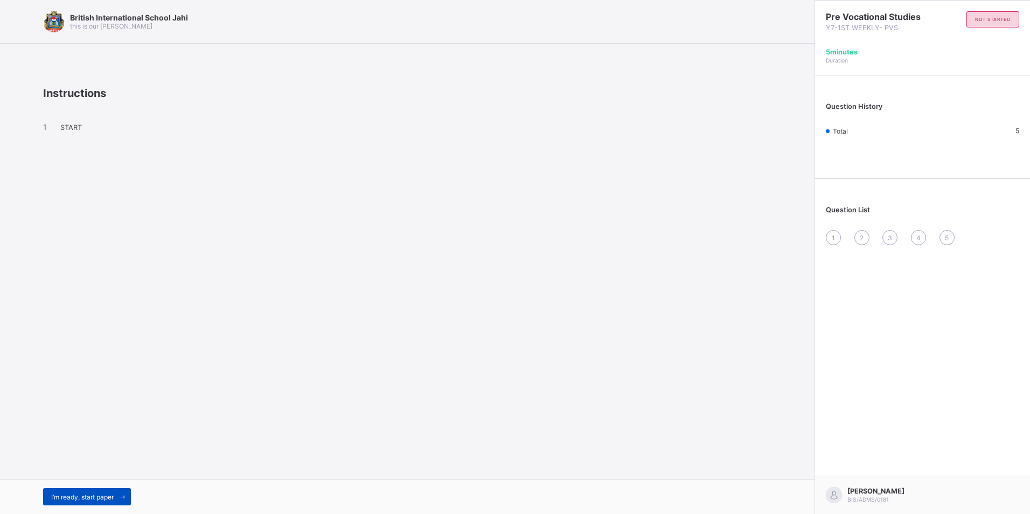
click at [98, 493] on span "I’m ready, start paper" at bounding box center [82, 497] width 63 height 8
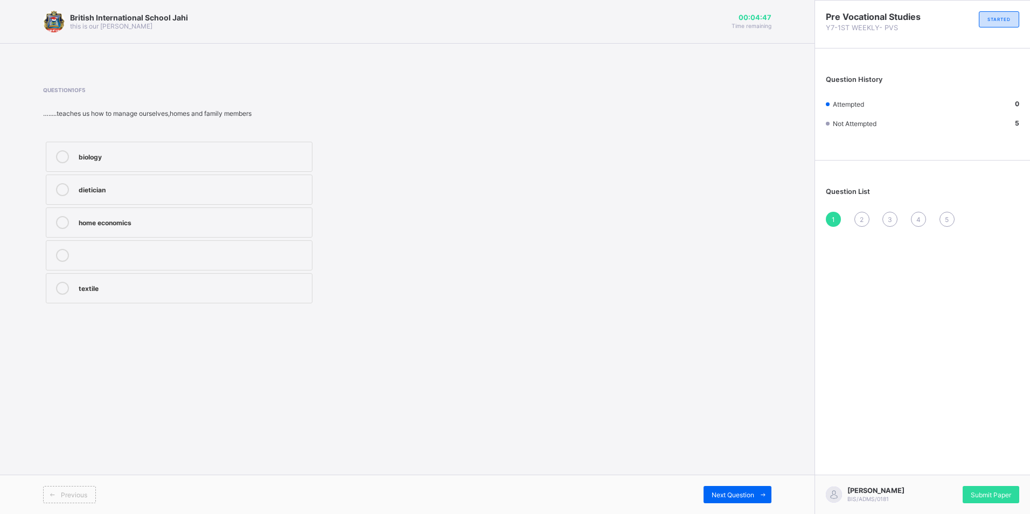
click at [154, 293] on div "textile" at bounding box center [193, 288] width 228 height 13
click at [135, 230] on label "home economics" at bounding box center [179, 222] width 267 height 30
click at [725, 484] on div "Previous Next Question" at bounding box center [407, 494] width 815 height 39
click at [731, 488] on div "Next Question" at bounding box center [738, 494] width 68 height 17
click at [155, 214] on label "physics" at bounding box center [179, 222] width 267 height 30
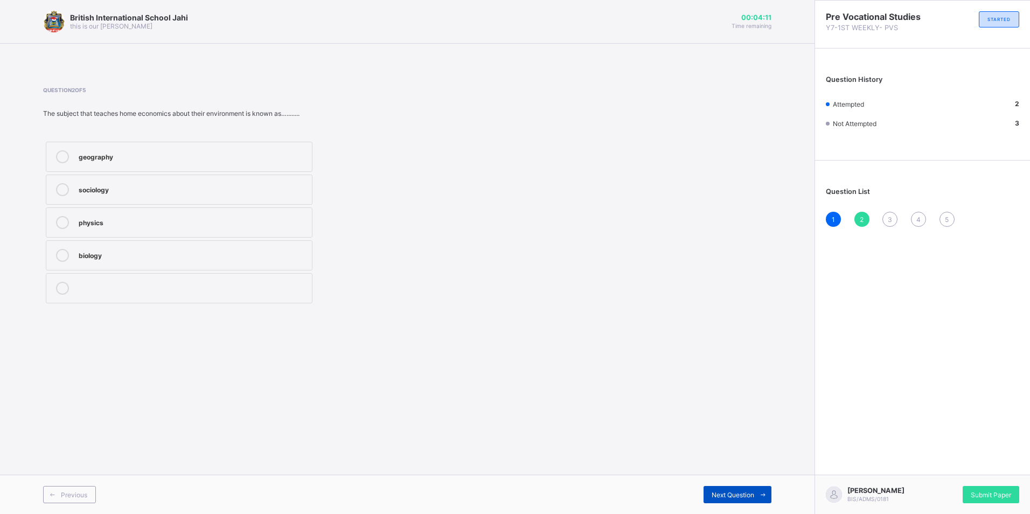
click at [724, 490] on div "Next Question" at bounding box center [738, 494] width 68 height 17
drag, startPoint x: 144, startPoint y: 221, endPoint x: 153, endPoint y: 230, distance: 12.6
click at [145, 221] on div "home management" at bounding box center [193, 221] width 228 height 11
click at [741, 493] on span "Next Question" at bounding box center [733, 495] width 43 height 8
click at [146, 303] on label "family relationship" at bounding box center [179, 288] width 267 height 30
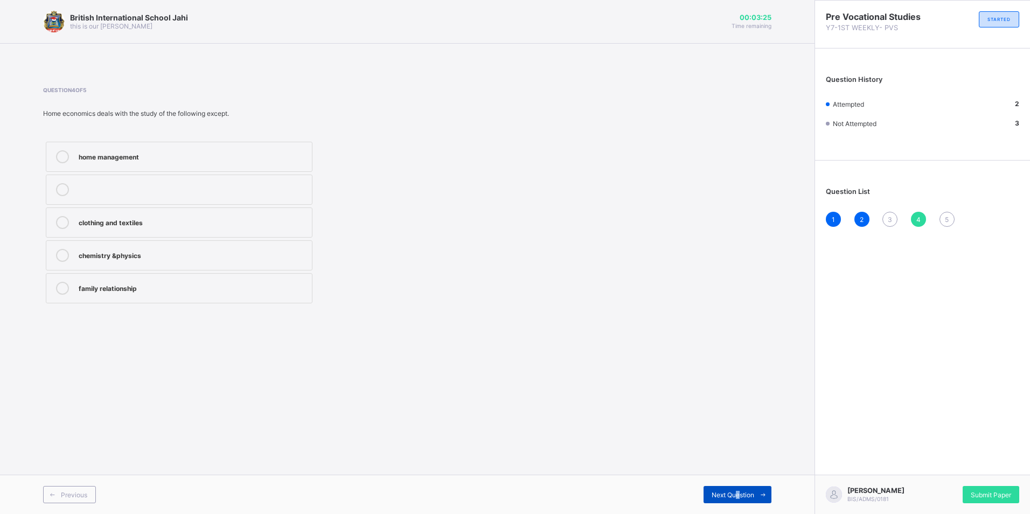
drag, startPoint x: 740, startPoint y: 497, endPoint x: 729, endPoint y: 500, distance: 11.0
click at [735, 498] on span "Next Question" at bounding box center [733, 495] width 43 height 8
click at [893, 224] on div "3" at bounding box center [890, 219] width 15 height 15
click at [122, 216] on label "home management" at bounding box center [179, 222] width 267 height 30
drag, startPoint x: 245, startPoint y: 219, endPoint x: 242, endPoint y: 251, distance: 32.0
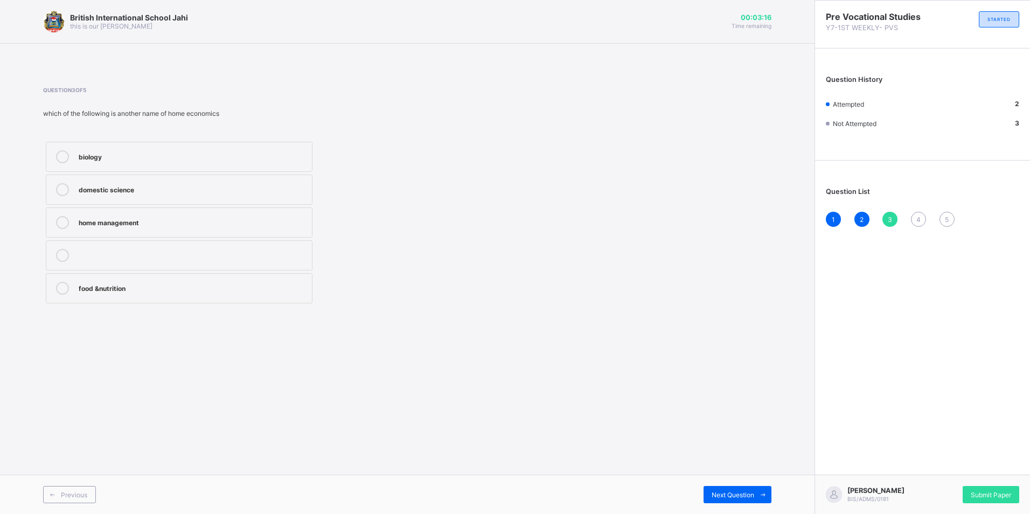
click at [244, 225] on div "home management" at bounding box center [193, 221] width 228 height 11
click at [748, 498] on span "Next Question" at bounding box center [733, 495] width 43 height 8
click at [891, 219] on span "3" at bounding box center [890, 220] width 4 height 8
click at [151, 210] on label "home management" at bounding box center [179, 222] width 267 height 30
click at [723, 476] on div "Previous Next Question" at bounding box center [407, 494] width 815 height 39
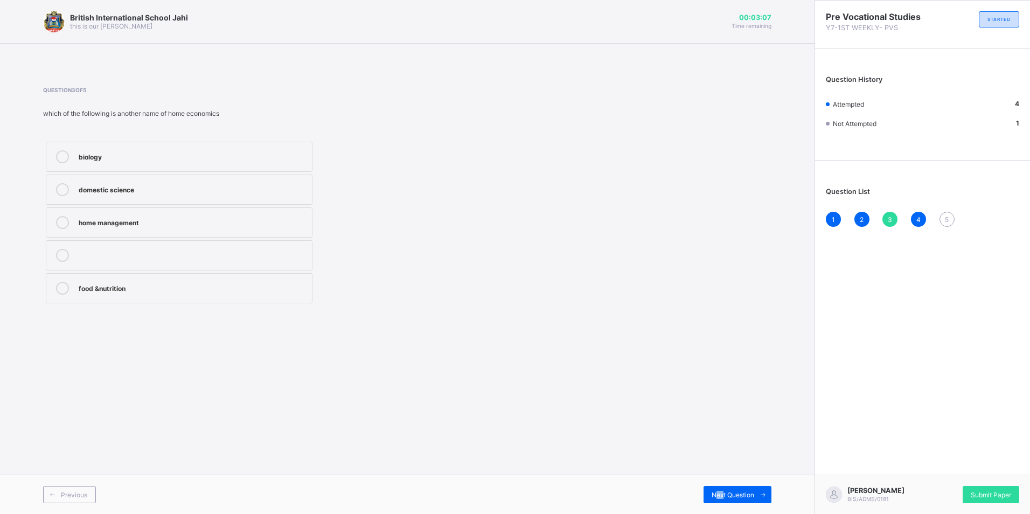
drag, startPoint x: 720, startPoint y: 490, endPoint x: 710, endPoint y: 486, distance: 11.3
click at [710, 486] on div "Previous Next Question" at bounding box center [407, 494] width 815 height 39
drag, startPoint x: 710, startPoint y: 486, endPoint x: 766, endPoint y: 455, distance: 63.6
click at [769, 442] on div "British International School Jahi this is our [PERSON_NAME] 00:03:06 Time remai…" at bounding box center [407, 257] width 815 height 514
click at [755, 492] on span at bounding box center [762, 494] width 17 height 17
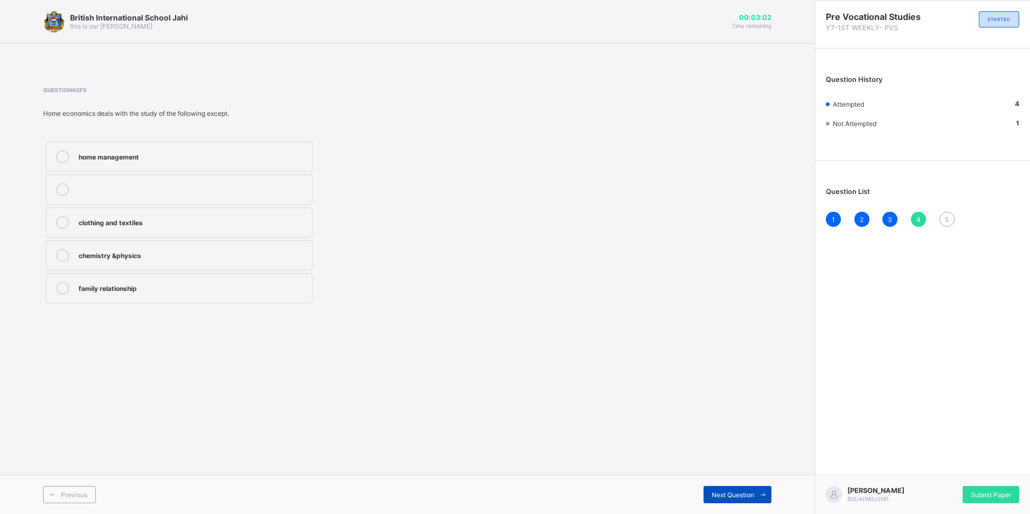
click at [743, 492] on span "Next Question" at bounding box center [733, 495] width 43 height 8
click at [189, 238] on div "marketing Agriculture production management packaging" at bounding box center [179, 222] width 272 height 167
click at [198, 223] on div "production" at bounding box center [193, 221] width 228 height 11
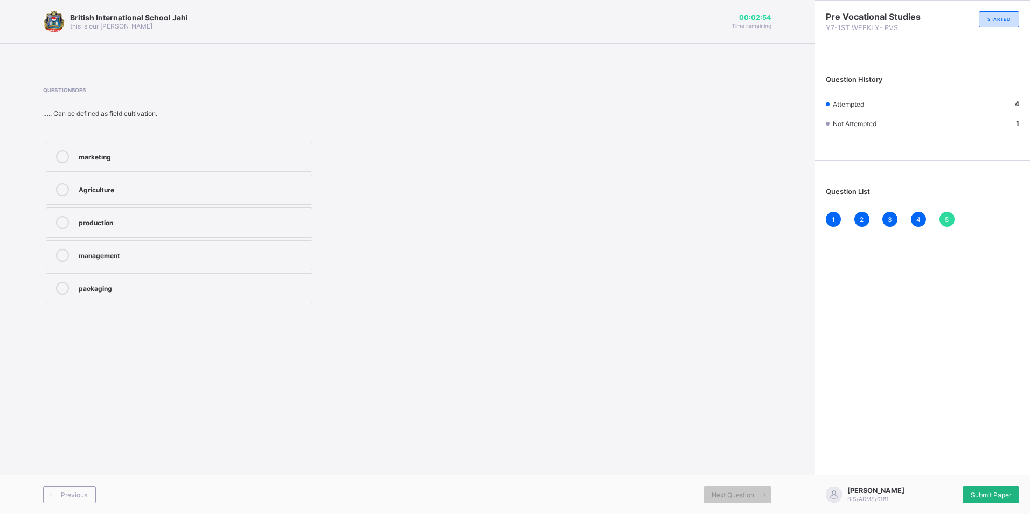
click at [979, 487] on div "Submit Paper" at bounding box center [991, 494] width 57 height 17
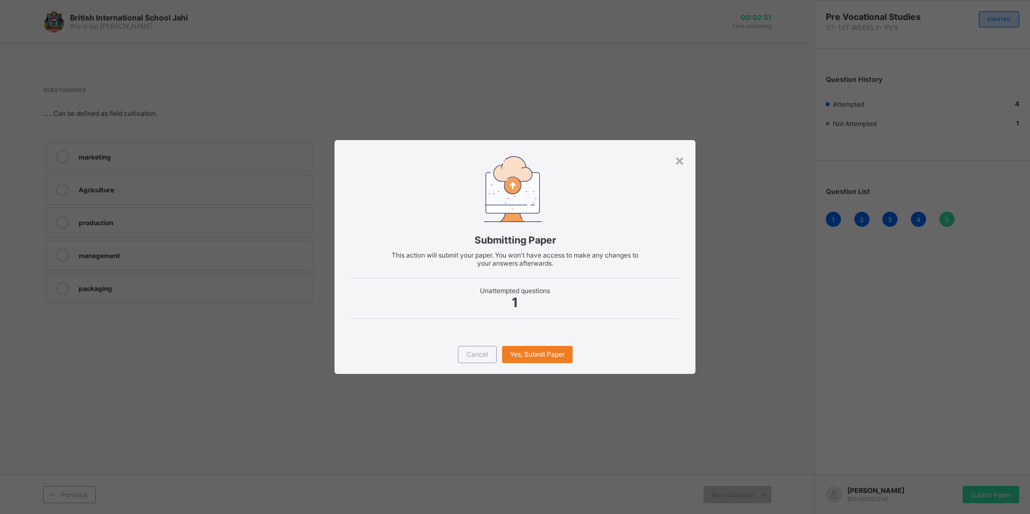
click at [679, 155] on div "×" at bounding box center [680, 160] width 10 height 18
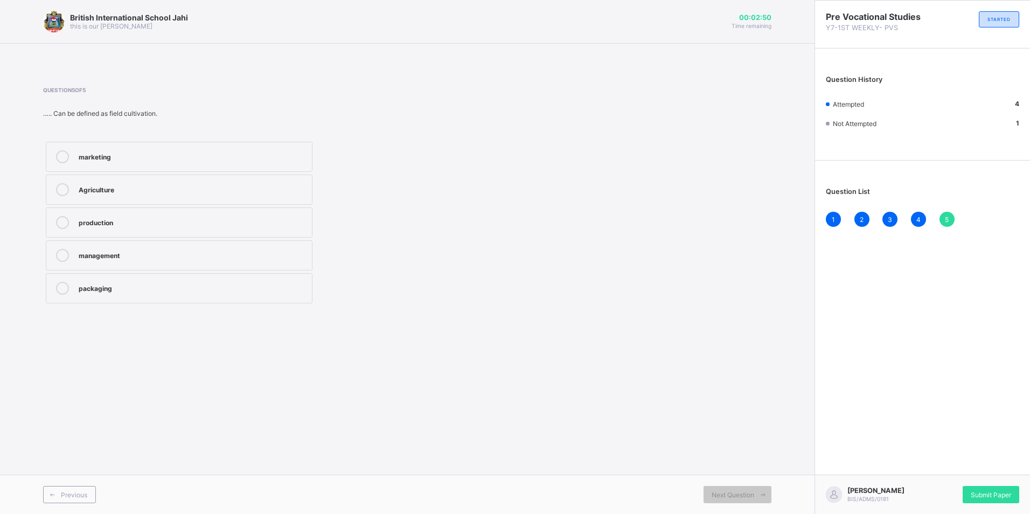
click at [940, 210] on div "Question List 1 2 3 4 5" at bounding box center [922, 202] width 215 height 72
drag, startPoint x: 106, startPoint y: 205, endPoint x: 108, endPoint y: 220, distance: 15.2
click at [106, 211] on div "marketing Agriculture production management packaging" at bounding box center [179, 222] width 272 height 167
click at [108, 220] on div "production" at bounding box center [193, 221] width 228 height 11
click at [894, 217] on div "3" at bounding box center [890, 219] width 15 height 15
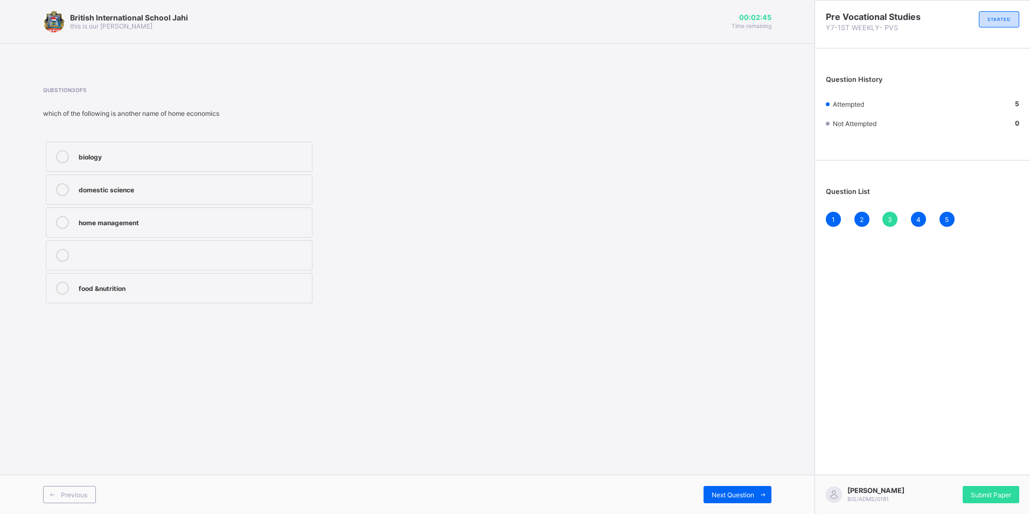
click at [948, 197] on div "Question List 1 2 3 4 5" at bounding box center [922, 202] width 215 height 72
click at [946, 217] on span "5" at bounding box center [947, 220] width 4 height 8
click at [877, 222] on div "1 2 3 4 5" at bounding box center [922, 219] width 193 height 15
click at [887, 218] on div "3" at bounding box center [890, 219] width 15 height 15
click at [997, 493] on span "Submit Paper" at bounding box center [991, 495] width 40 height 8
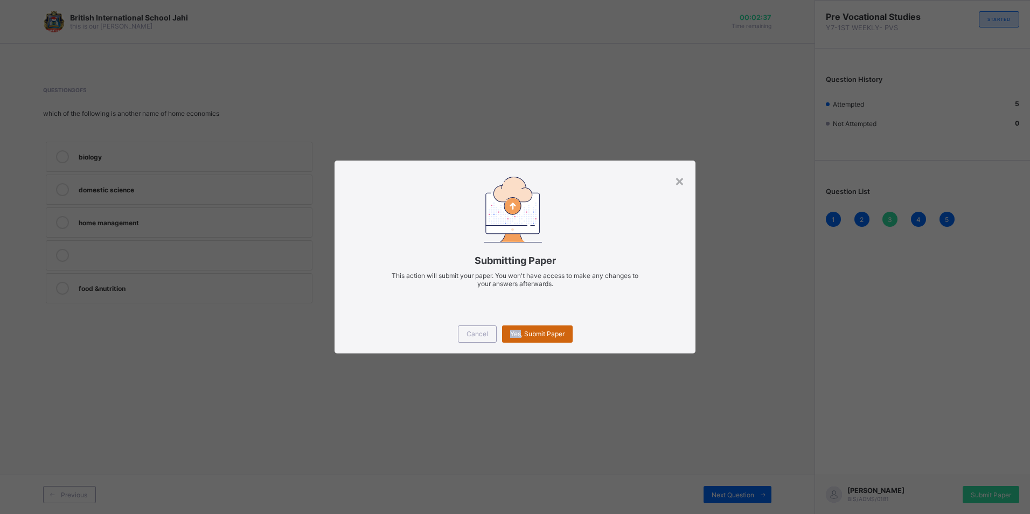
click at [524, 330] on div "Yes, Submit Paper" at bounding box center [537, 333] width 71 height 17
drag, startPoint x: 524, startPoint y: 330, endPoint x: 551, endPoint y: 335, distance: 26.9
click at [551, 335] on div "Yes, Submit Paper" at bounding box center [537, 333] width 71 height 17
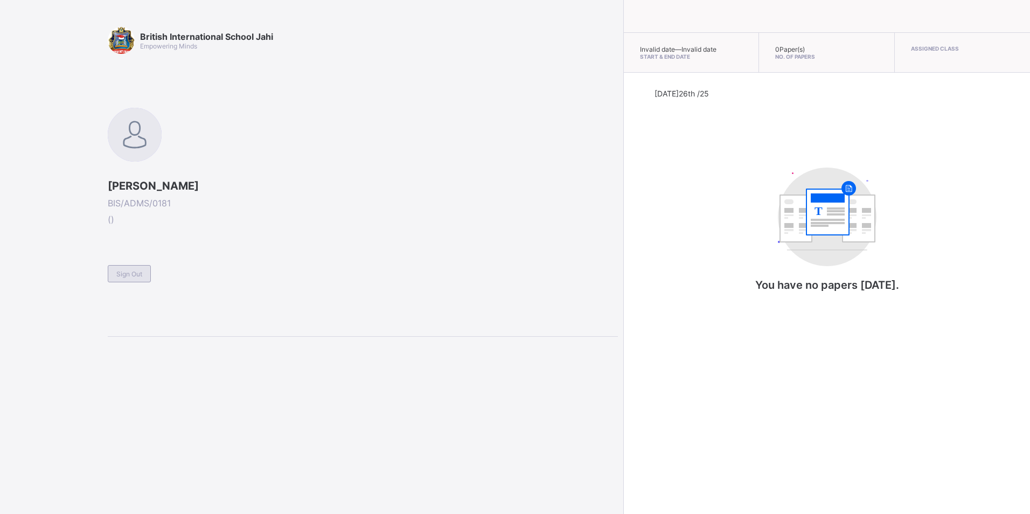
click at [127, 275] on span "Sign Out" at bounding box center [129, 274] width 26 height 8
